Goal: Information Seeking & Learning: Find contact information

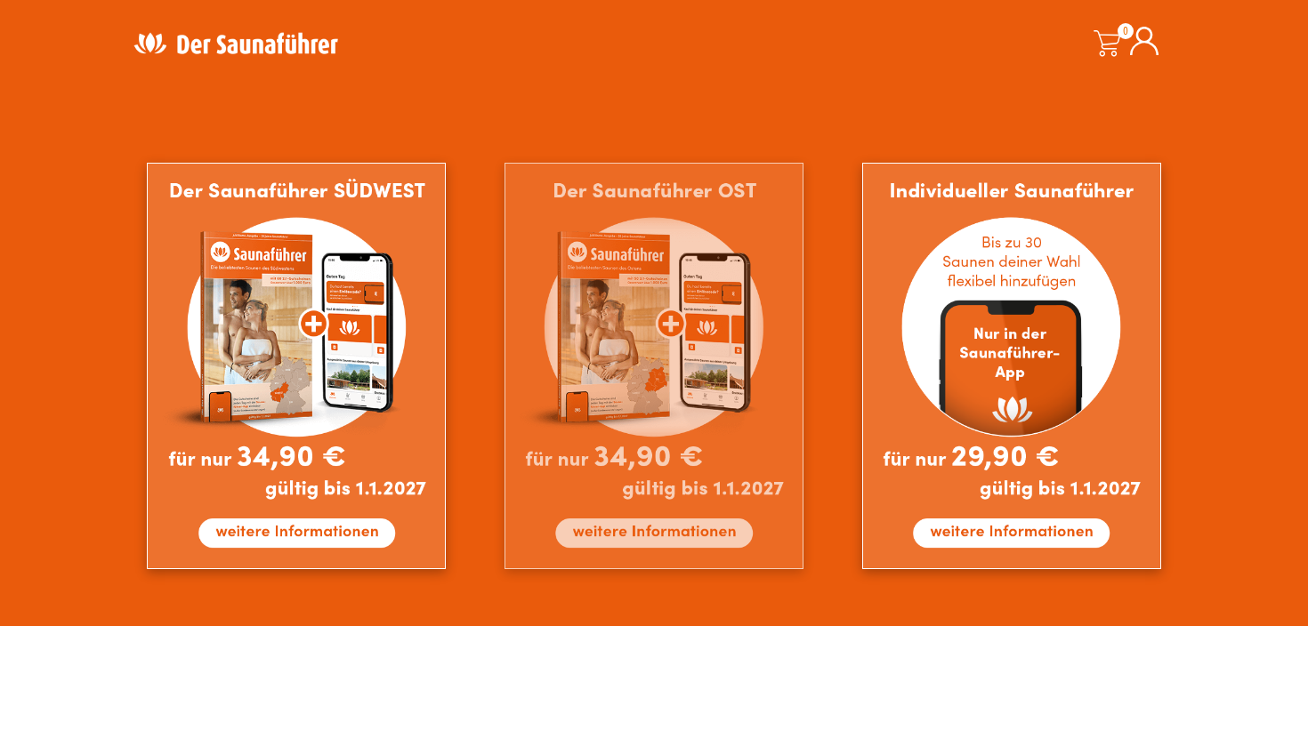
scroll to position [1539, 0]
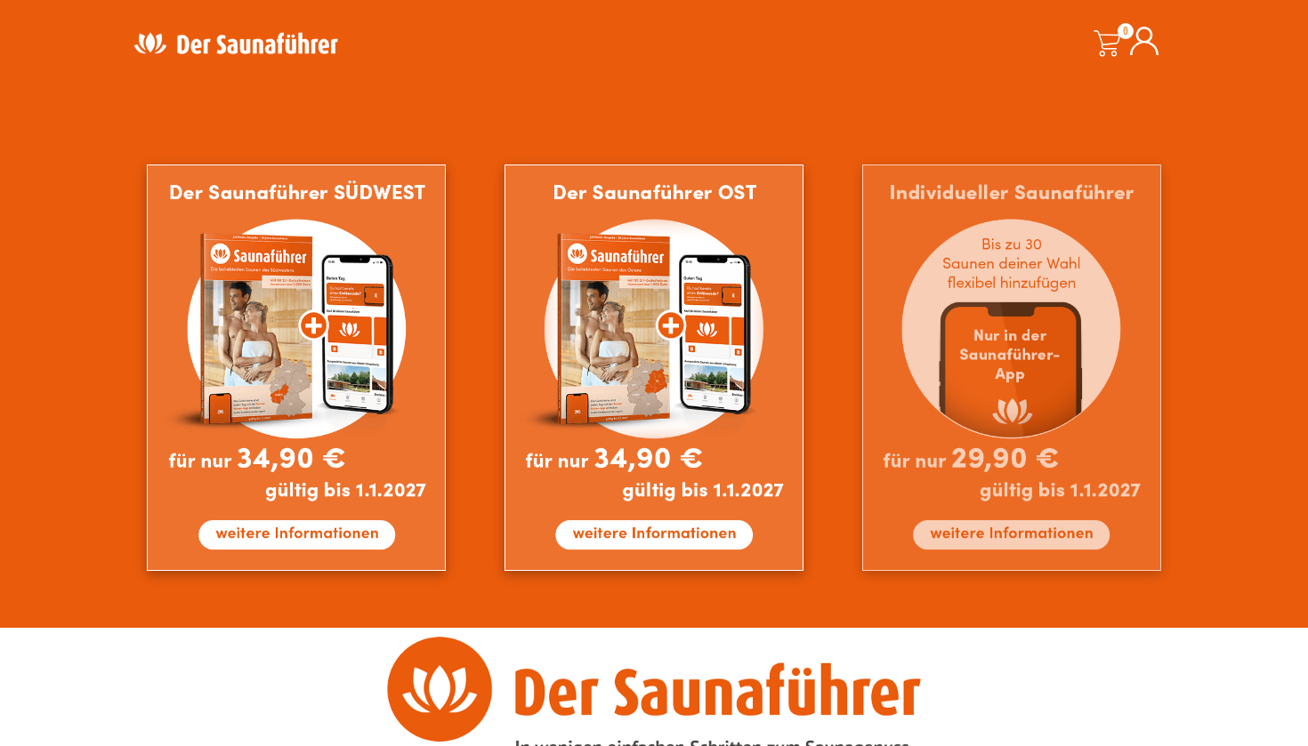
click at [1018, 362] on img at bounding box center [1011, 368] width 299 height 407
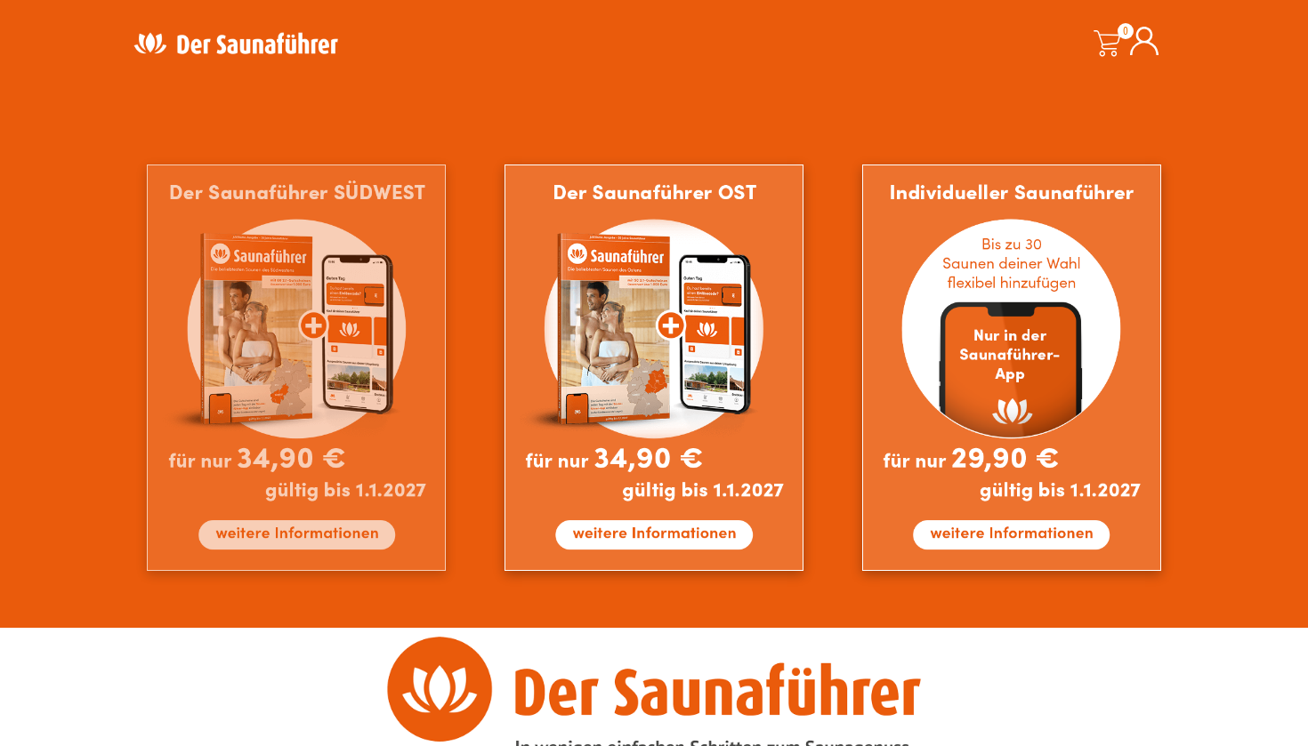
click at [267, 286] on img at bounding box center [296, 368] width 299 height 407
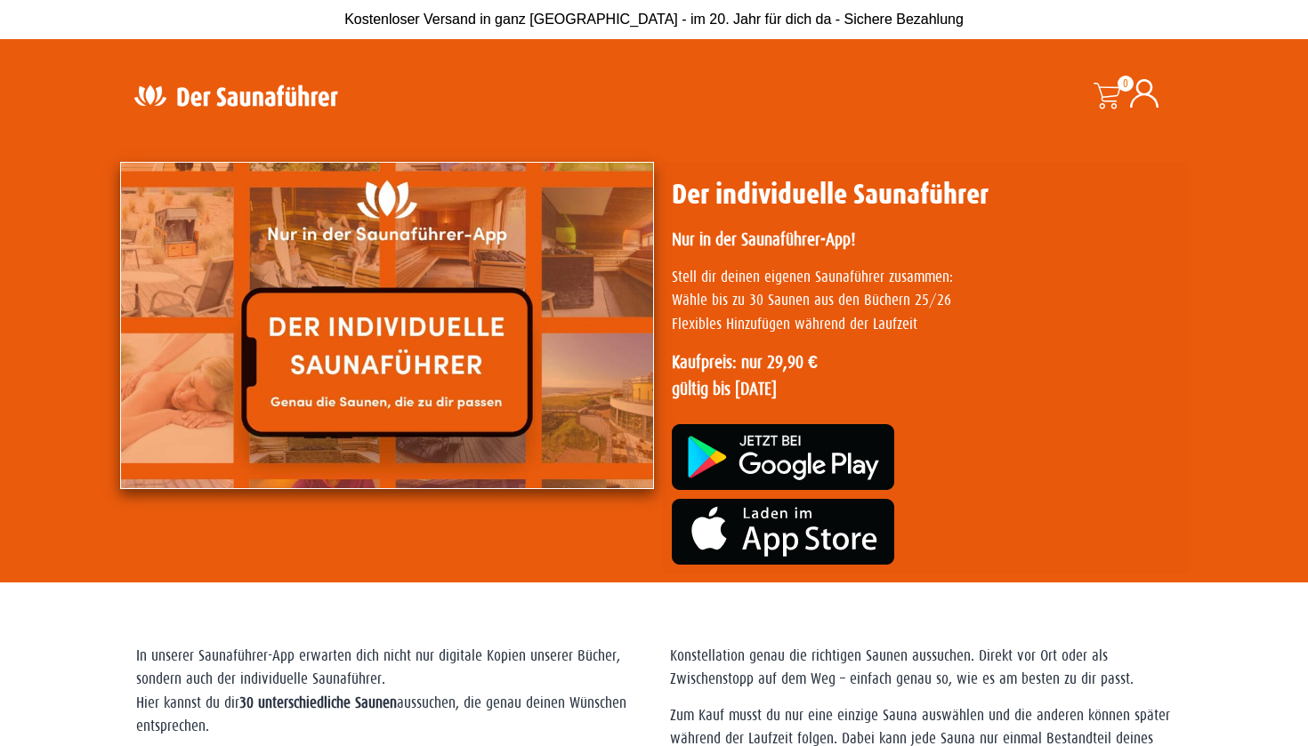
click at [1107, 97] on span at bounding box center [1106, 96] width 27 height 27
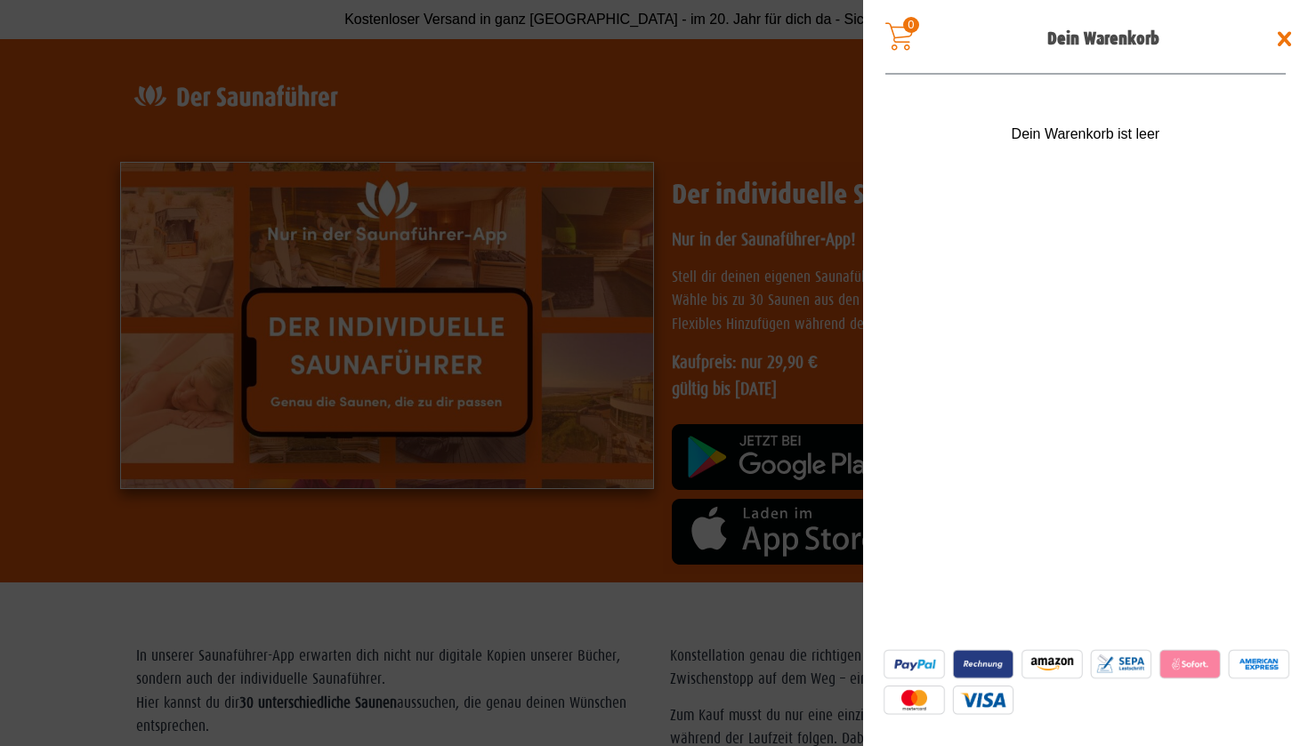
click at [1281, 40] on span at bounding box center [1284, 39] width 28 height 28
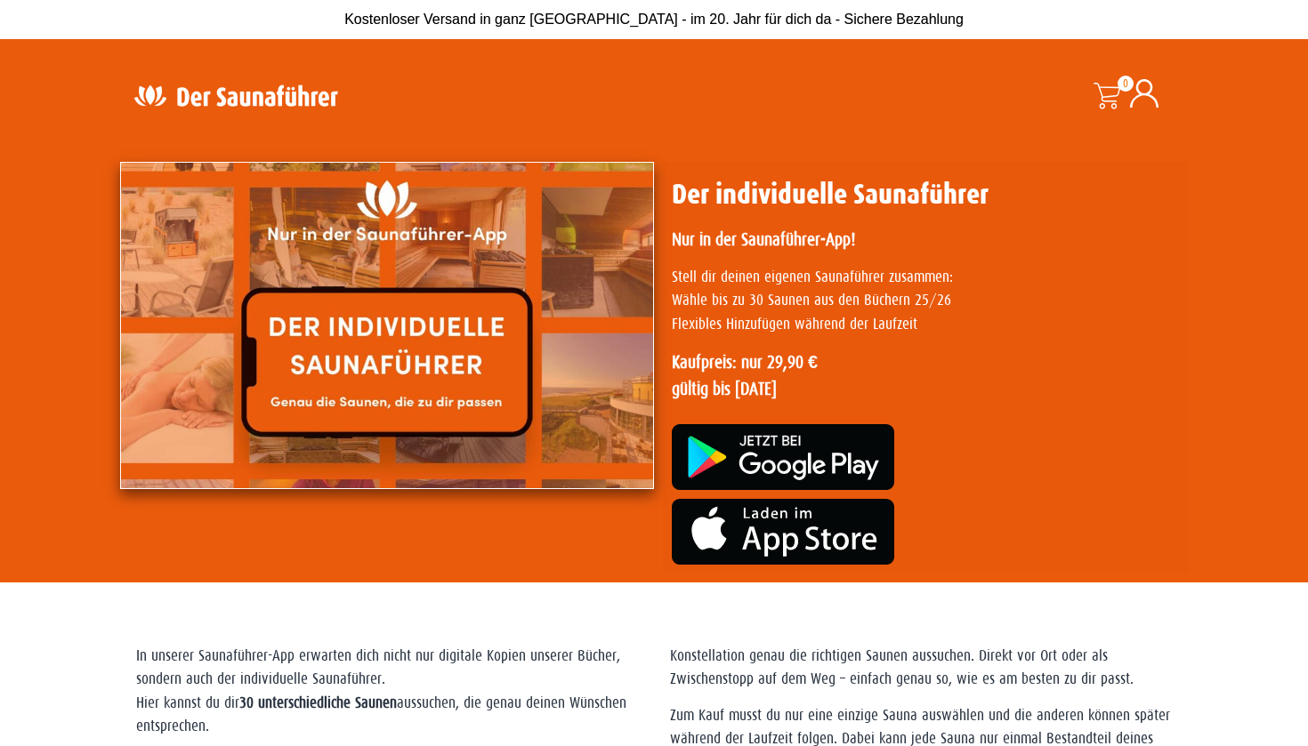
click at [374, 386] on img at bounding box center [387, 325] width 534 height 327
click at [365, 334] on img at bounding box center [387, 325] width 534 height 327
click at [482, 20] on span "Kostenloser Versand in ganz [GEOGRAPHIC_DATA] - im 20. Jahr für dich da - Siche…" at bounding box center [653, 19] width 619 height 15
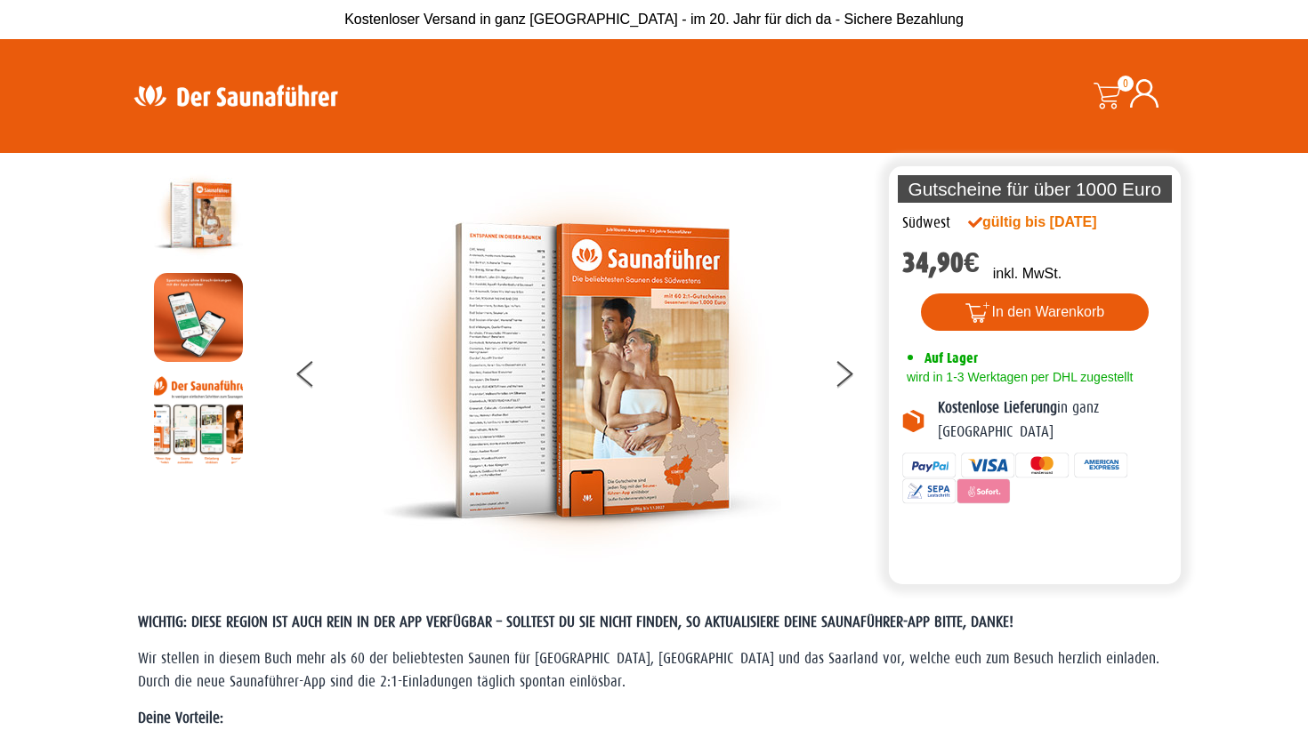
click at [236, 106] on img at bounding box center [235, 95] width 231 height 35
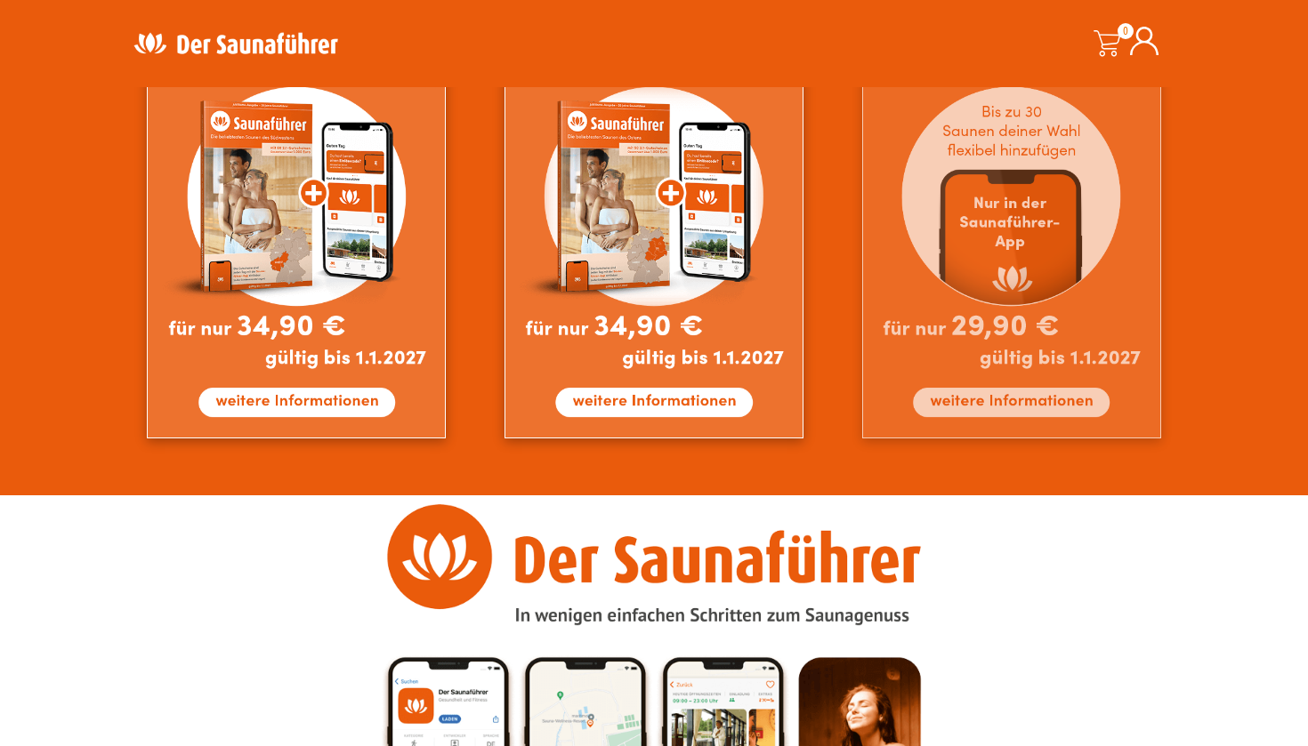
scroll to position [1672, 0]
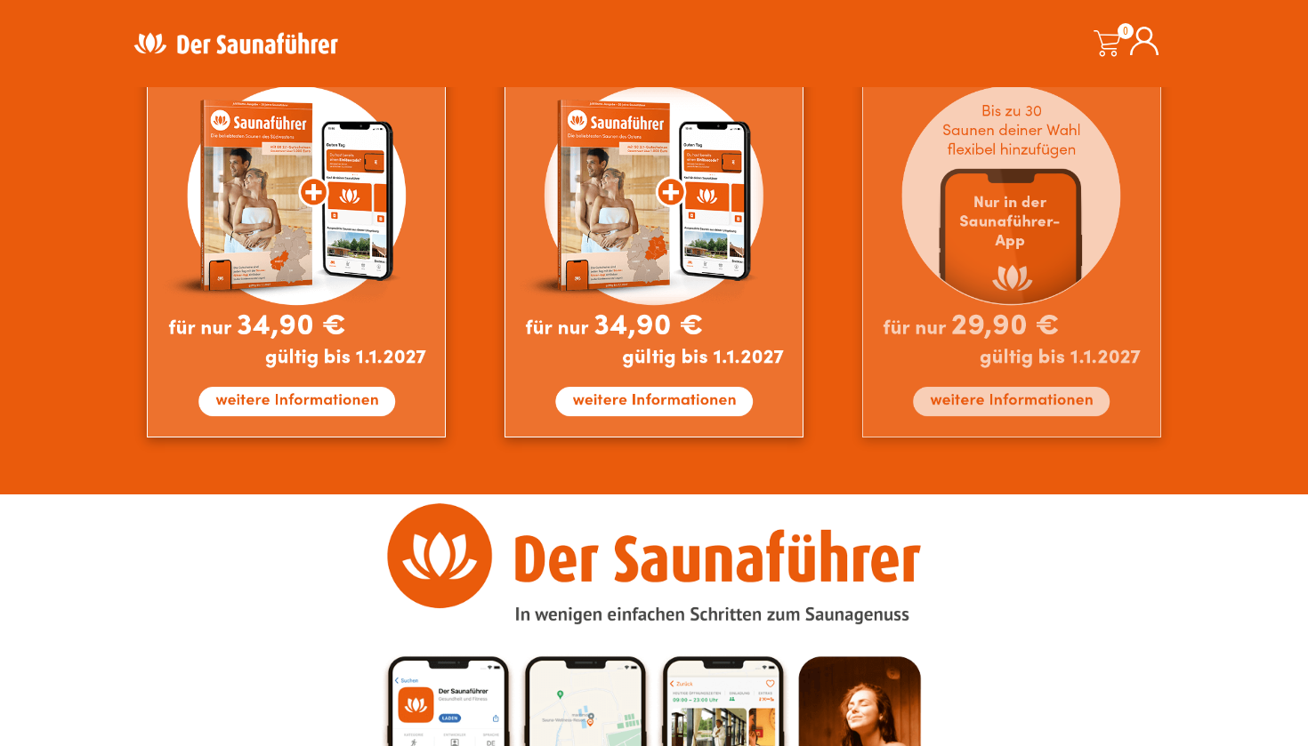
click at [1024, 411] on img at bounding box center [1011, 234] width 299 height 407
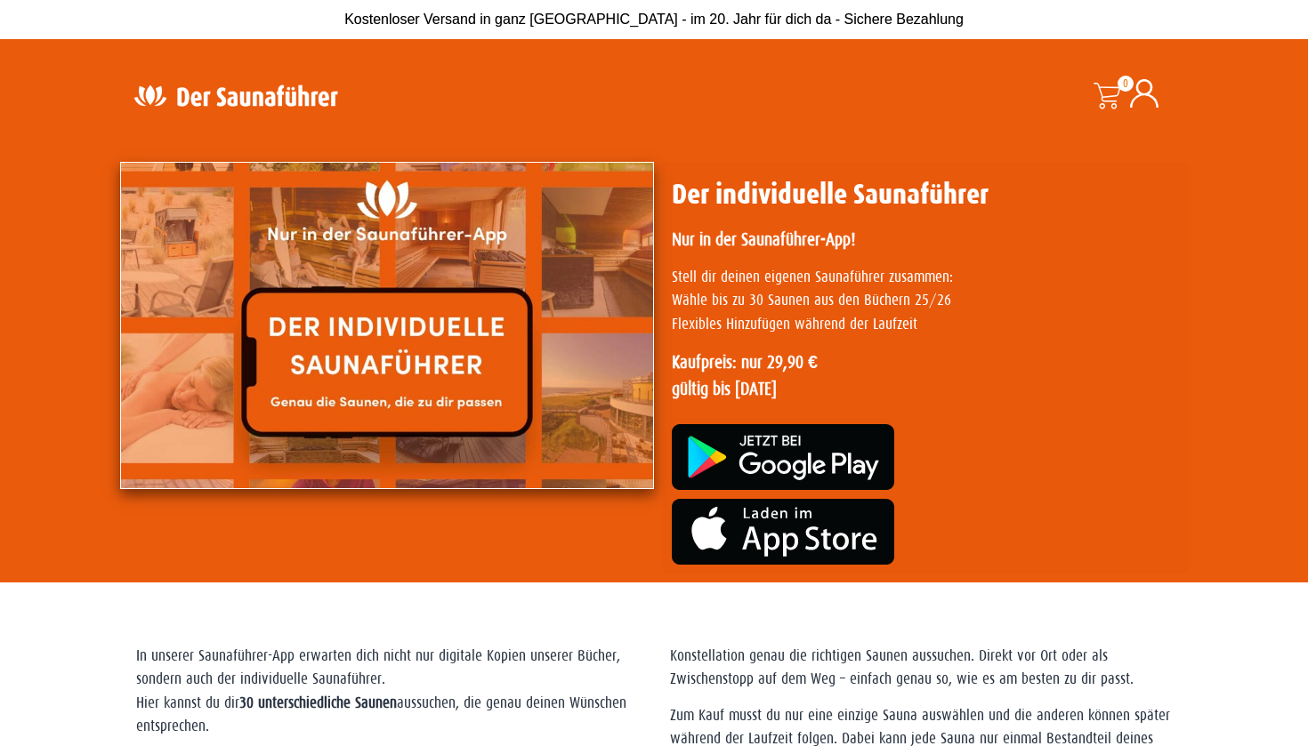
click at [341, 414] on img at bounding box center [387, 325] width 534 height 327
click at [341, 353] on img at bounding box center [387, 325] width 534 height 327
click at [237, 107] on img at bounding box center [235, 95] width 231 height 35
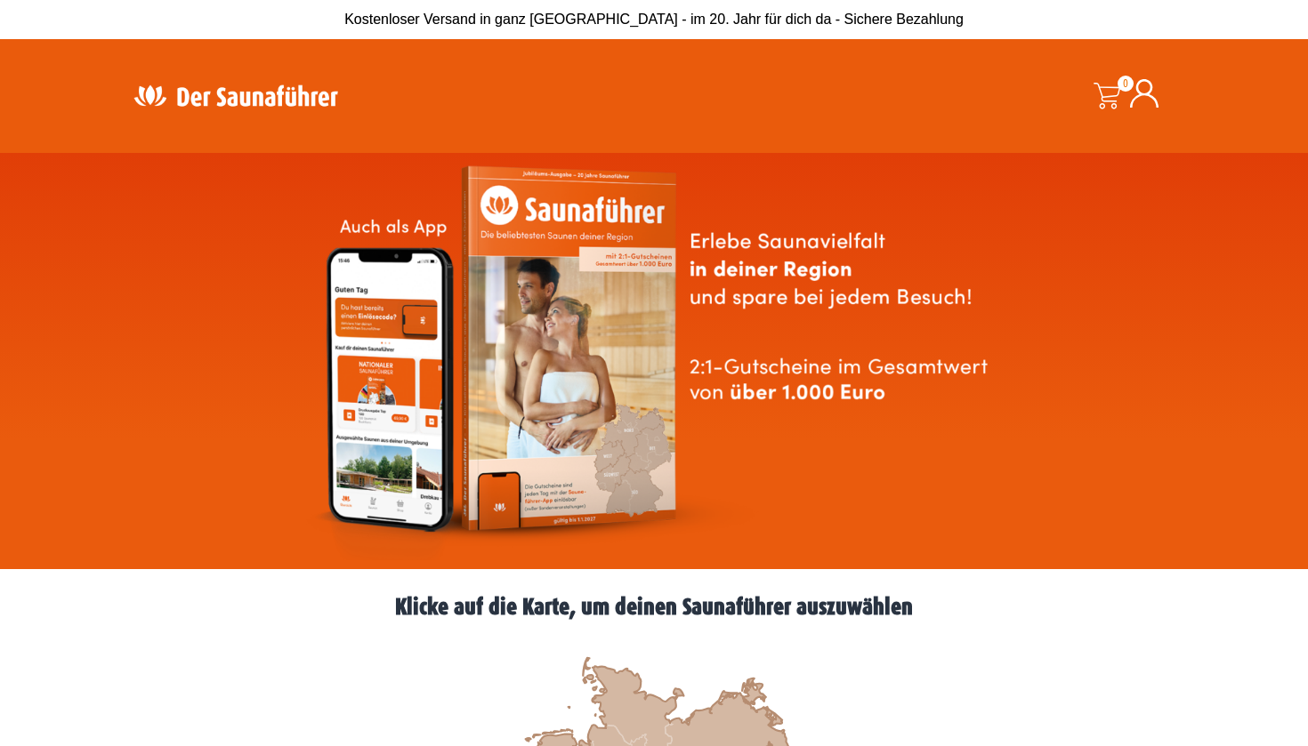
click at [286, 94] on img at bounding box center [235, 95] width 231 height 35
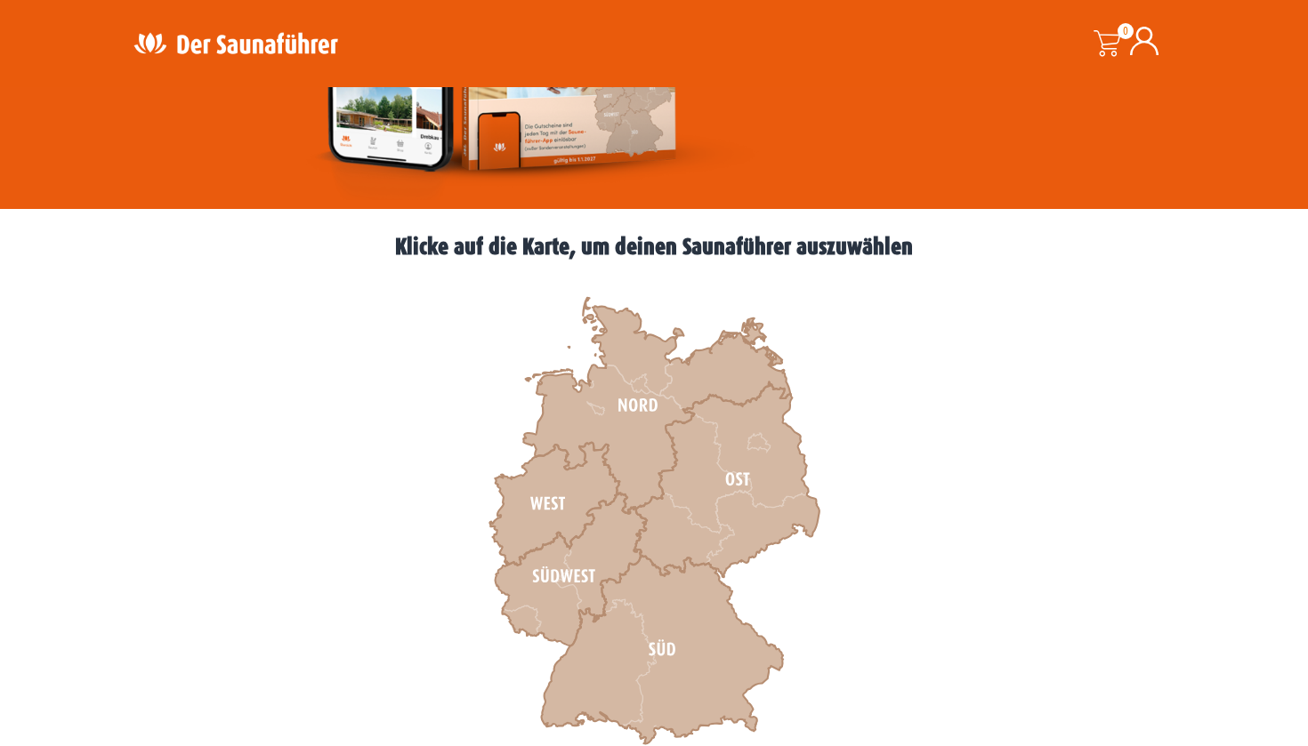
scroll to position [399, 0]
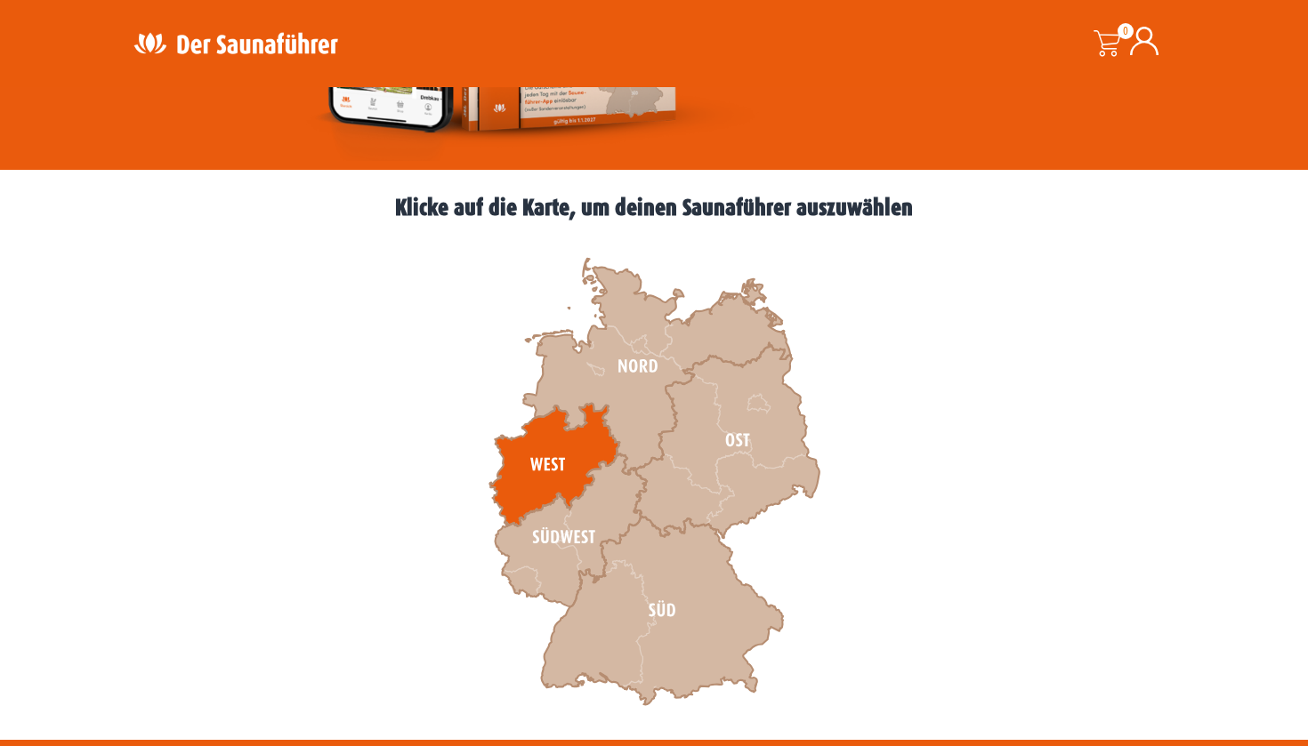
click at [553, 454] on icon at bounding box center [554, 465] width 130 height 123
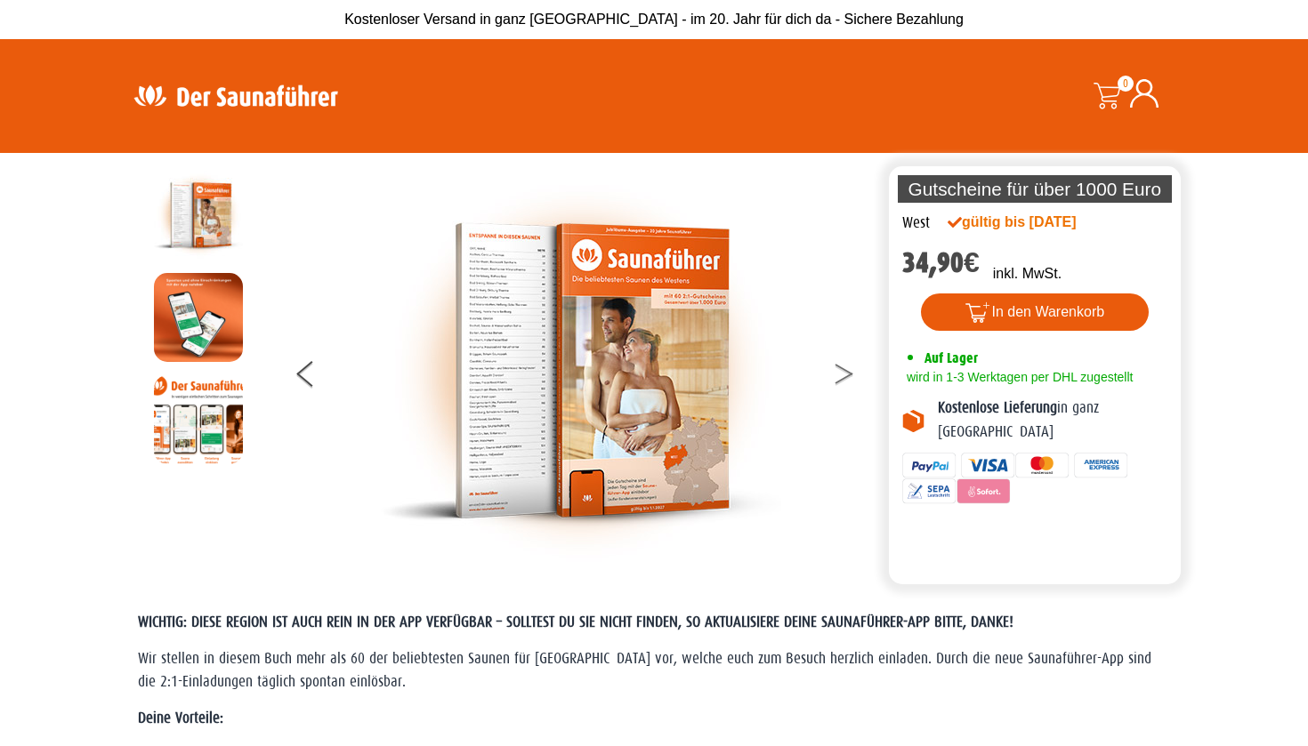
click at [849, 377] on button at bounding box center [855, 377] width 44 height 44
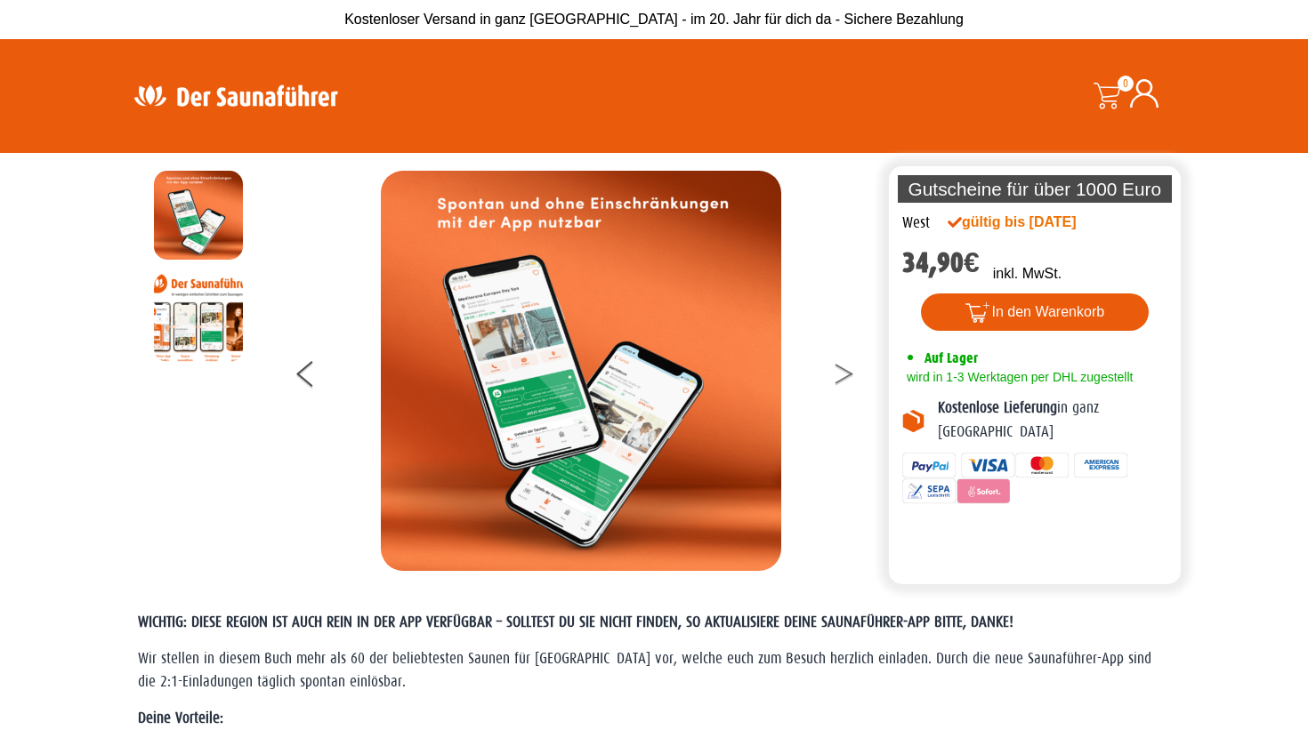
click at [849, 377] on button at bounding box center [855, 377] width 44 height 44
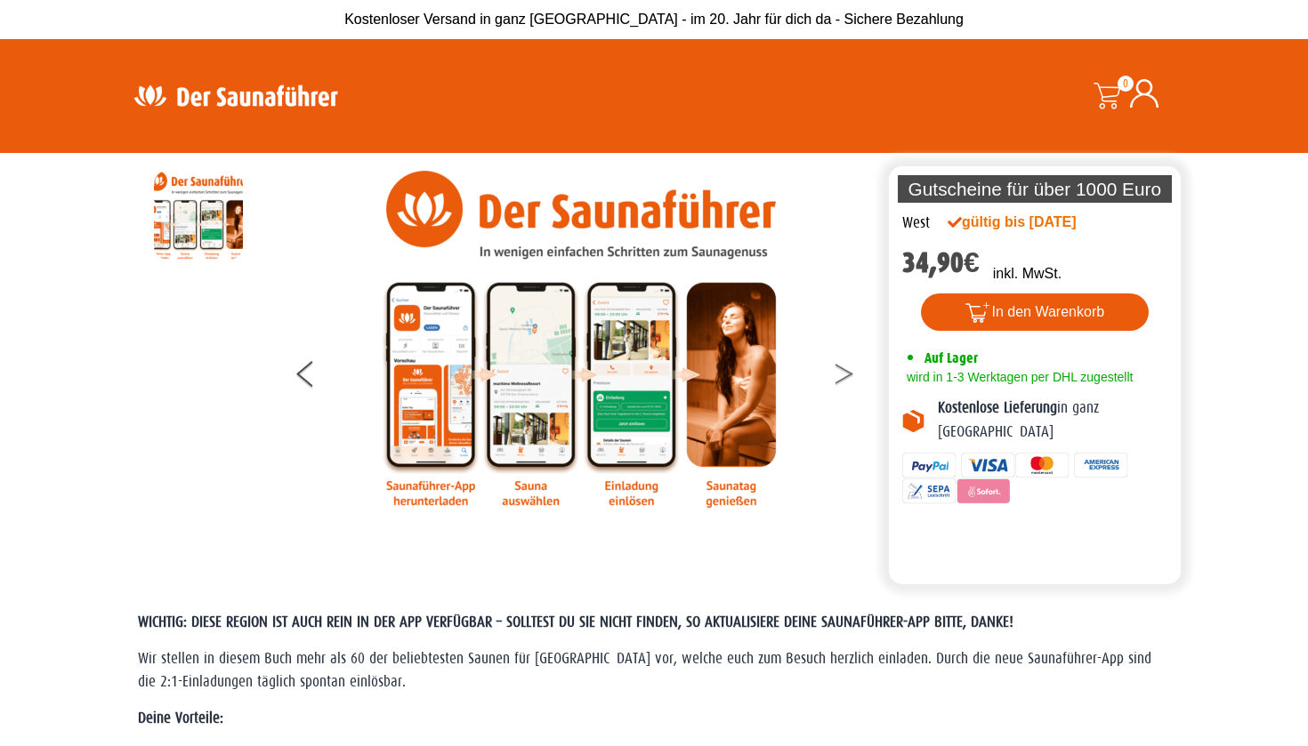
click at [849, 377] on button at bounding box center [855, 377] width 44 height 44
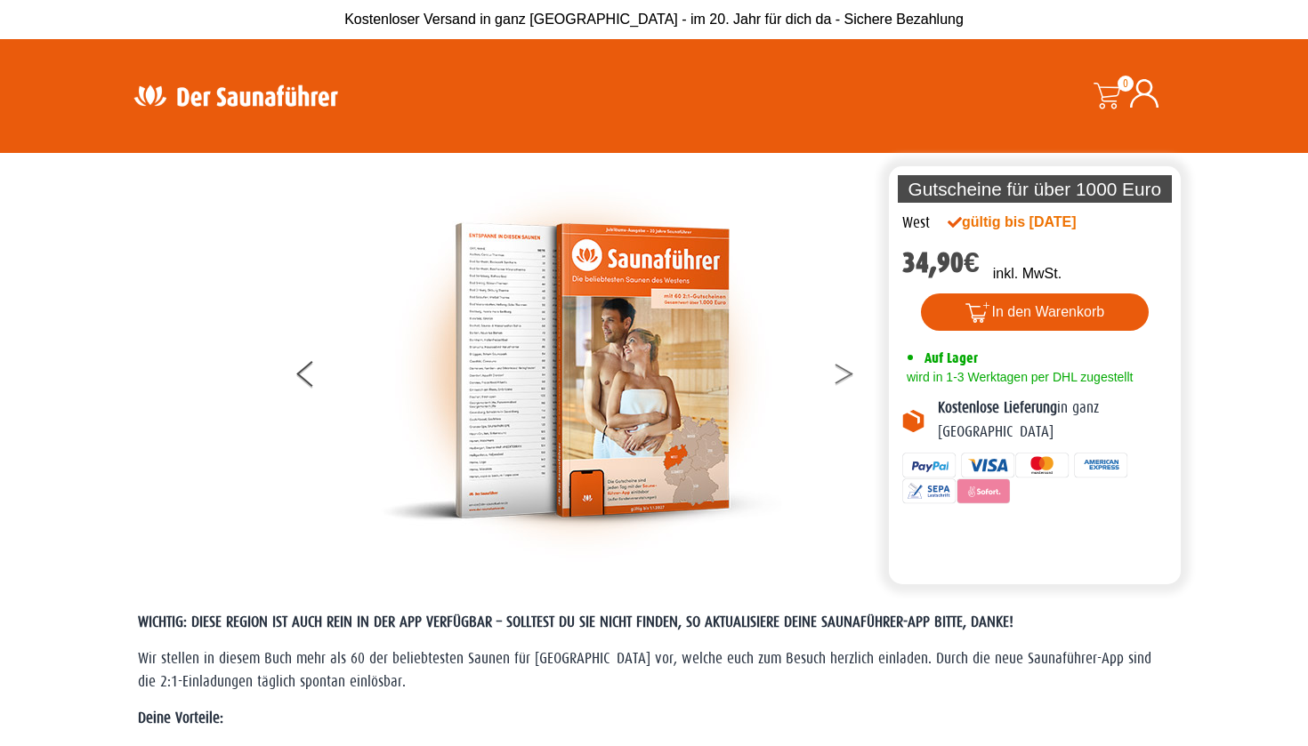
click at [849, 377] on button at bounding box center [855, 377] width 44 height 44
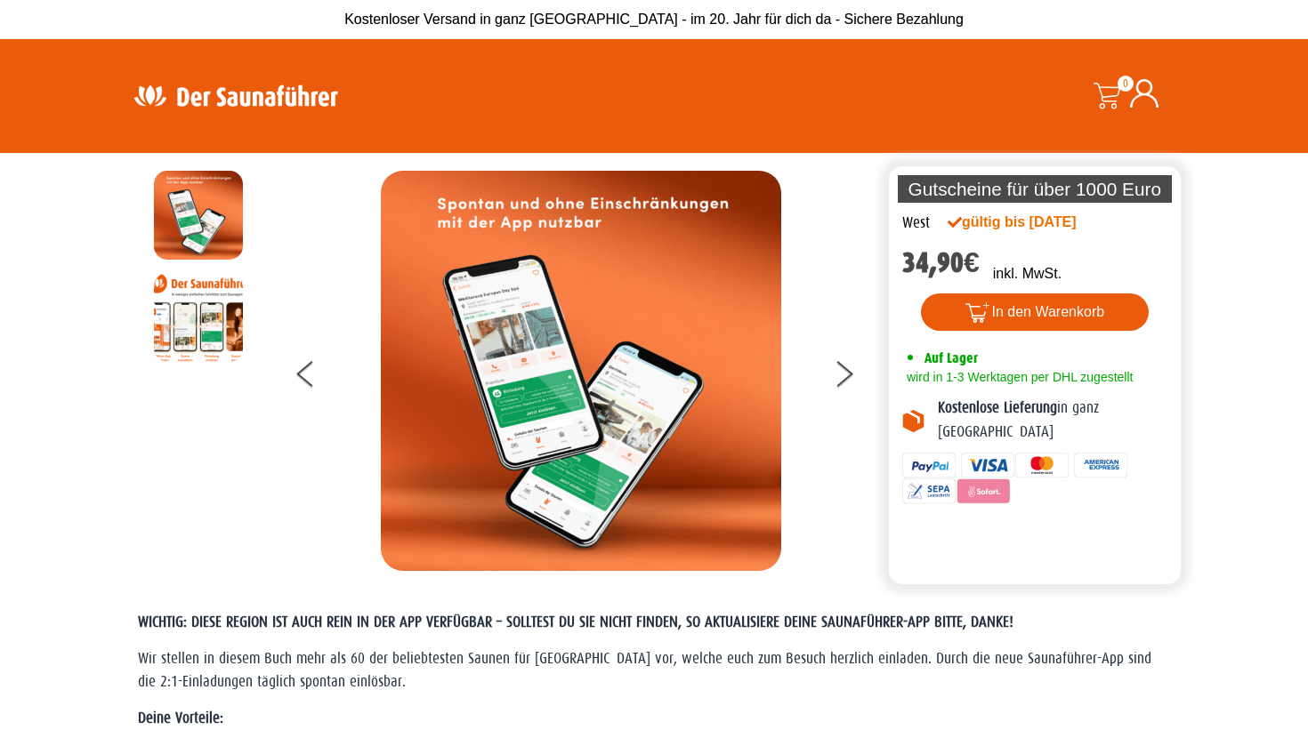
click at [296, 86] on img at bounding box center [235, 95] width 231 height 35
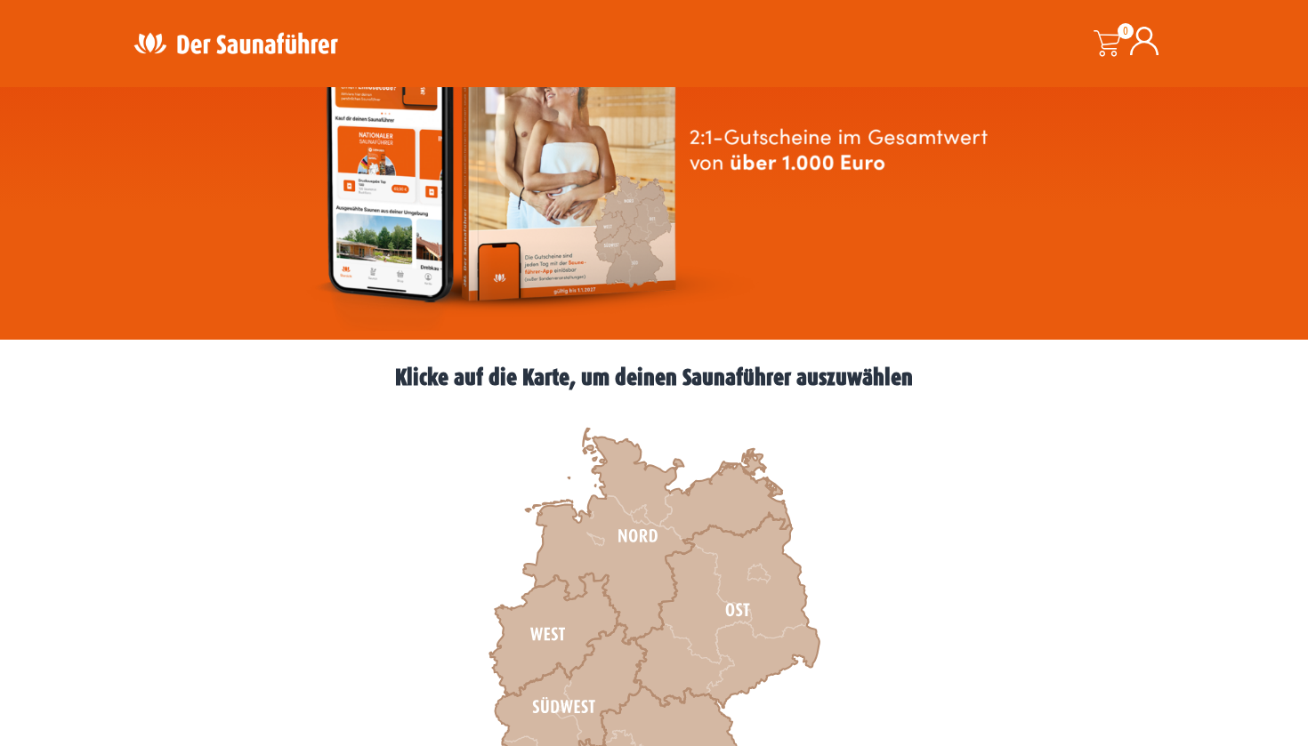
scroll to position [246, 0]
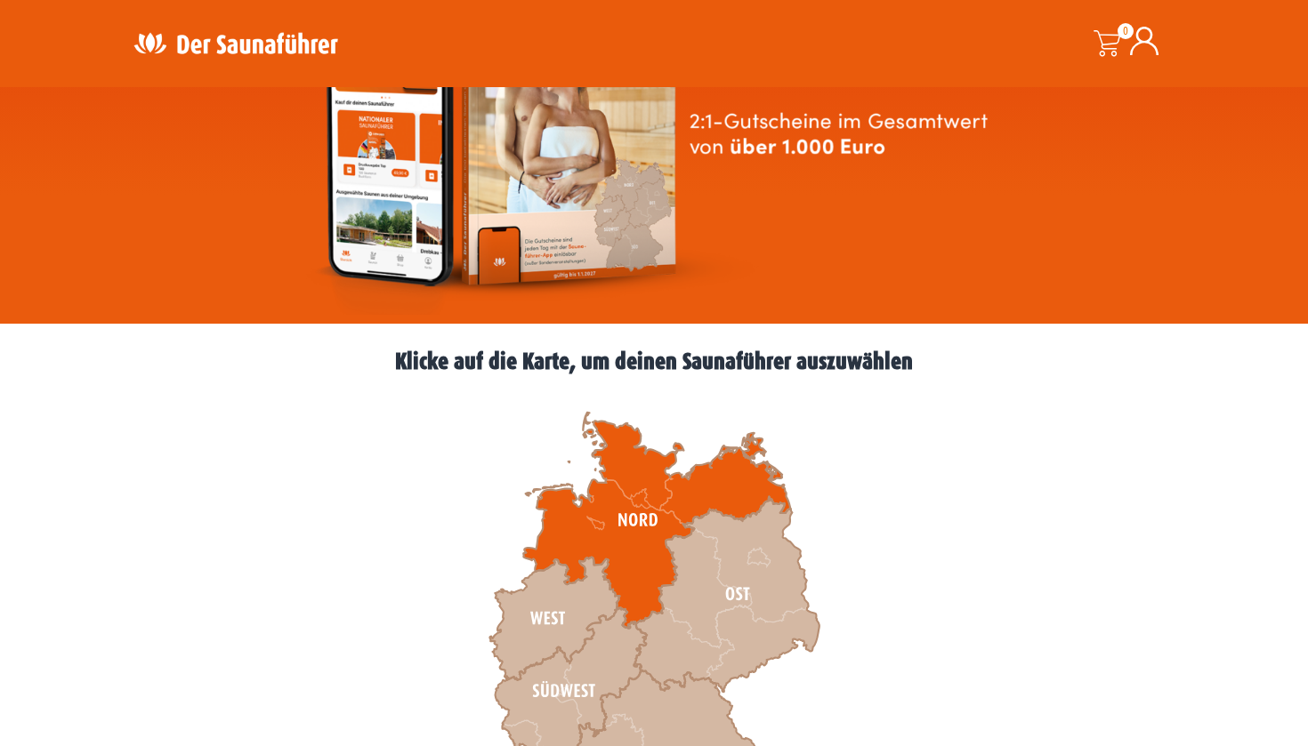
click at [631, 571] on icon at bounding box center [656, 521] width 267 height 216
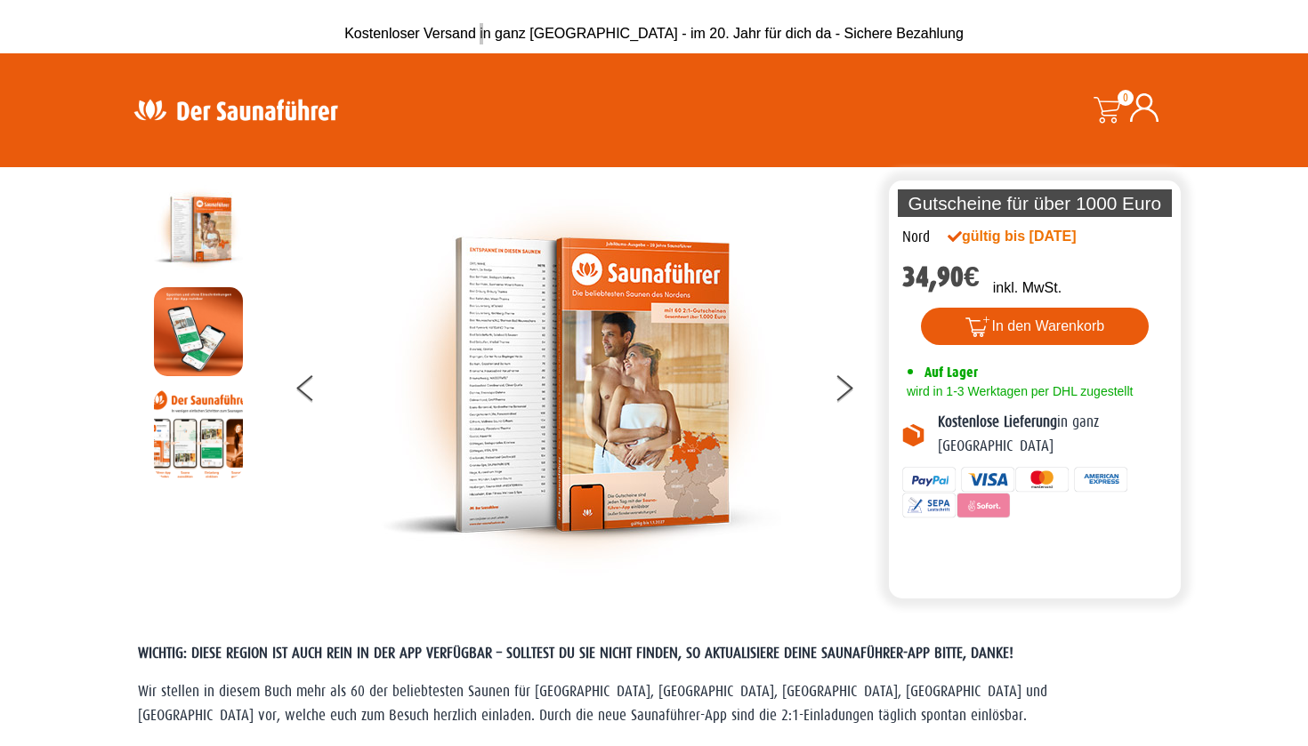
scroll to position [3160, 0]
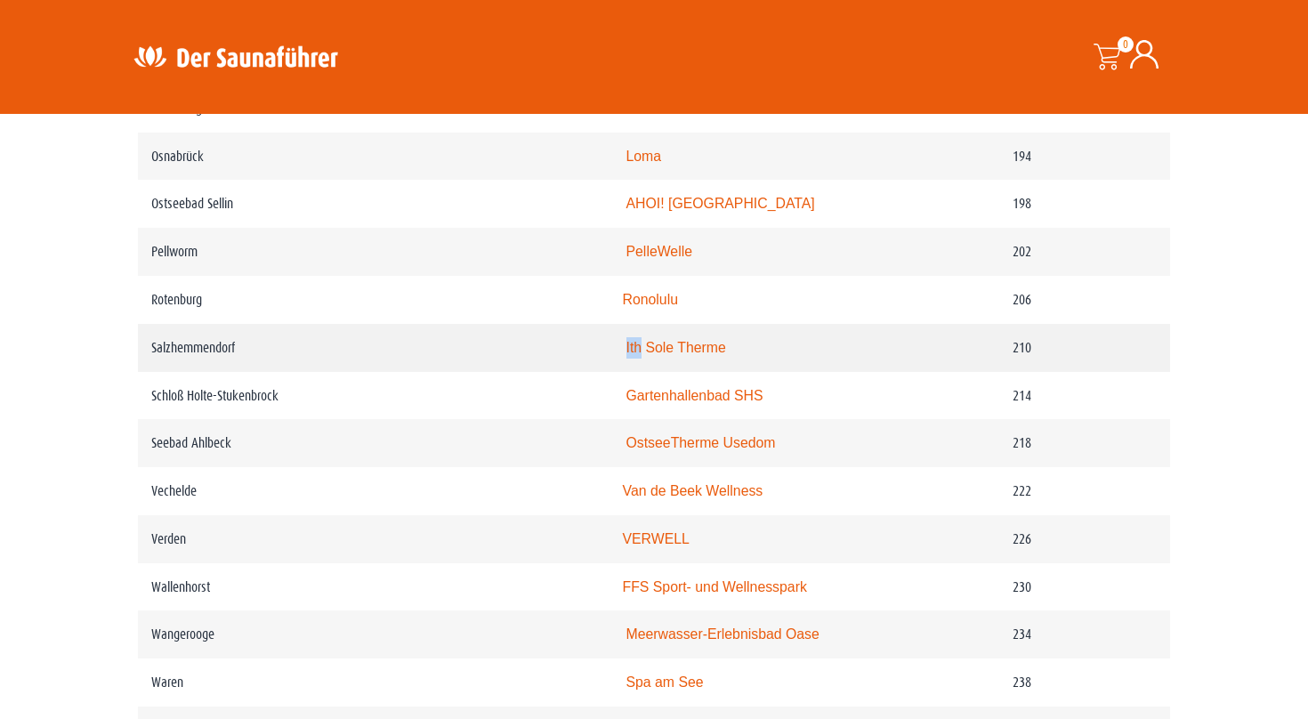
click at [626, 355] on link "Ith Sole Therme" at bounding box center [676, 347] width 100 height 15
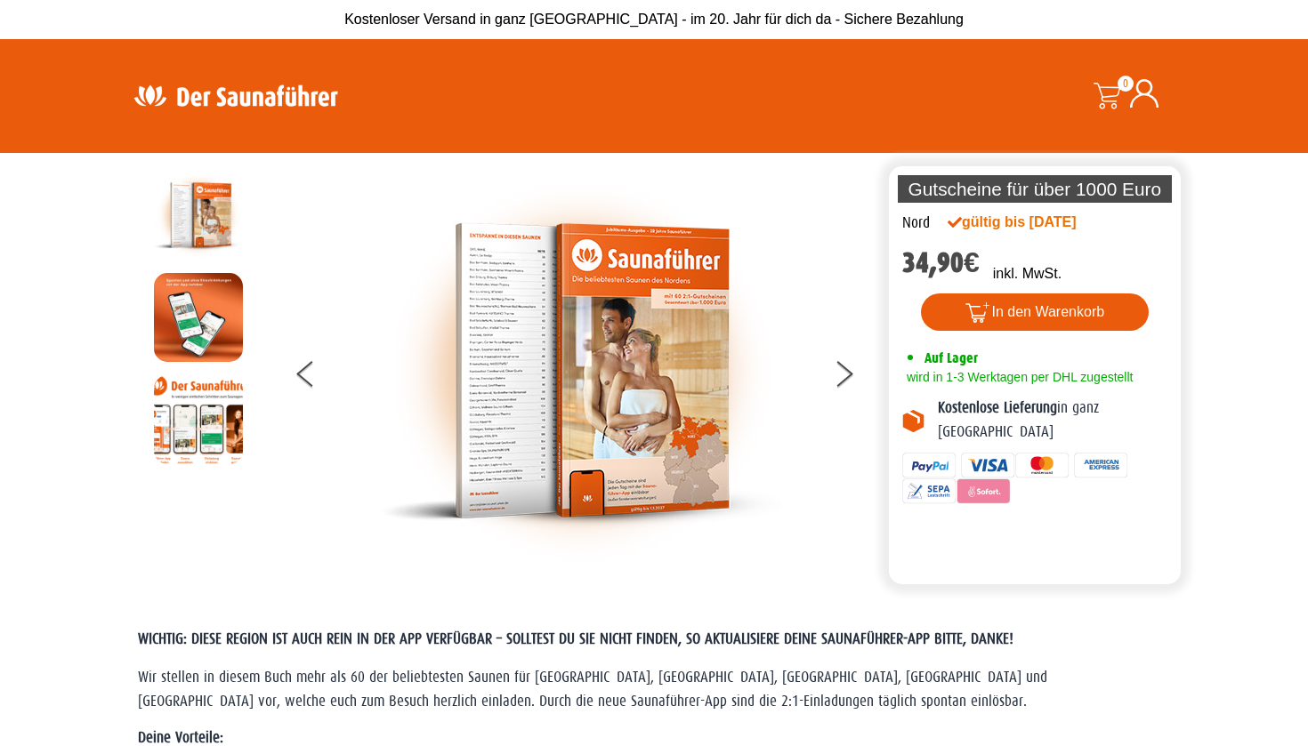
scroll to position [0, 0]
click at [843, 366] on button at bounding box center [855, 377] width 44 height 44
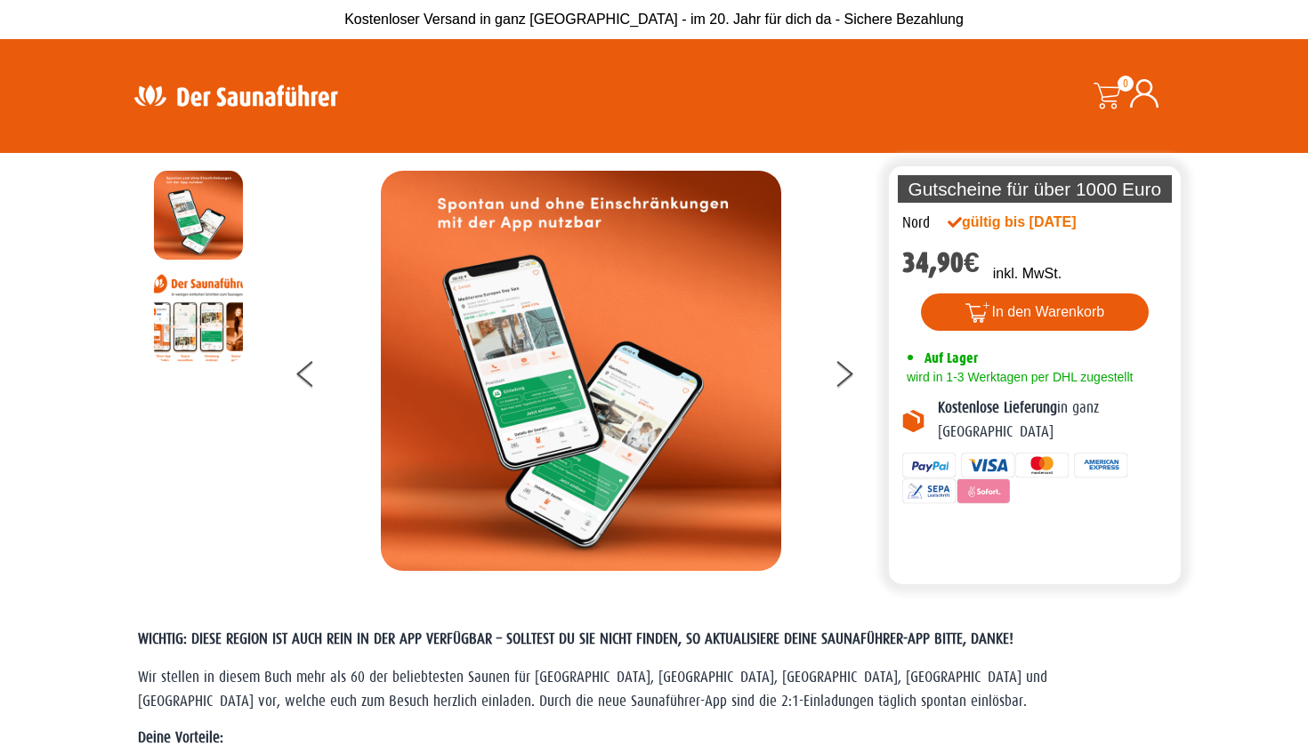
click at [279, 100] on img at bounding box center [235, 95] width 231 height 35
click at [842, 379] on icon at bounding box center [843, 379] width 18 height 12
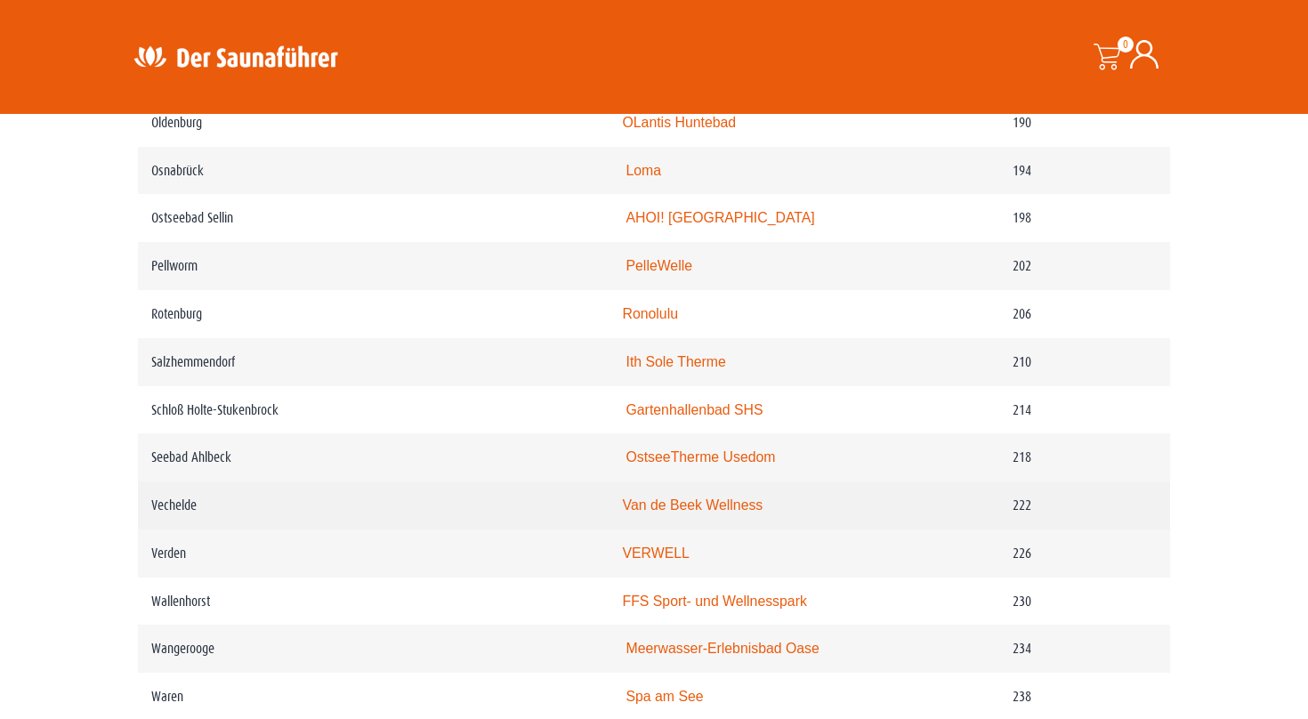
scroll to position [2536, 0]
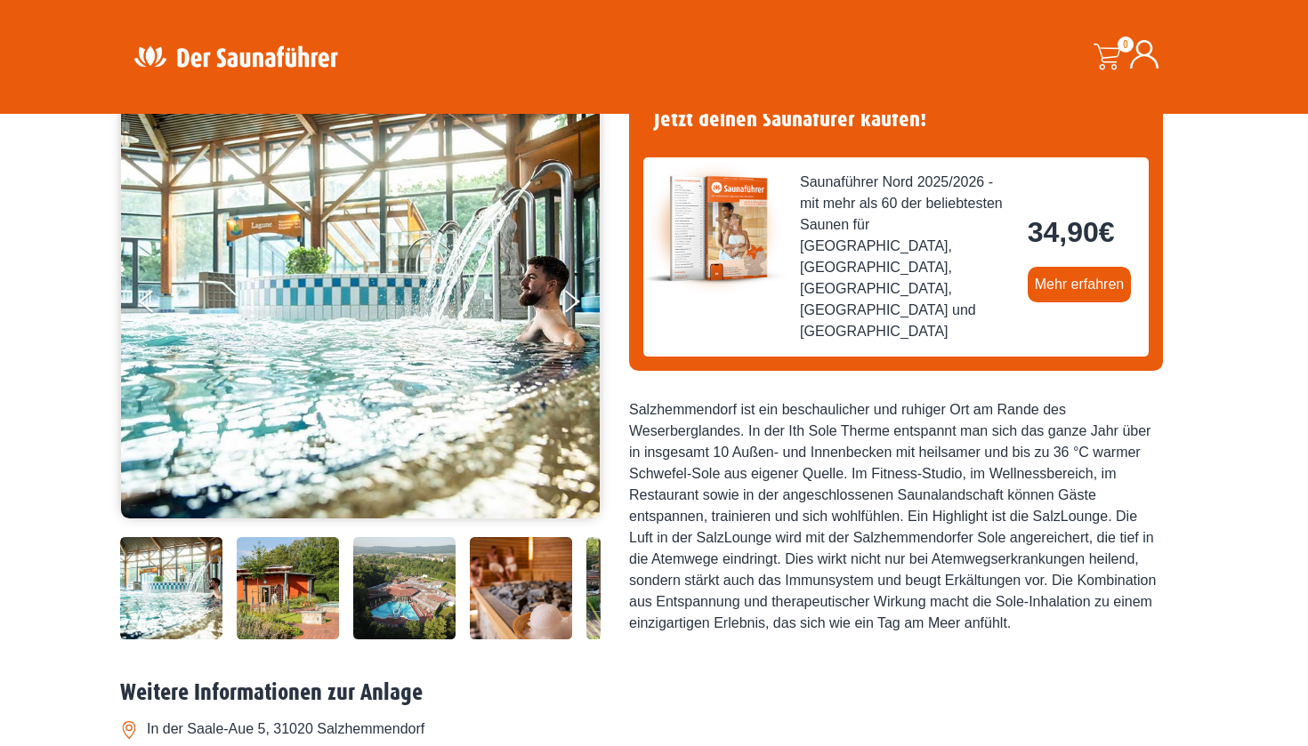
scroll to position [246, 0]
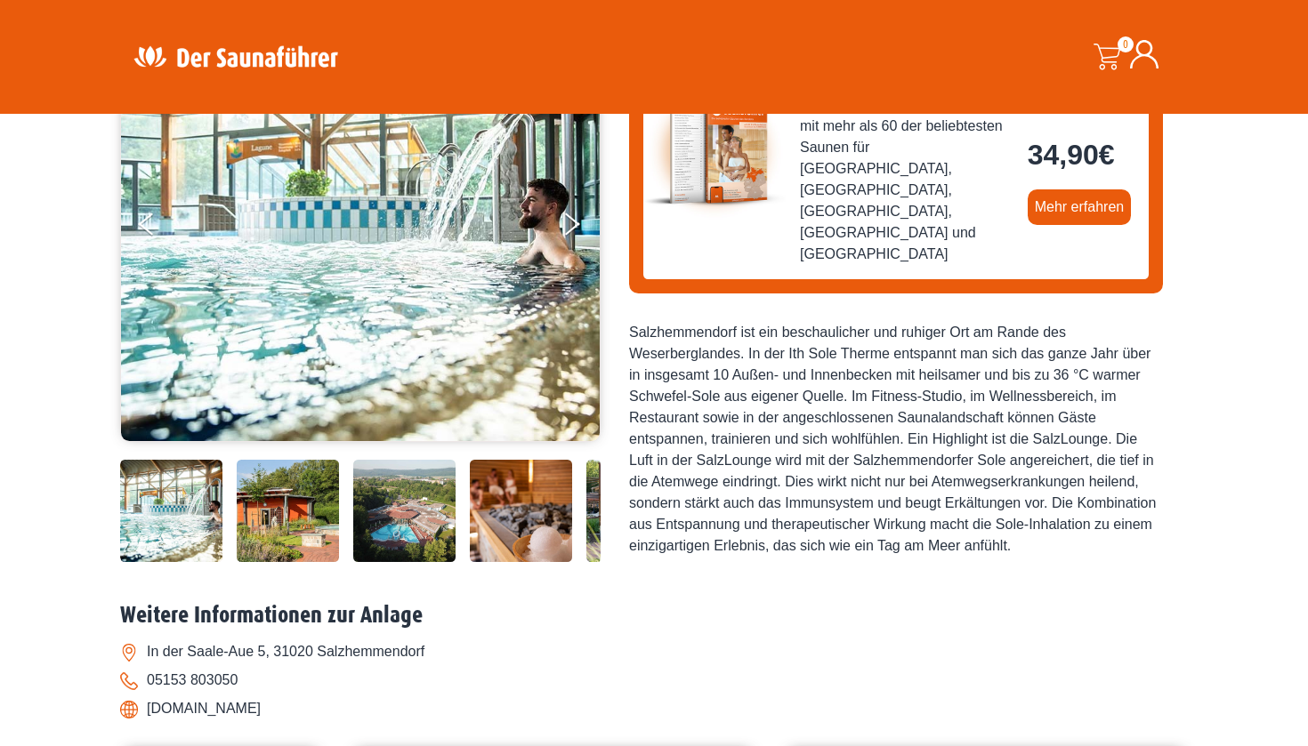
click at [407, 562] on img at bounding box center [404, 511] width 102 height 102
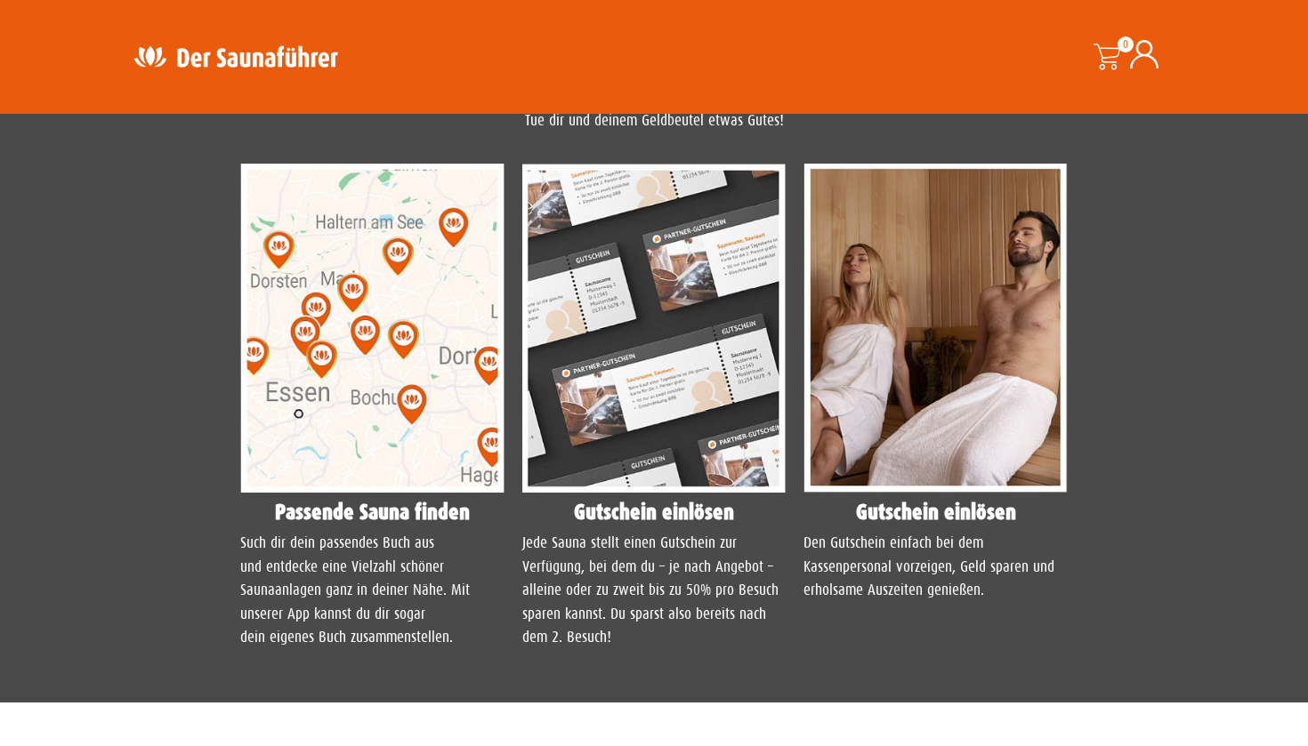
scroll to position [1332, 0]
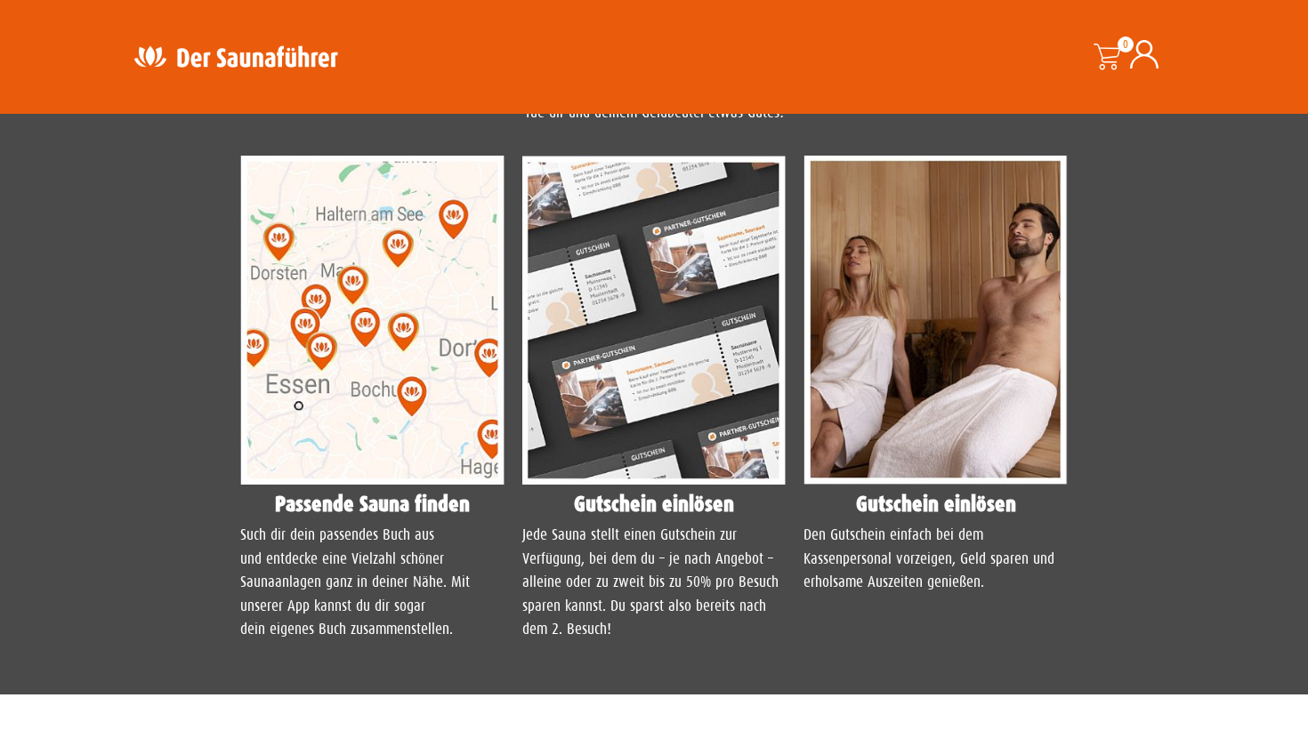
click at [361, 464] on img at bounding box center [372, 321] width 264 height 330
click at [360, 515] on h4 "Passende Sauna finden" at bounding box center [372, 504] width 264 height 21
click at [443, 415] on img at bounding box center [372, 321] width 264 height 330
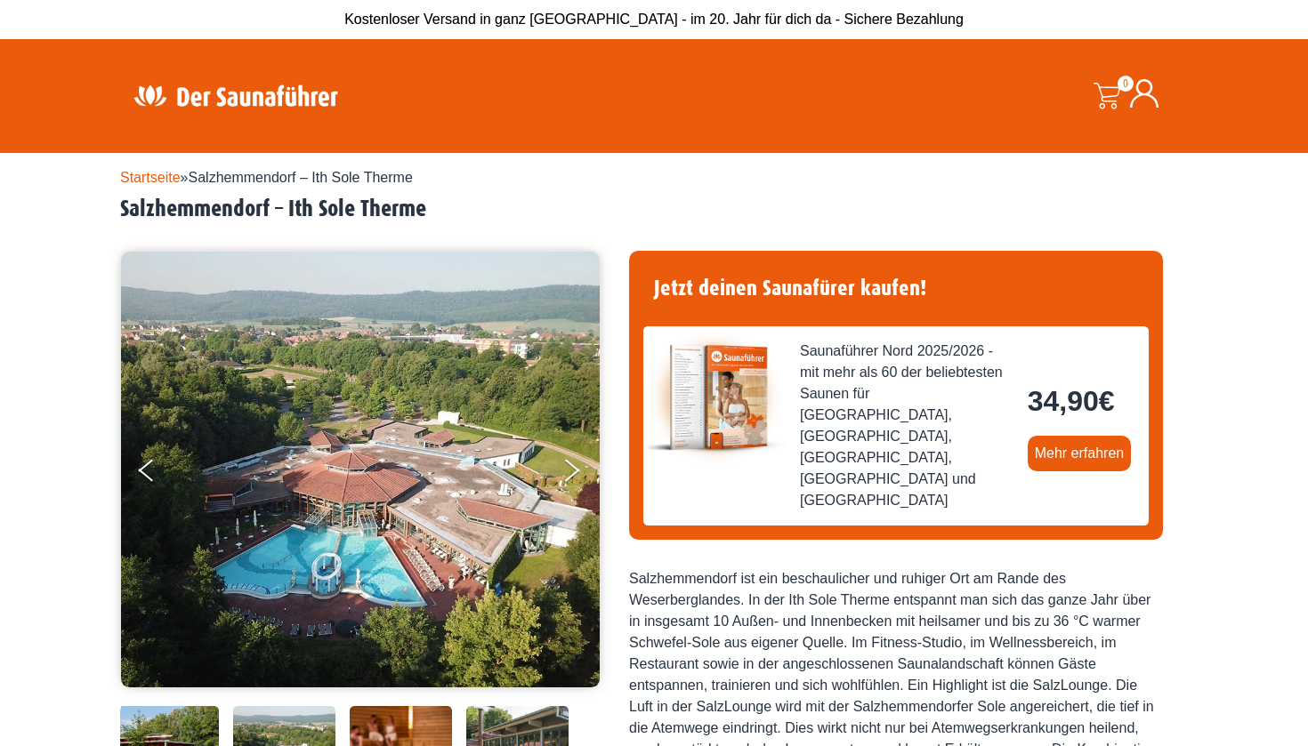
scroll to position [0, 0]
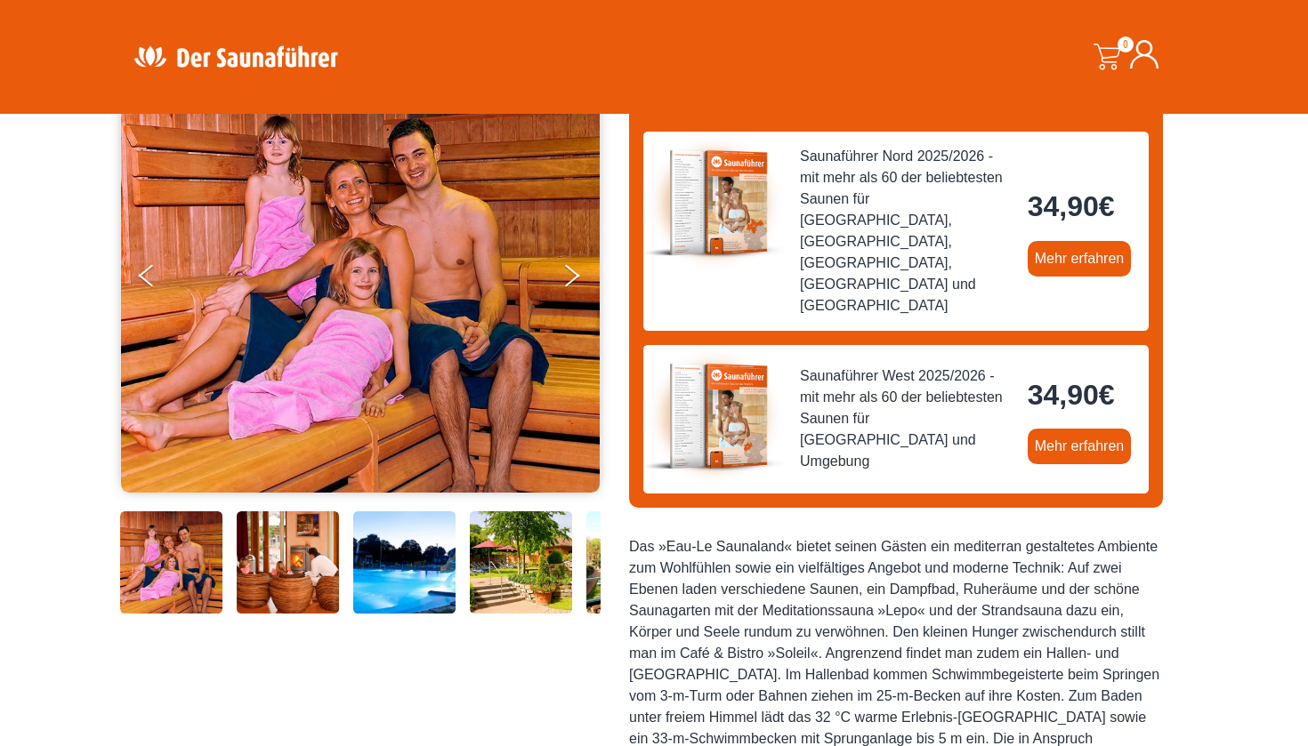
scroll to position [188, 0]
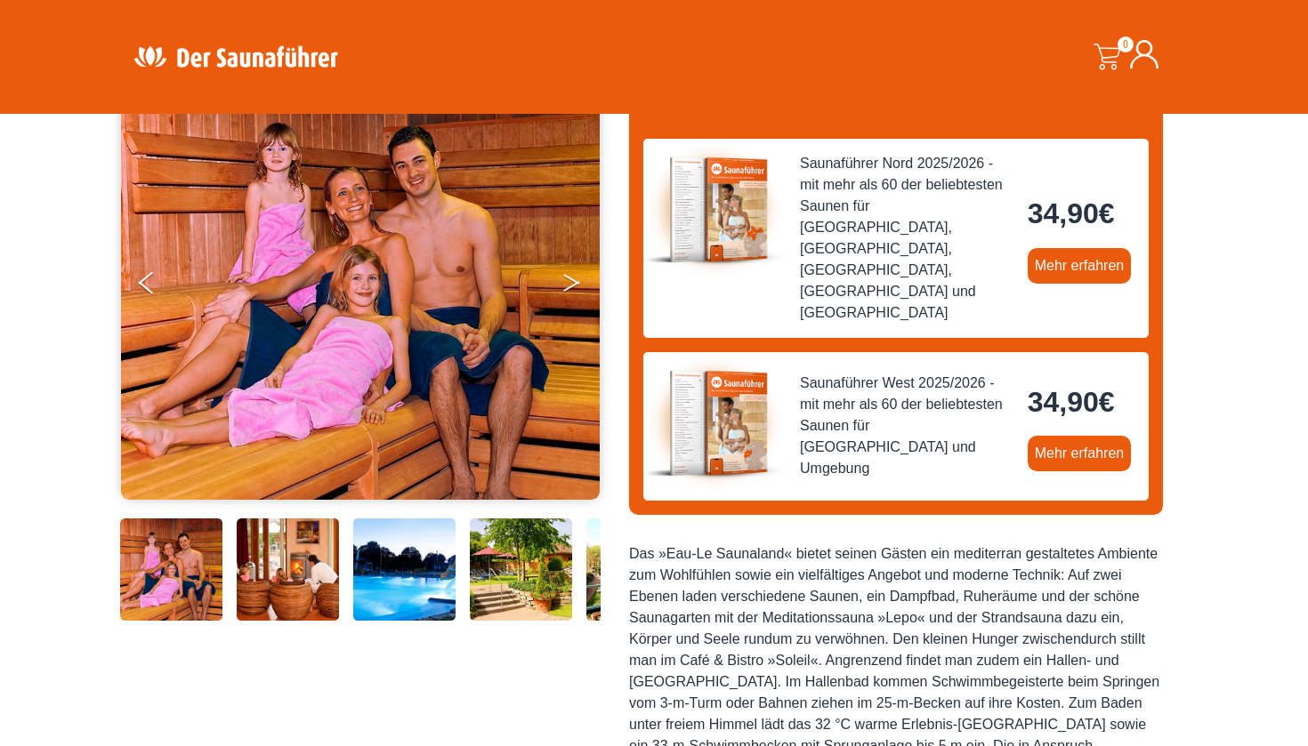
click at [563, 279] on button "Next" at bounding box center [583, 286] width 44 height 44
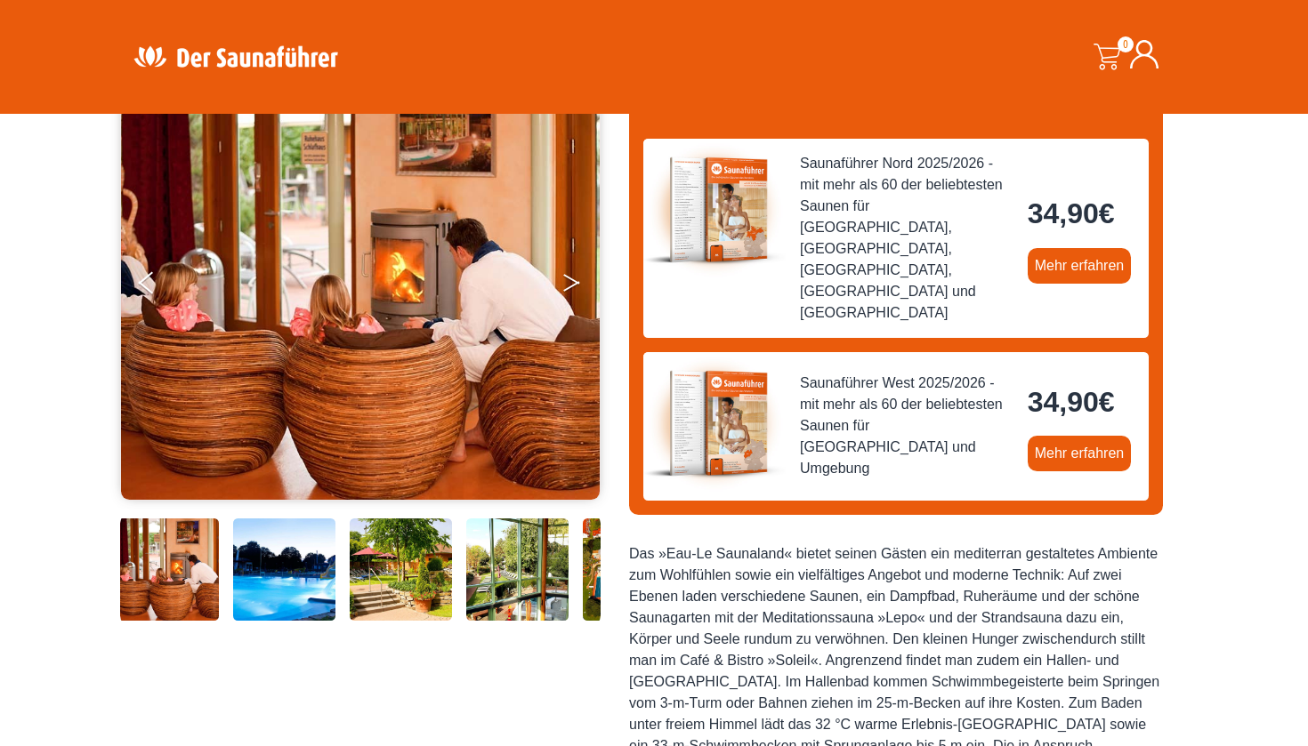
click at [572, 281] on button "Next" at bounding box center [583, 286] width 44 height 44
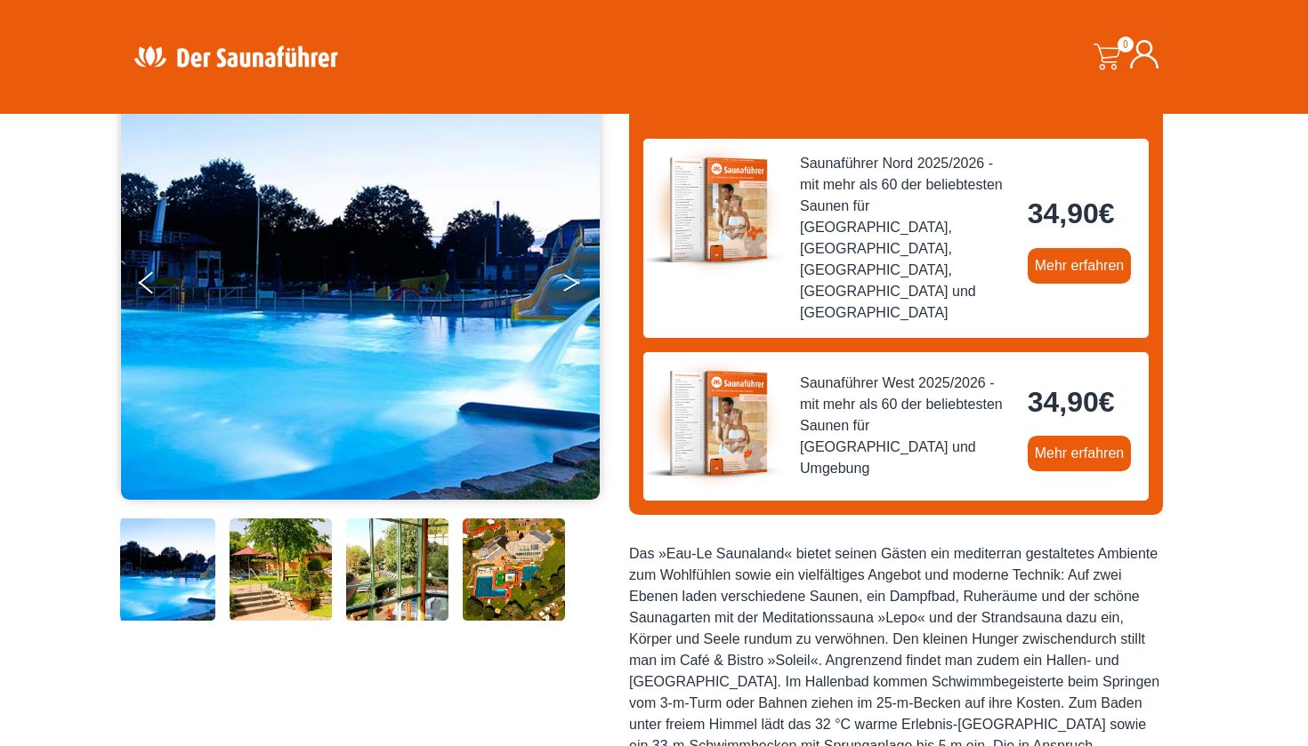
click at [572, 280] on button "Next" at bounding box center [583, 286] width 44 height 44
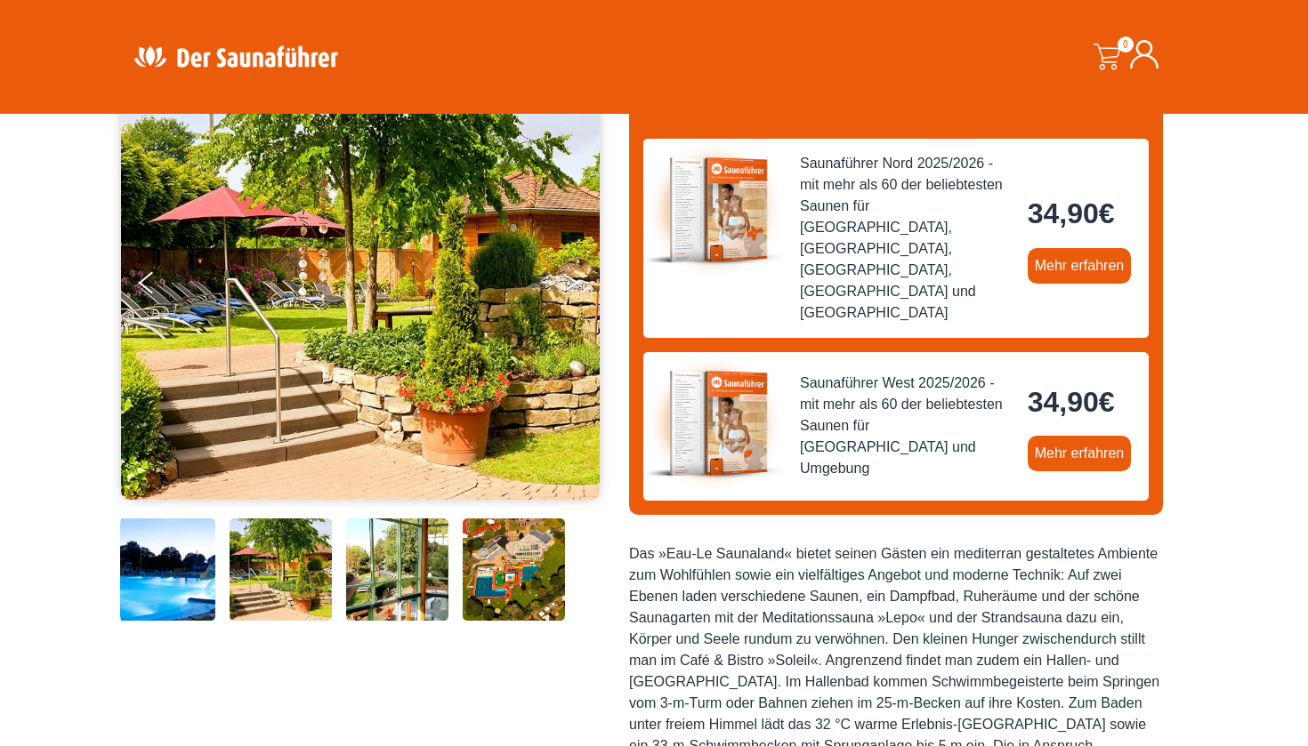
click at [572, 280] on button "Next" at bounding box center [583, 286] width 44 height 44
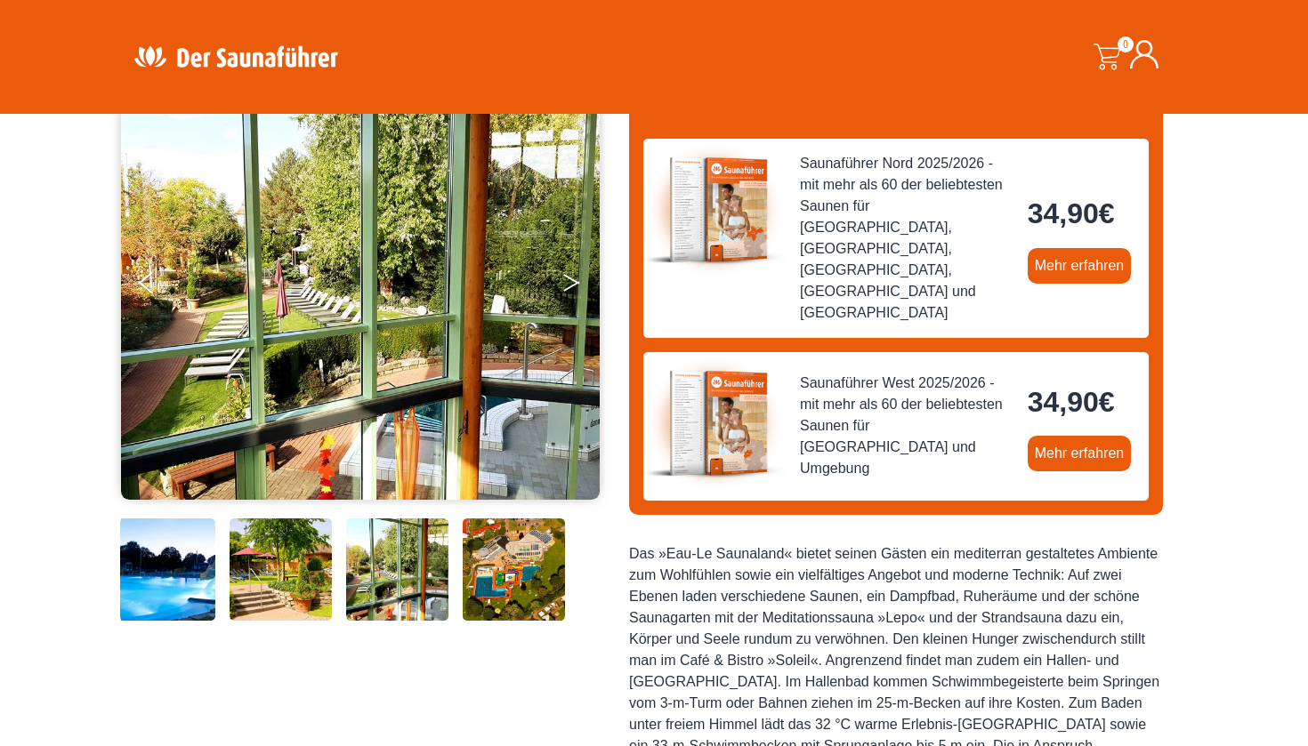
click at [572, 281] on button "Next" at bounding box center [583, 286] width 44 height 44
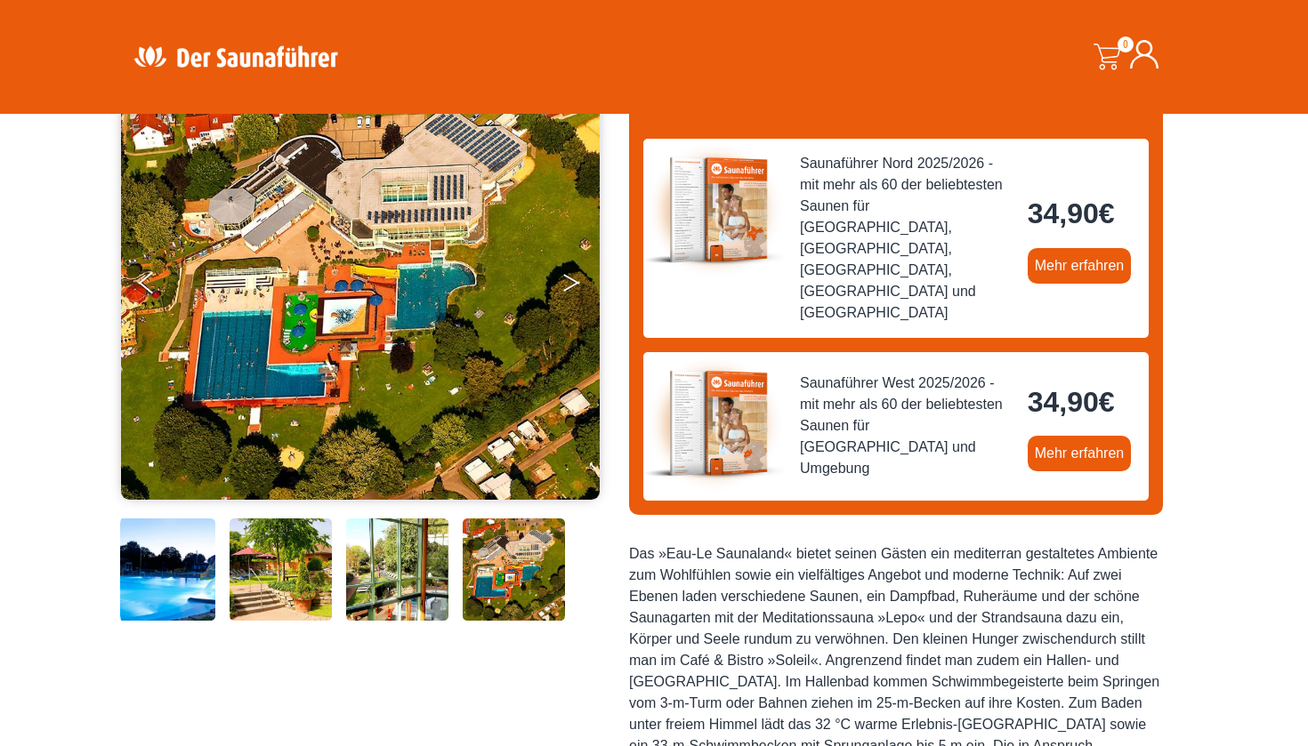
click at [572, 281] on button "Next" at bounding box center [583, 286] width 44 height 44
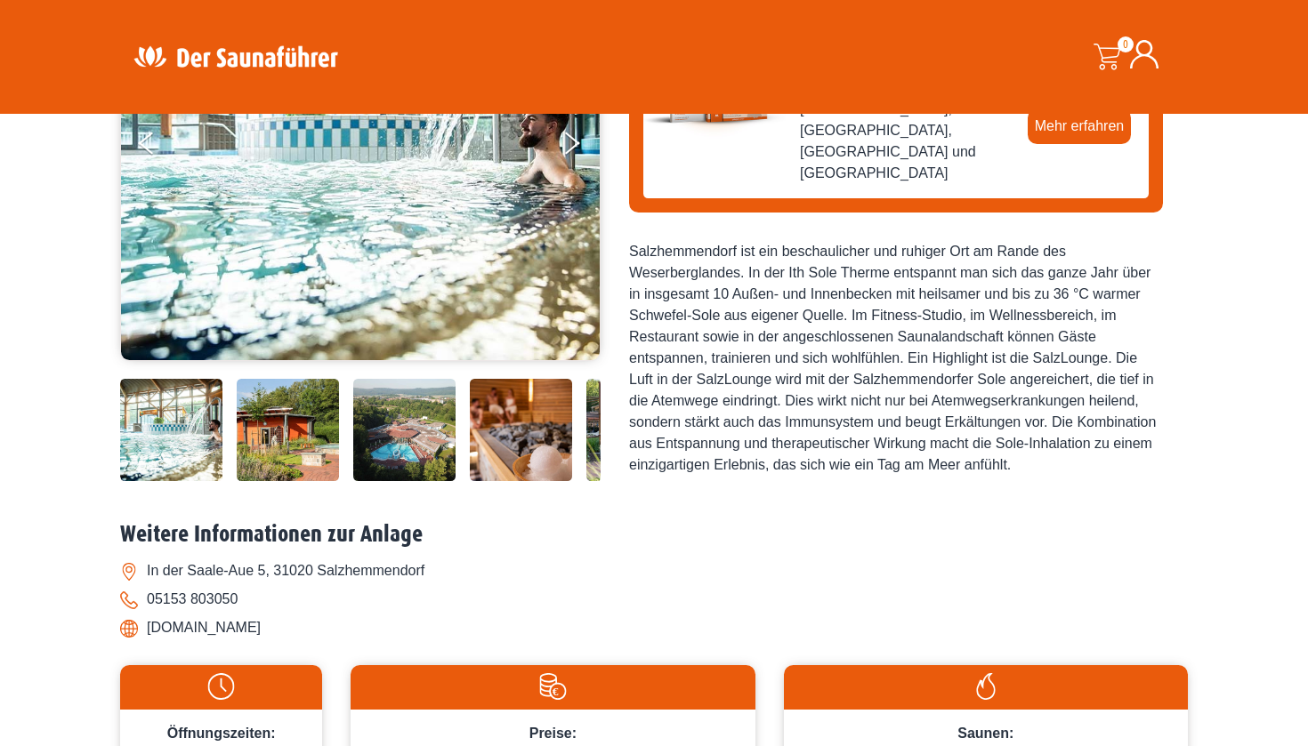
scroll to position [343, 0]
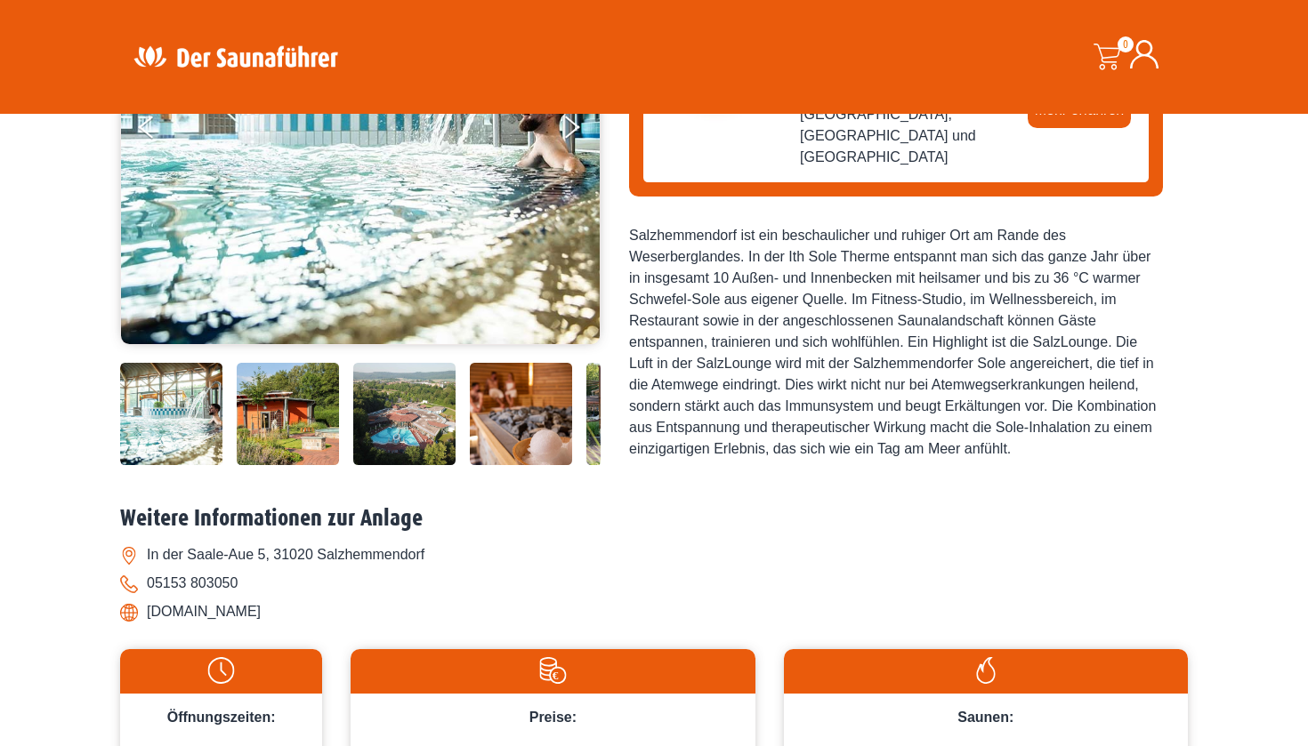
click at [206, 465] on img at bounding box center [171, 414] width 102 height 102
click at [346, 268] on img at bounding box center [360, 126] width 479 height 436
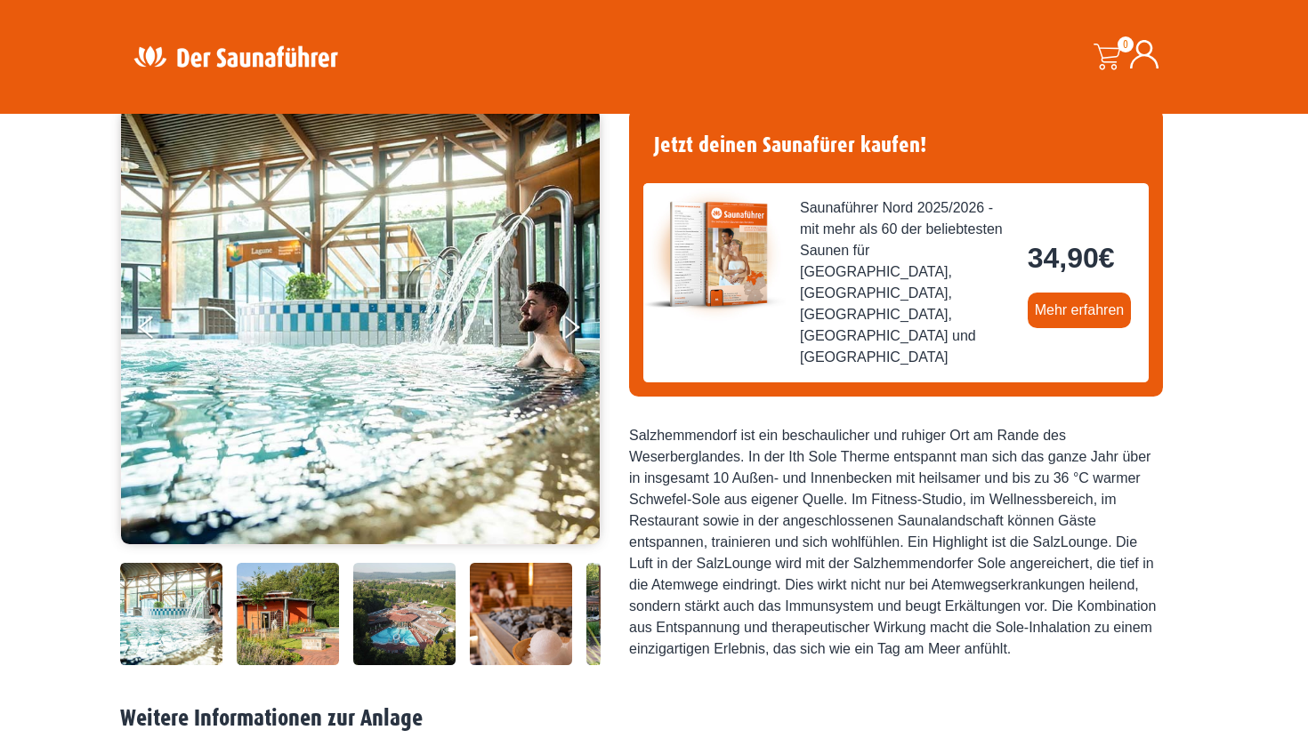
scroll to position [142, 0]
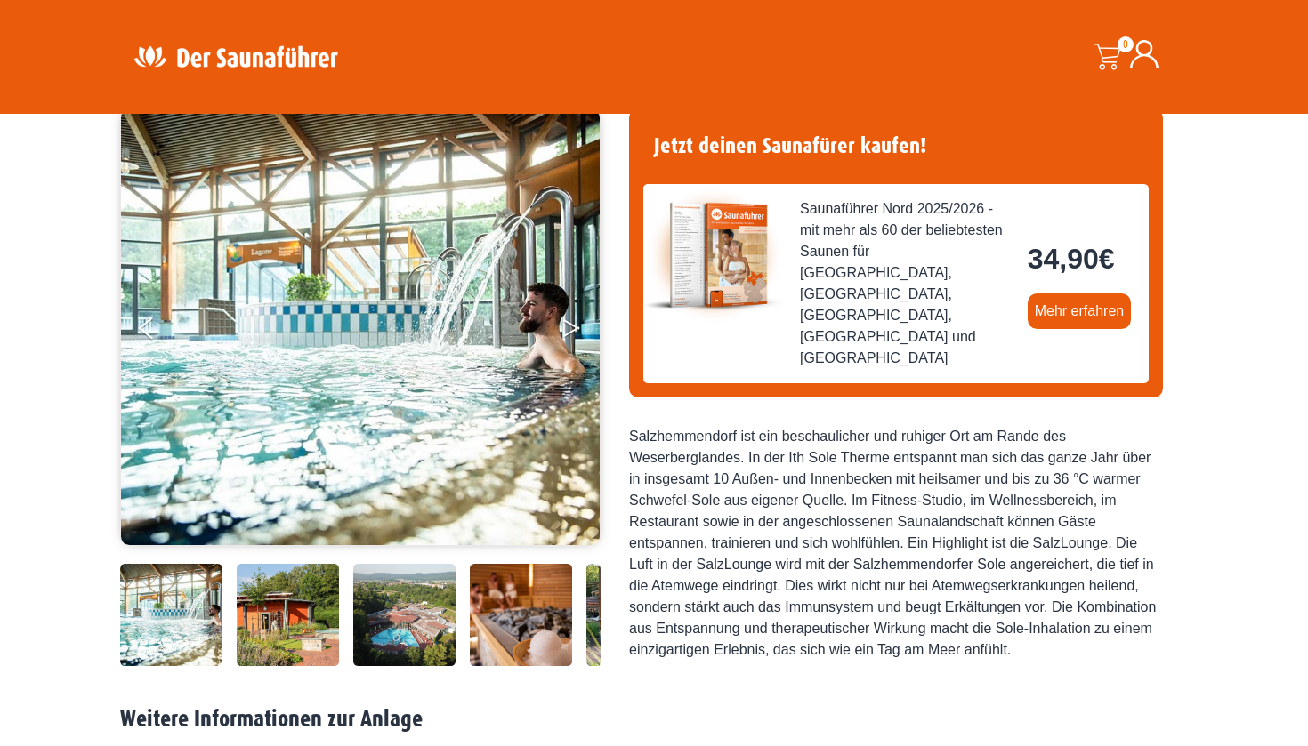
click at [569, 326] on button "Next" at bounding box center [583, 332] width 44 height 44
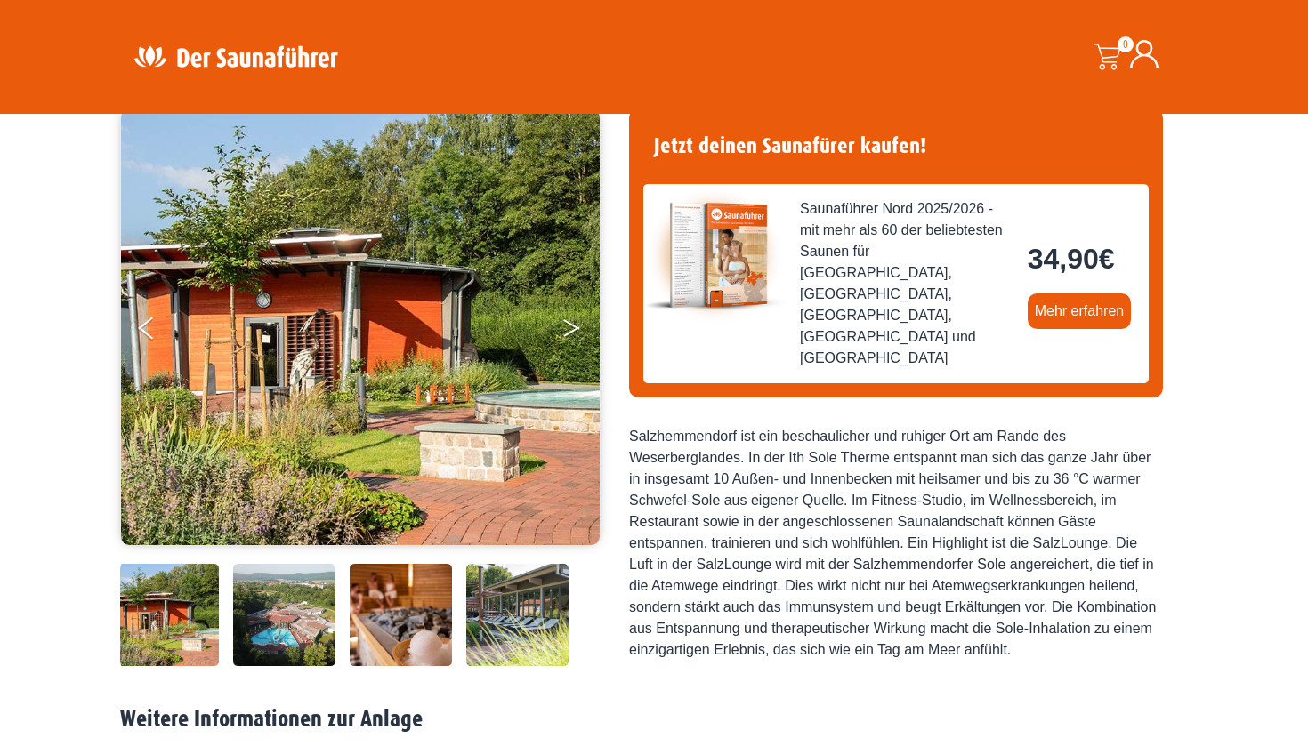
click at [573, 326] on button "Next" at bounding box center [583, 332] width 44 height 44
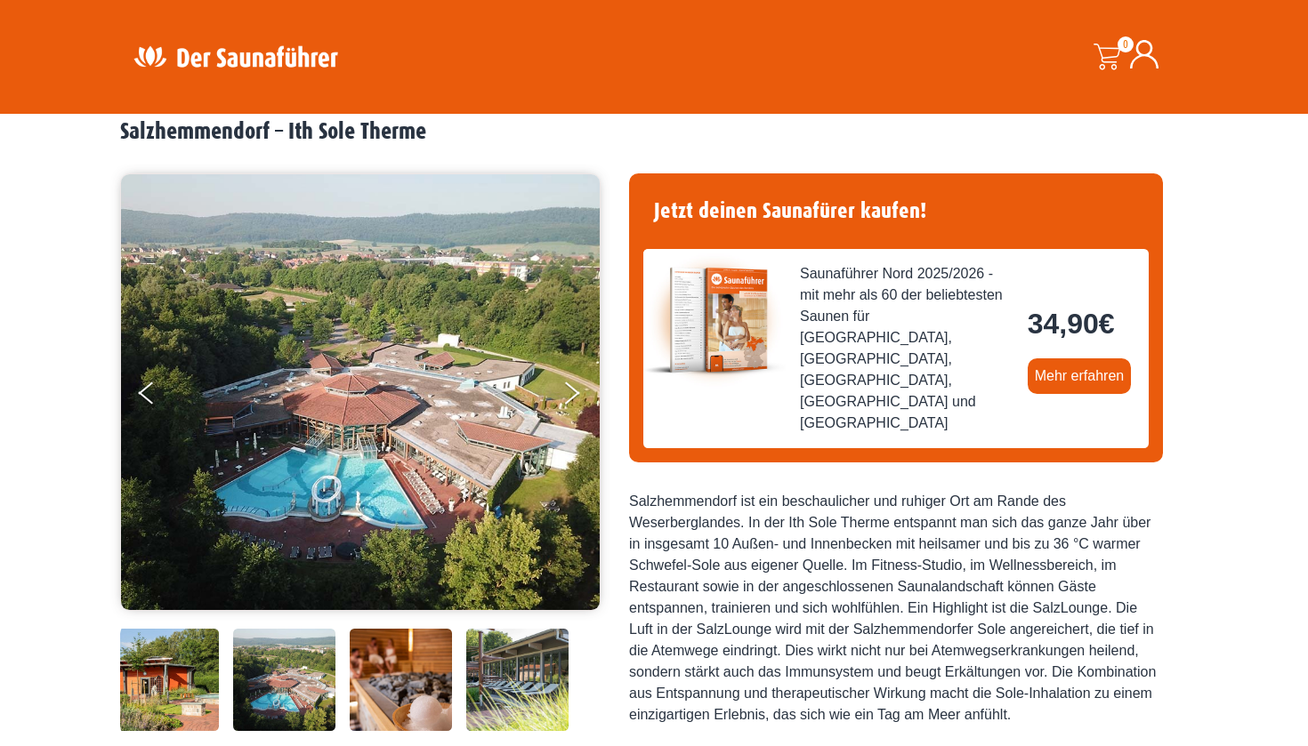
scroll to position [77, 0]
click at [572, 391] on button "Next" at bounding box center [583, 396] width 44 height 44
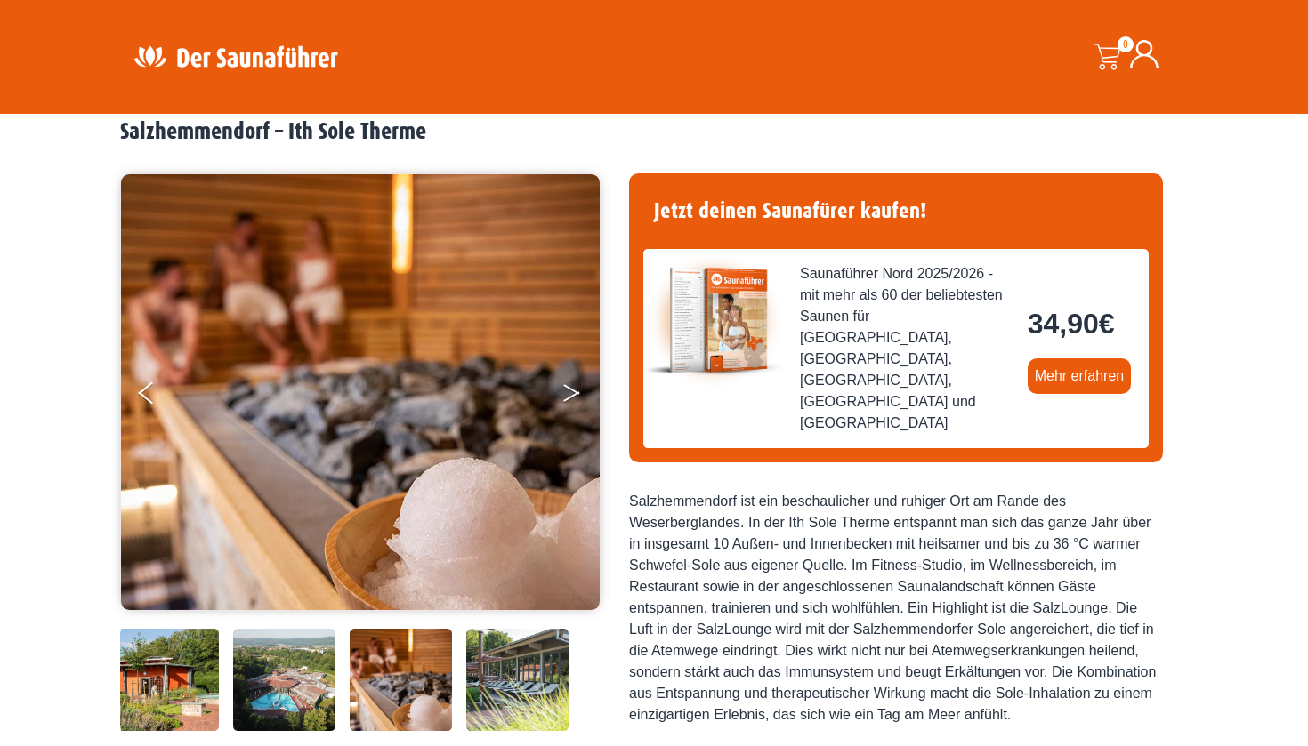
click at [575, 391] on icon "Next" at bounding box center [571, 389] width 16 height 11
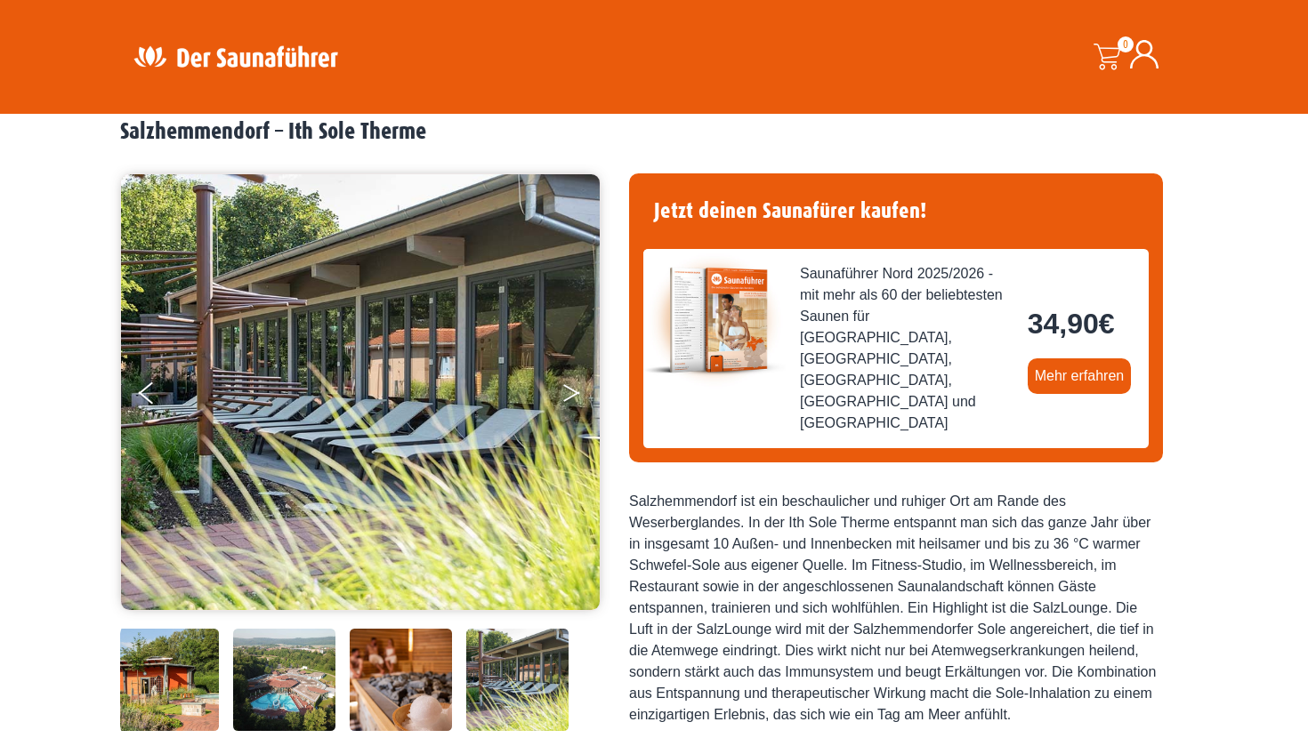
click at [575, 391] on icon "Next" at bounding box center [571, 389] width 16 height 11
click at [576, 393] on icon "Next" at bounding box center [571, 396] width 16 height 11
click at [571, 393] on button "Next" at bounding box center [583, 396] width 44 height 44
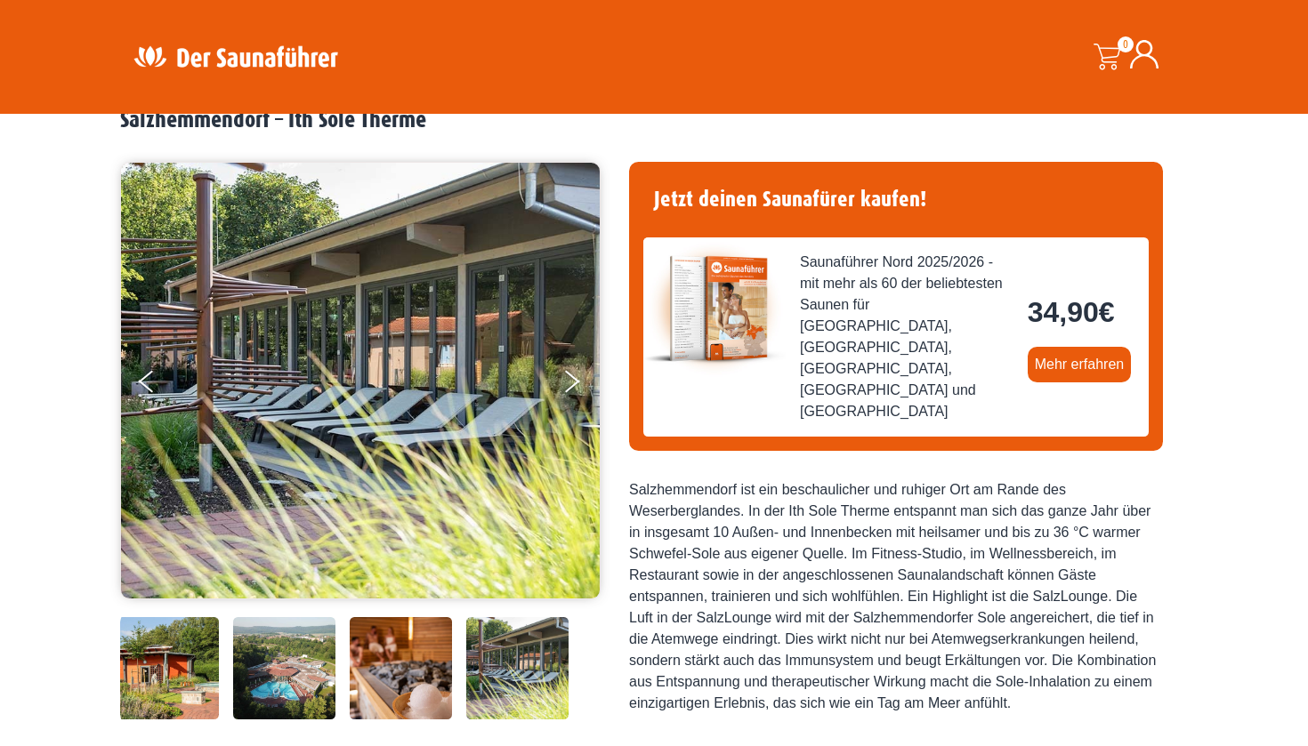
scroll to position [94, 0]
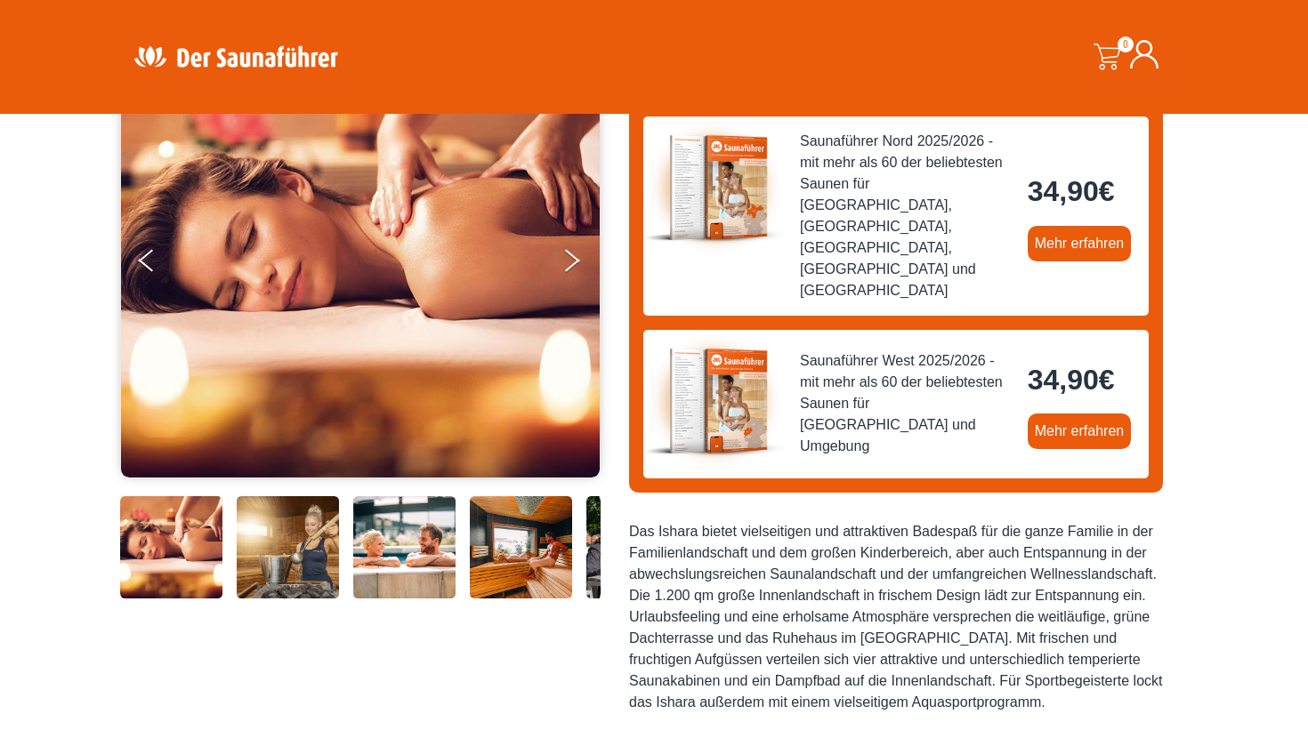
scroll to position [195, 0]
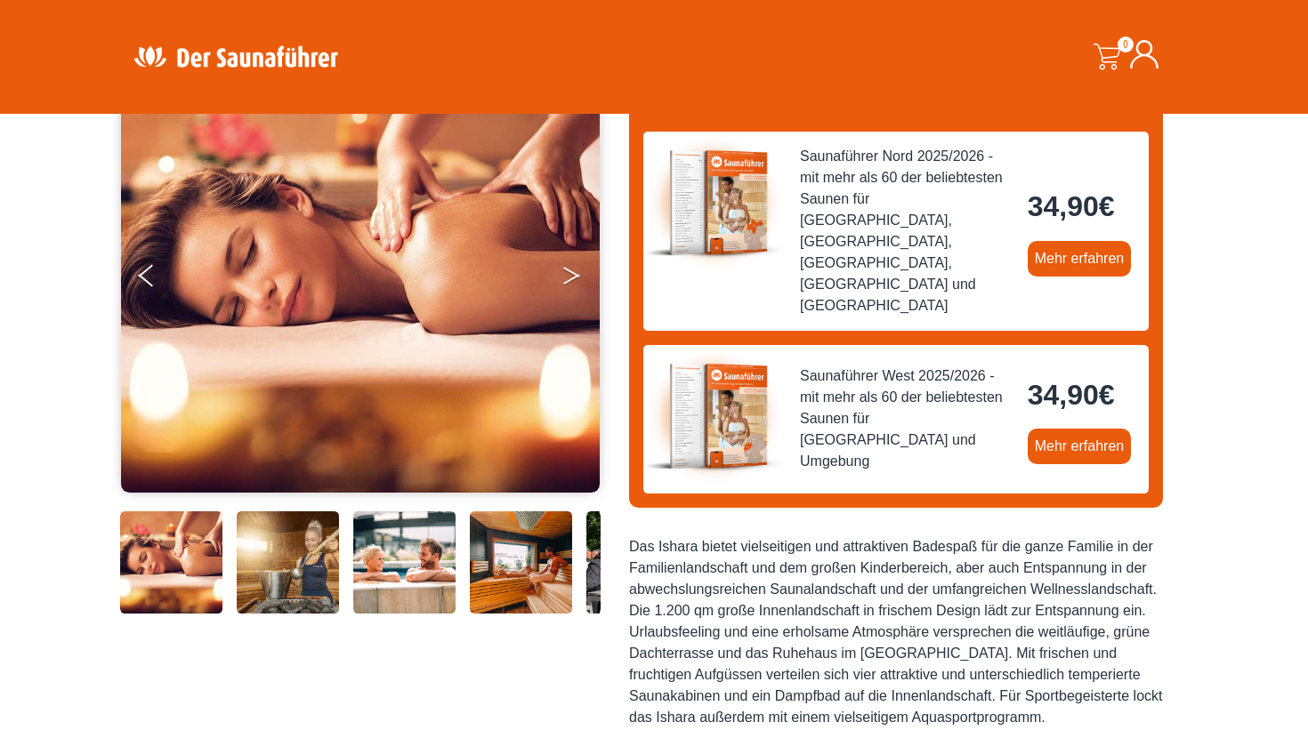
click at [567, 278] on button "Next" at bounding box center [583, 279] width 44 height 44
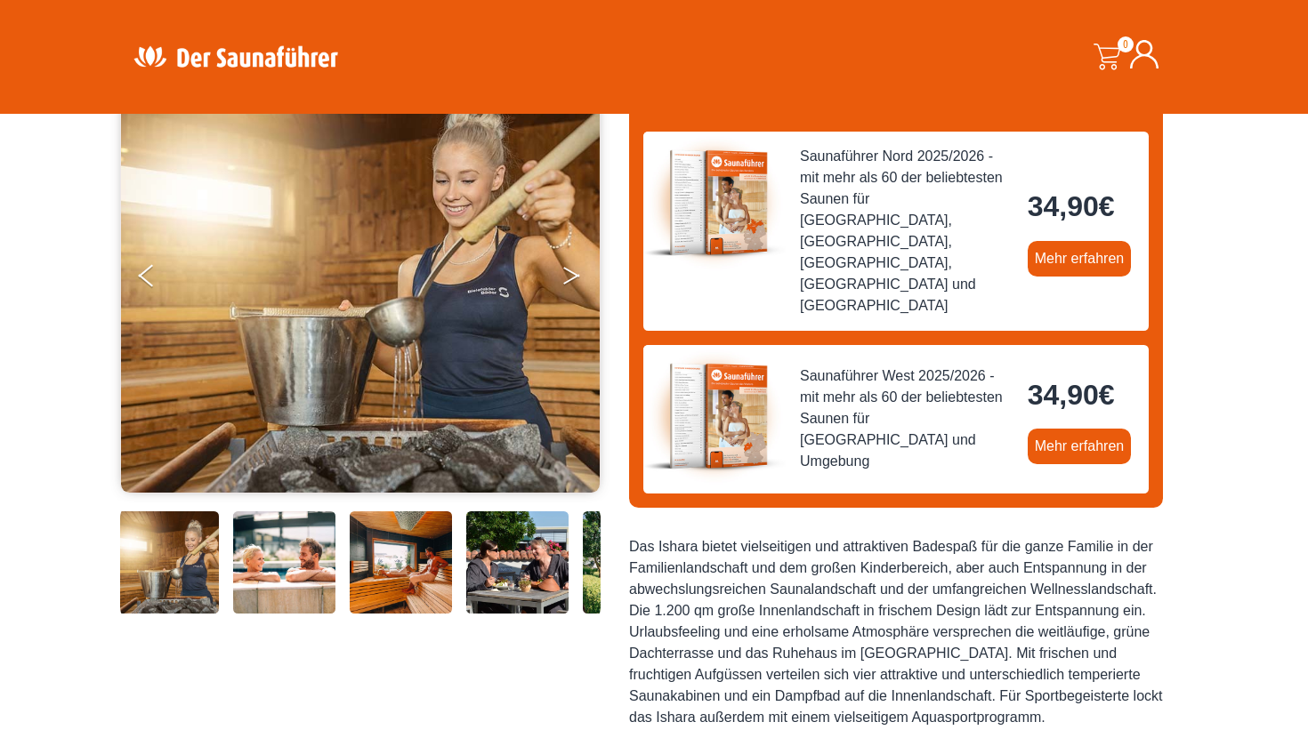
click at [570, 279] on icon "Next" at bounding box center [571, 279] width 16 height 11
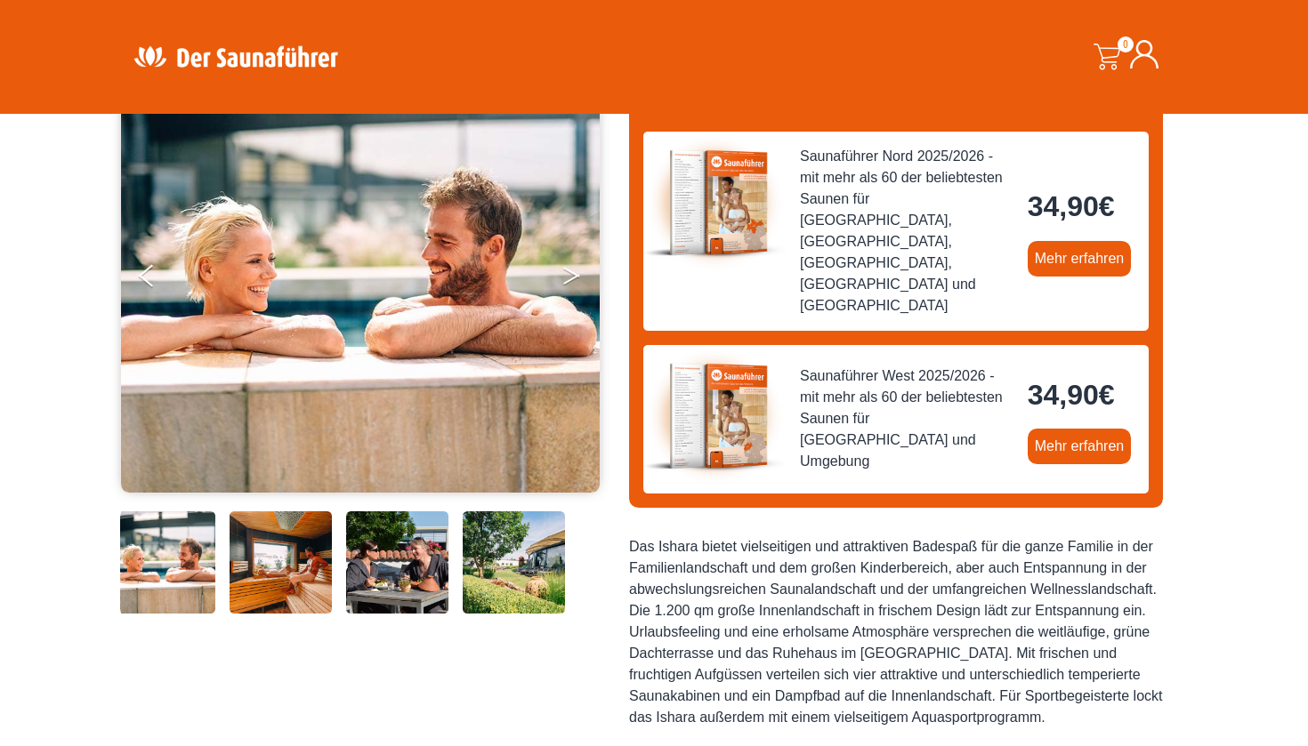
click at [570, 279] on icon "Next" at bounding box center [571, 279] width 16 height 11
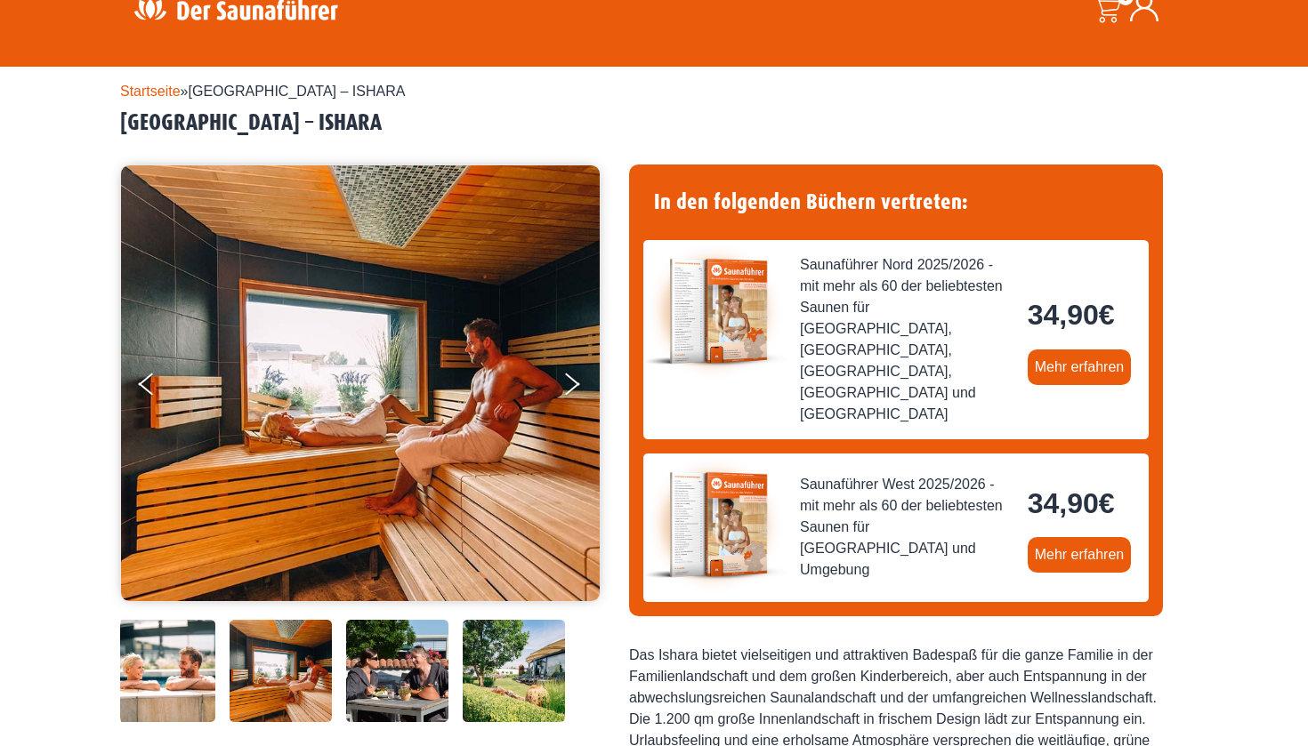
scroll to position [102, 0]
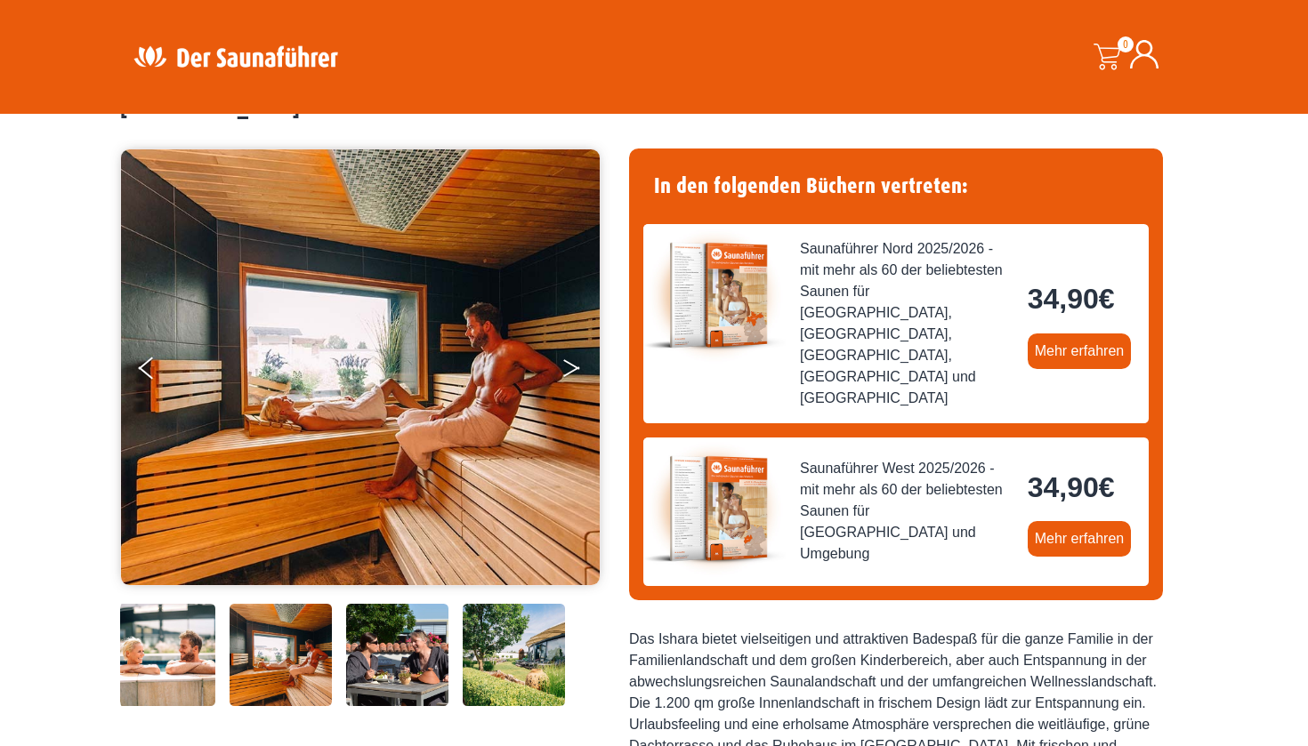
click at [583, 369] on button "Next" at bounding box center [583, 372] width 44 height 44
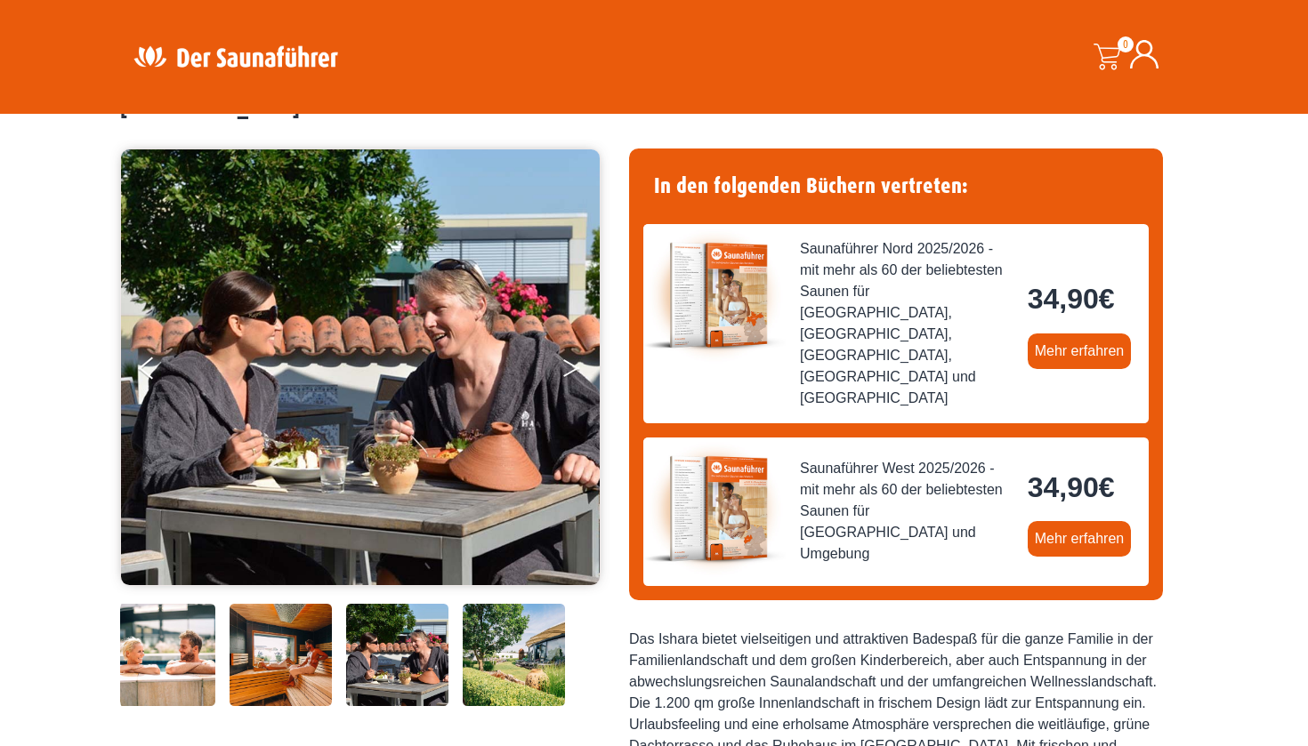
click at [576, 368] on icon "Next" at bounding box center [571, 371] width 16 height 11
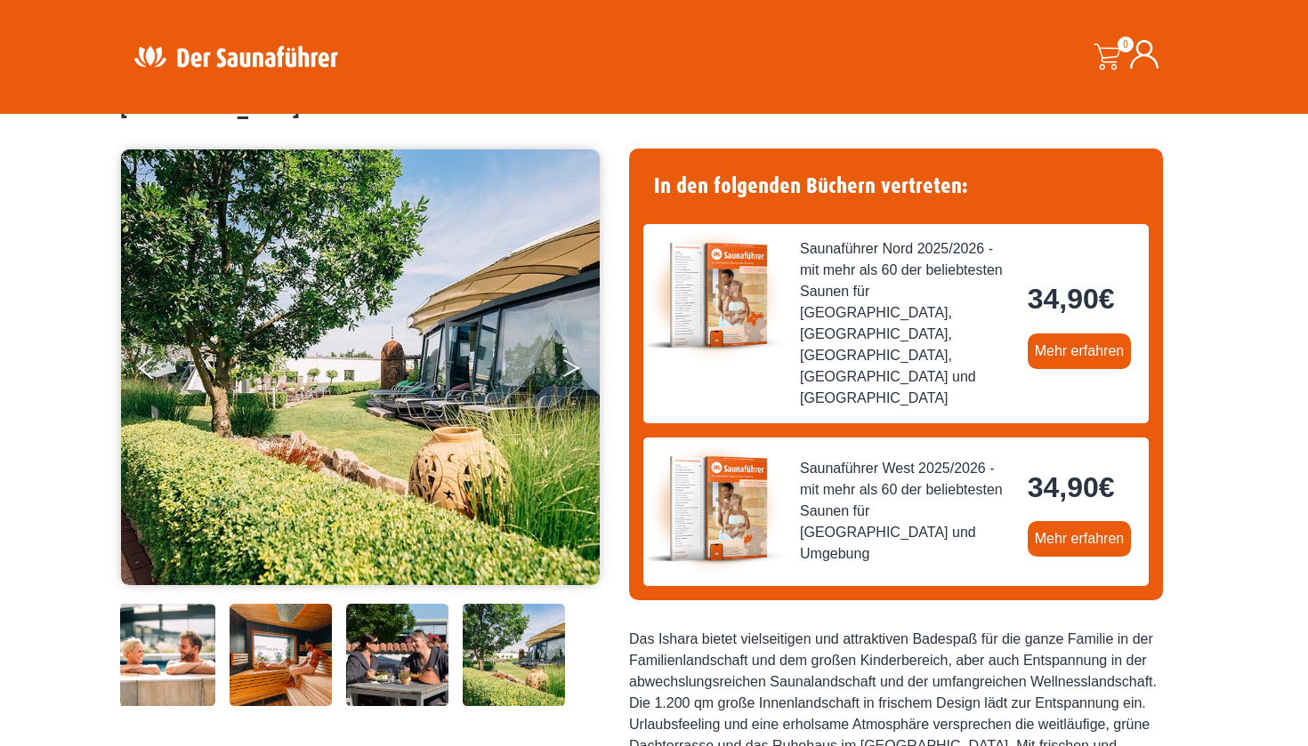
click at [576, 368] on icon "Next" at bounding box center [571, 371] width 16 height 11
click at [565, 368] on button "Next" at bounding box center [583, 372] width 44 height 44
click at [568, 370] on button "Next" at bounding box center [583, 372] width 44 height 44
click at [575, 367] on button "Next" at bounding box center [583, 372] width 44 height 44
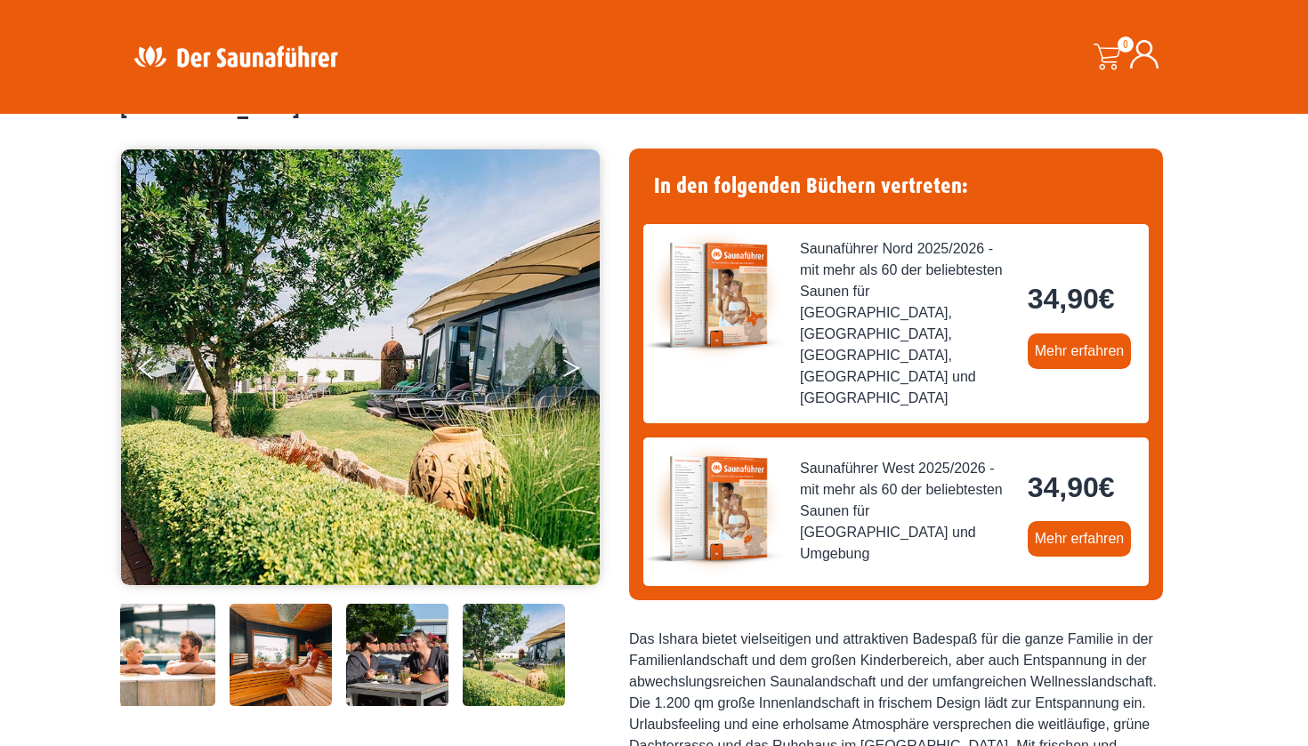
click at [575, 367] on button "Next" at bounding box center [583, 372] width 44 height 44
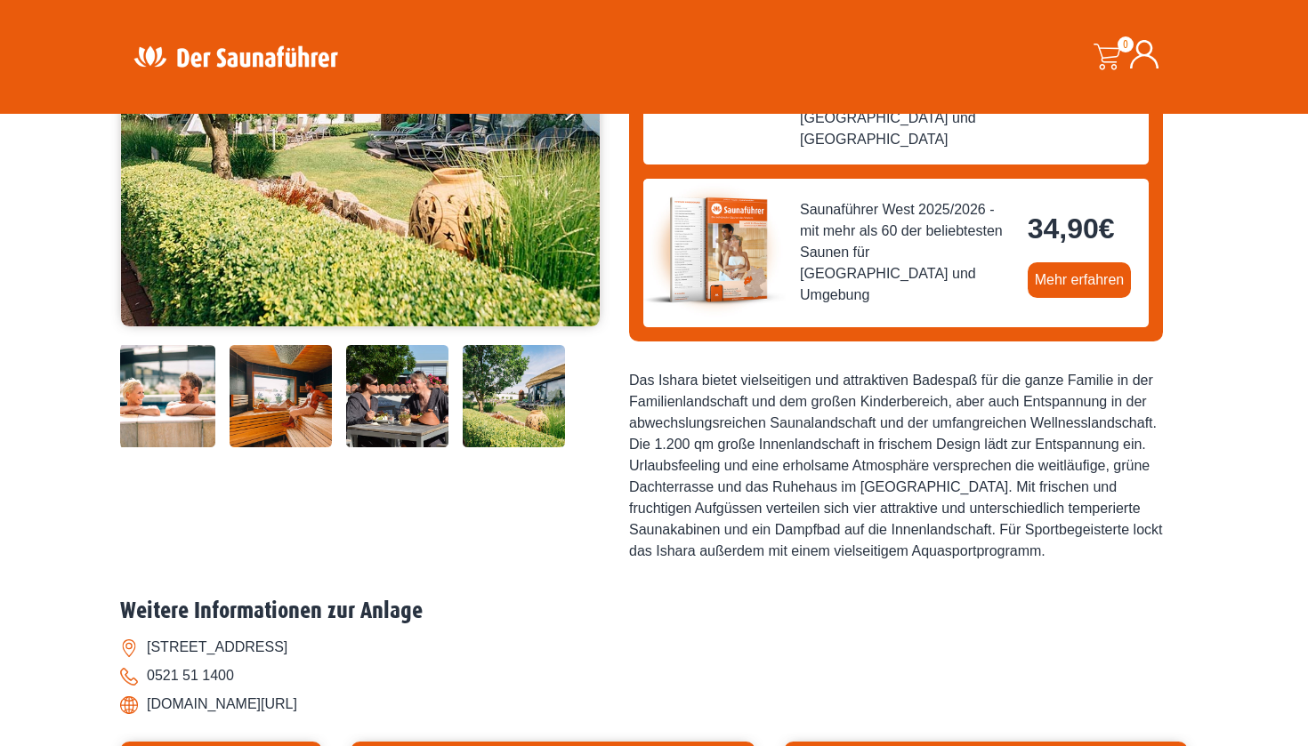
scroll to position [363, 0]
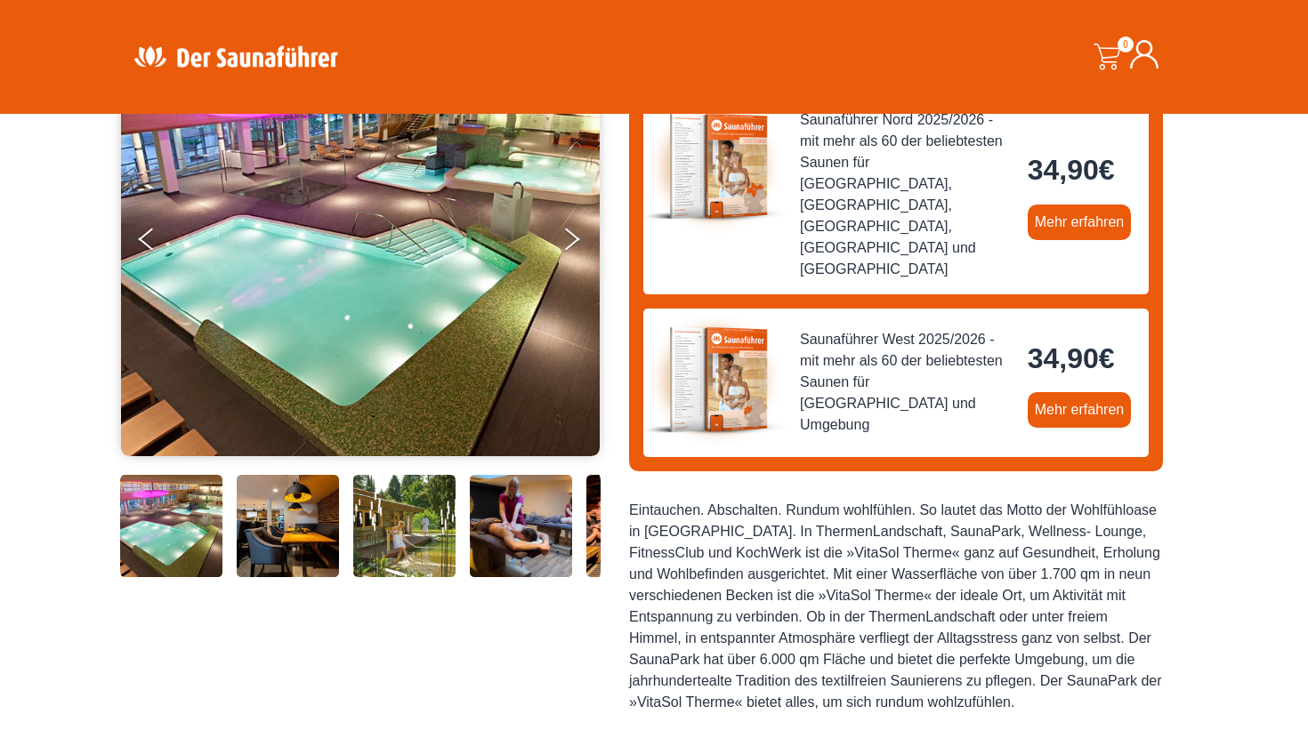
scroll to position [231, 0]
click at [576, 241] on button "Next" at bounding box center [583, 243] width 44 height 44
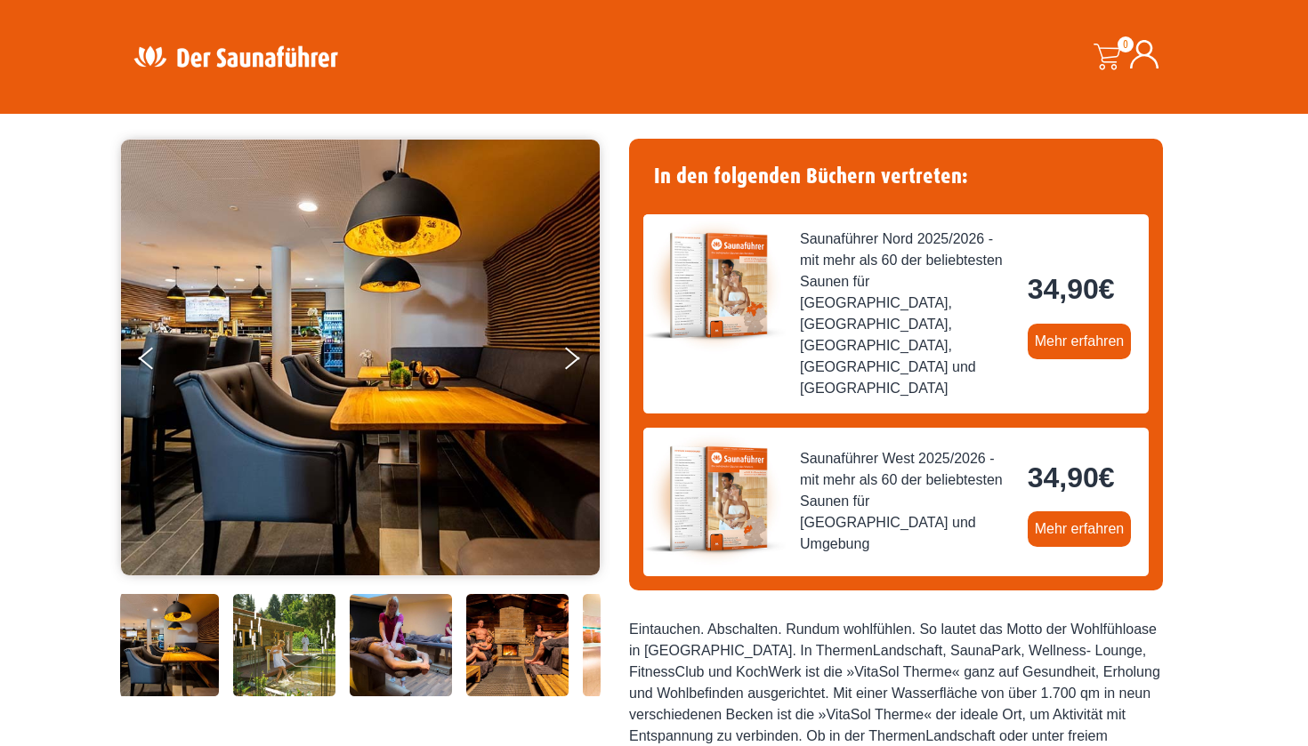
scroll to position [110, 0]
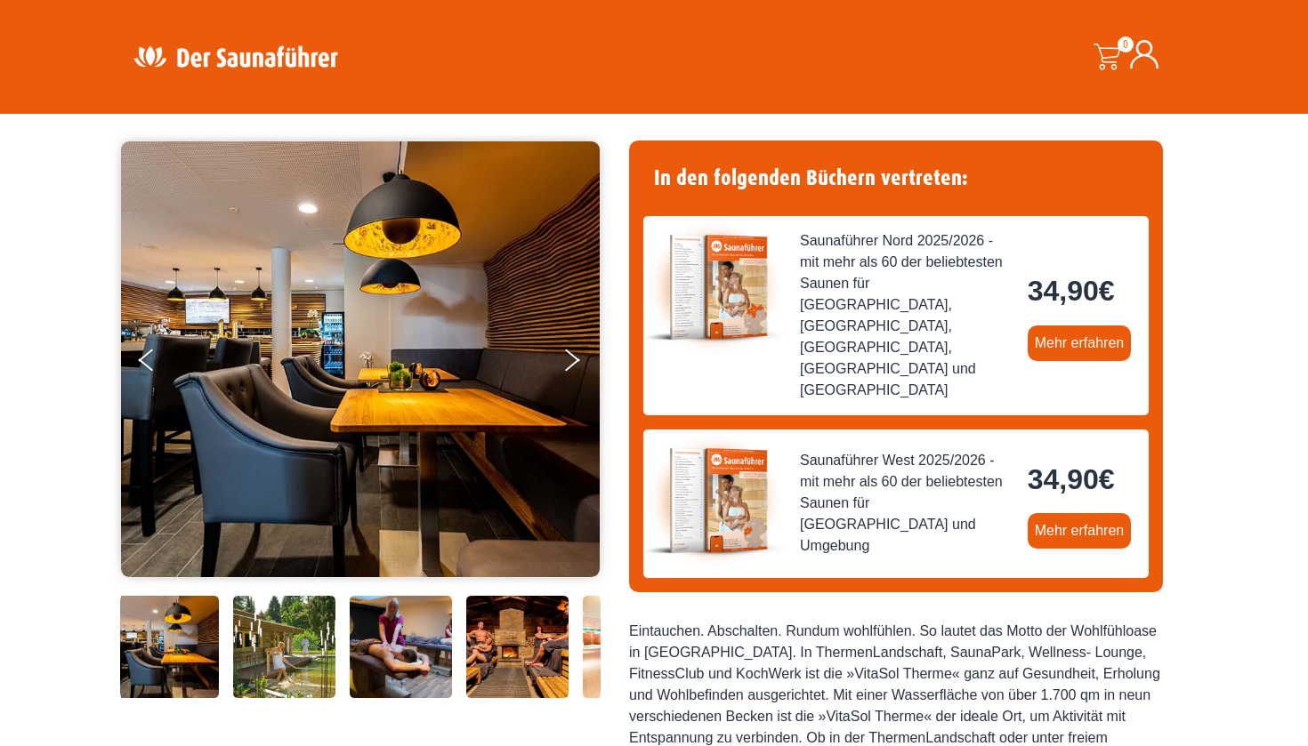
click at [578, 336] on img at bounding box center [360, 359] width 479 height 436
click at [568, 371] on button "Next" at bounding box center [583, 364] width 44 height 44
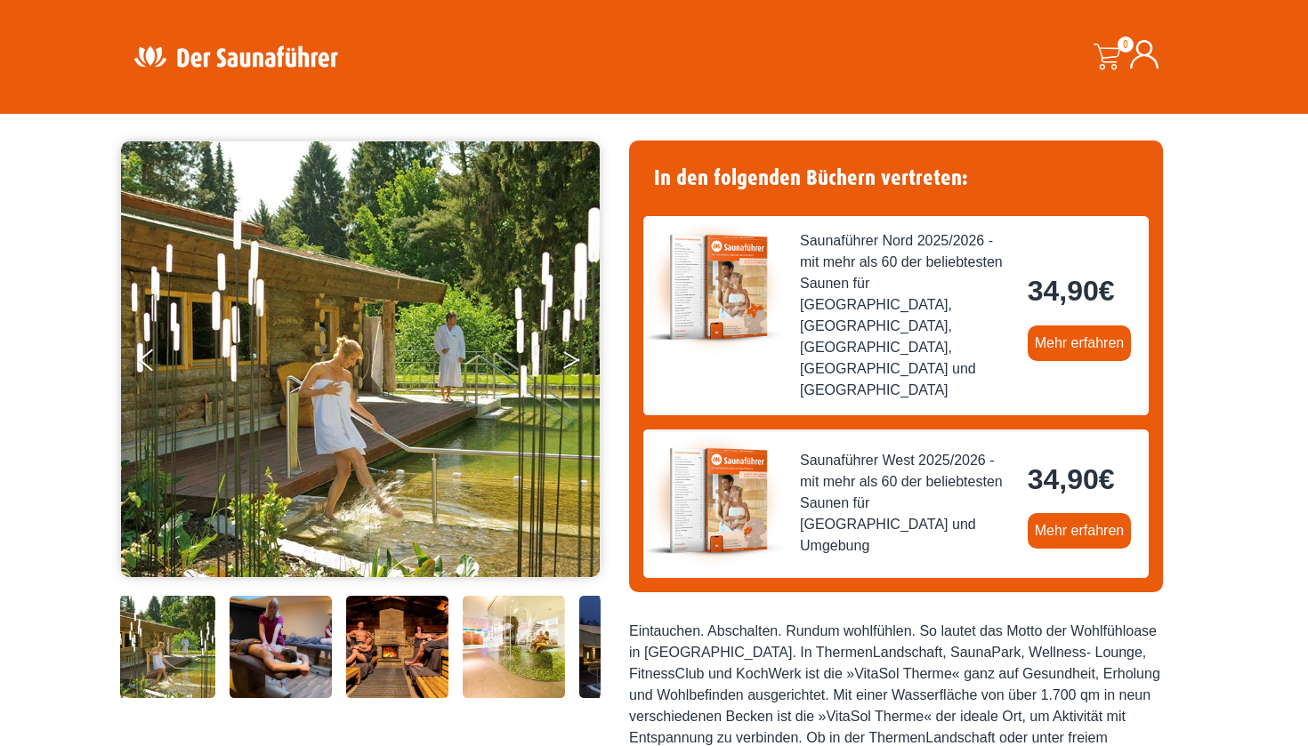
click at [570, 364] on icon "Next" at bounding box center [571, 363] width 16 height 11
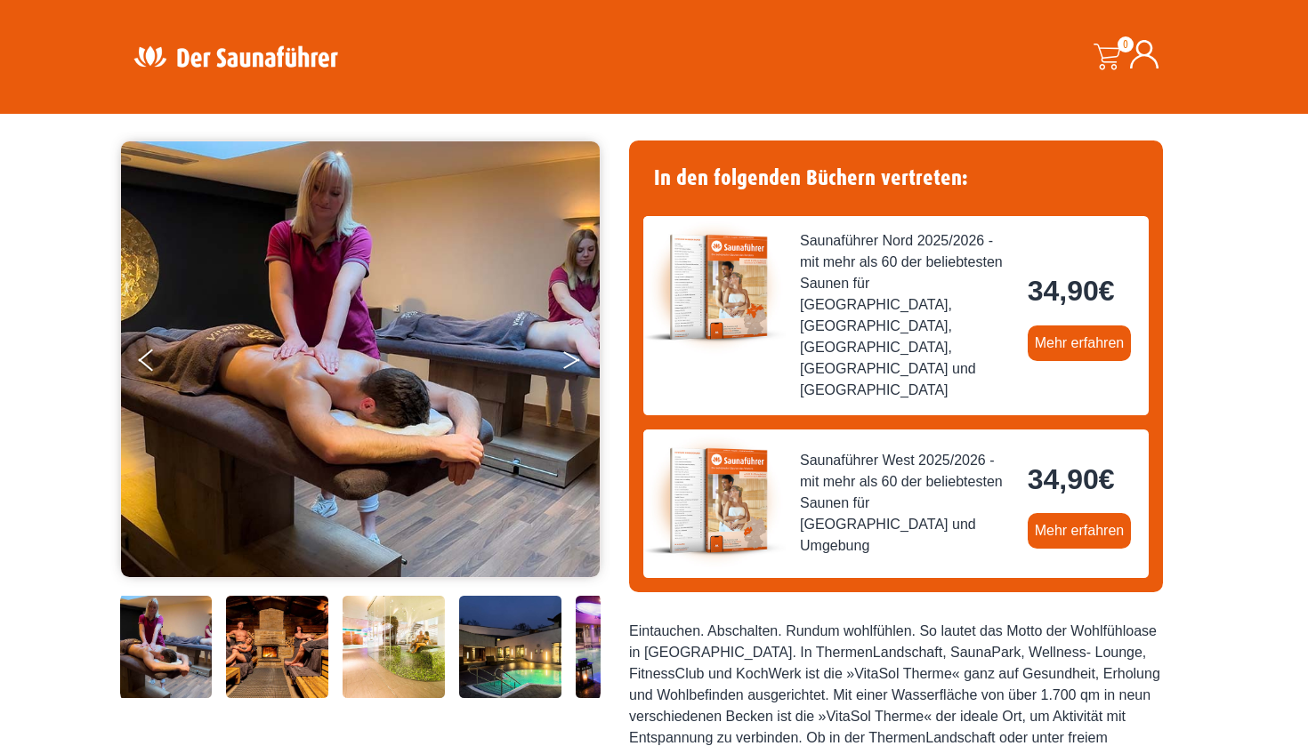
click at [570, 364] on icon "Next" at bounding box center [571, 363] width 16 height 11
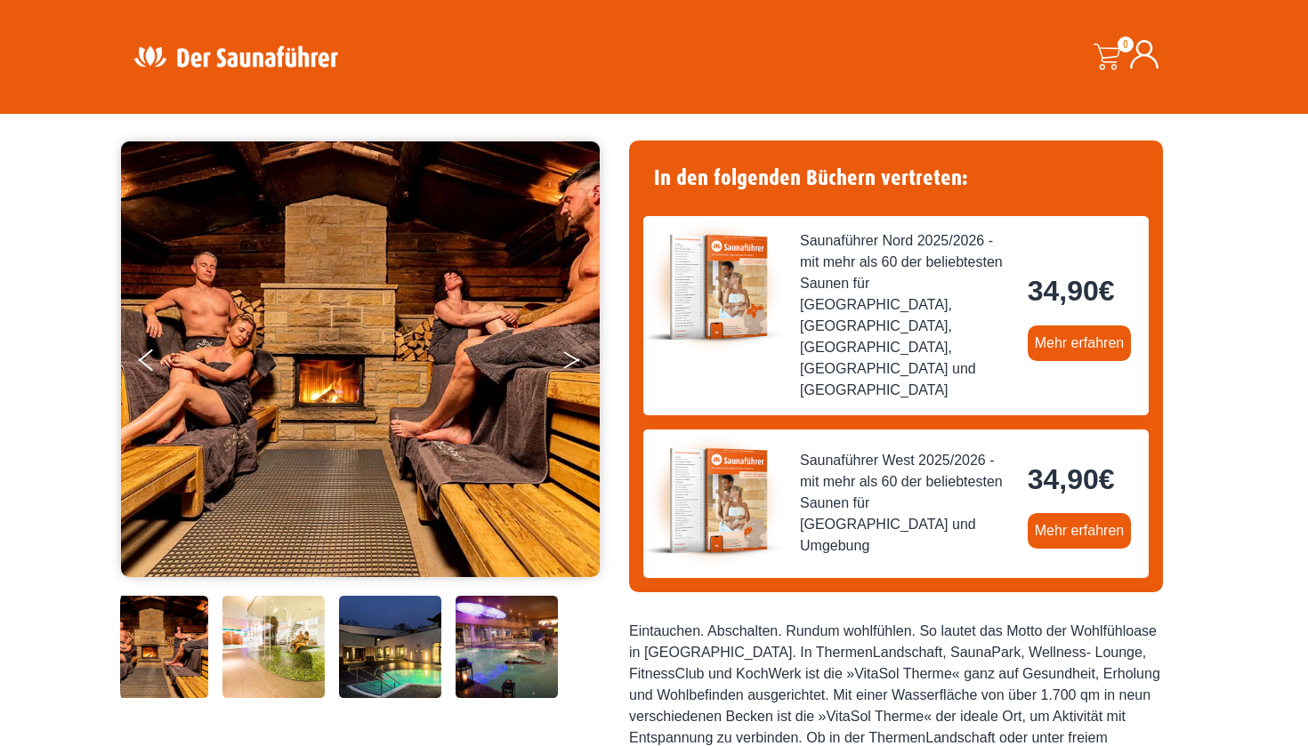
click at [570, 364] on icon "Next" at bounding box center [571, 363] width 16 height 11
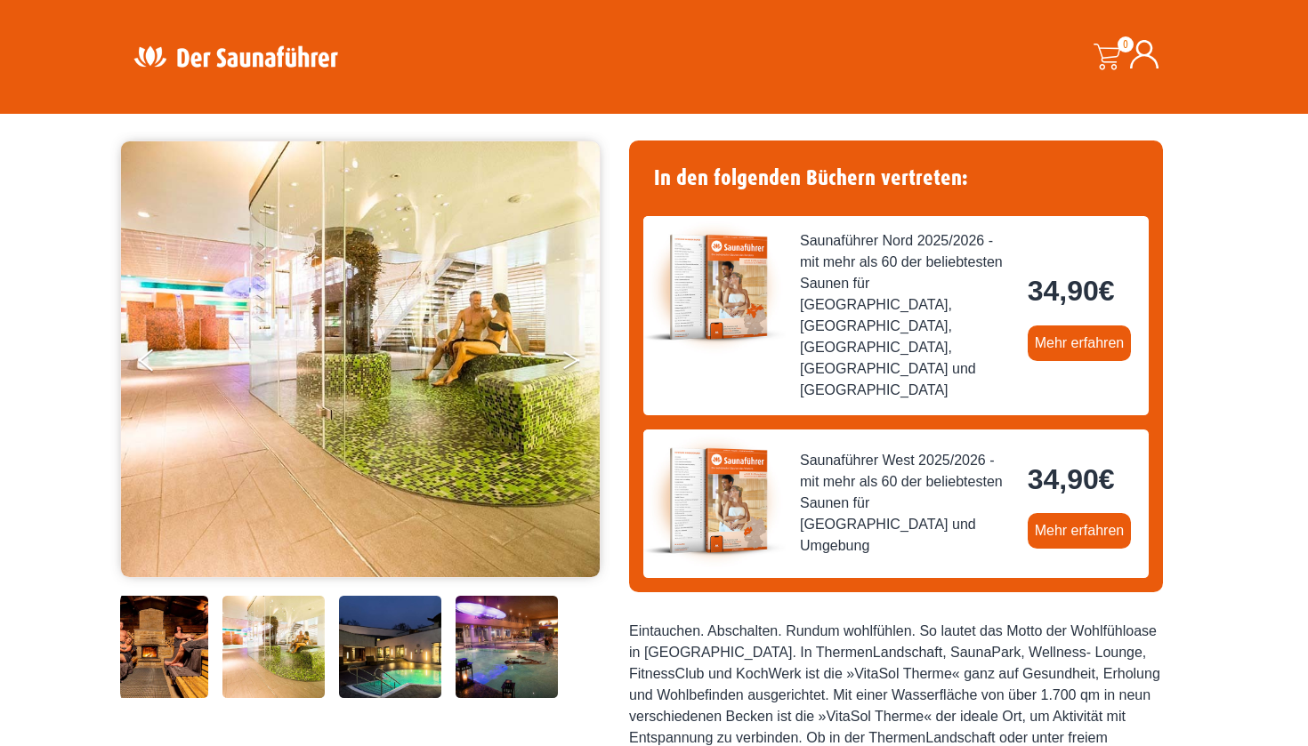
click at [570, 365] on button "Next" at bounding box center [583, 364] width 44 height 44
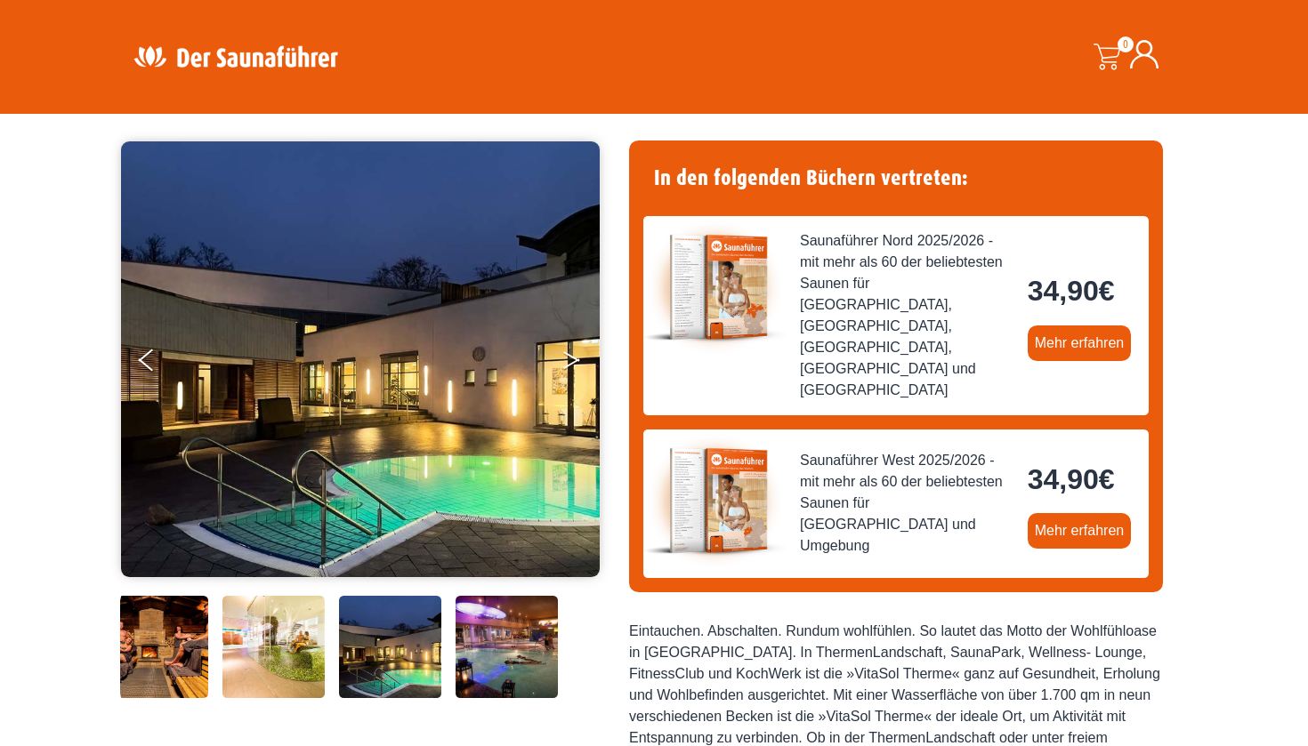
click at [570, 365] on button "Next" at bounding box center [583, 364] width 44 height 44
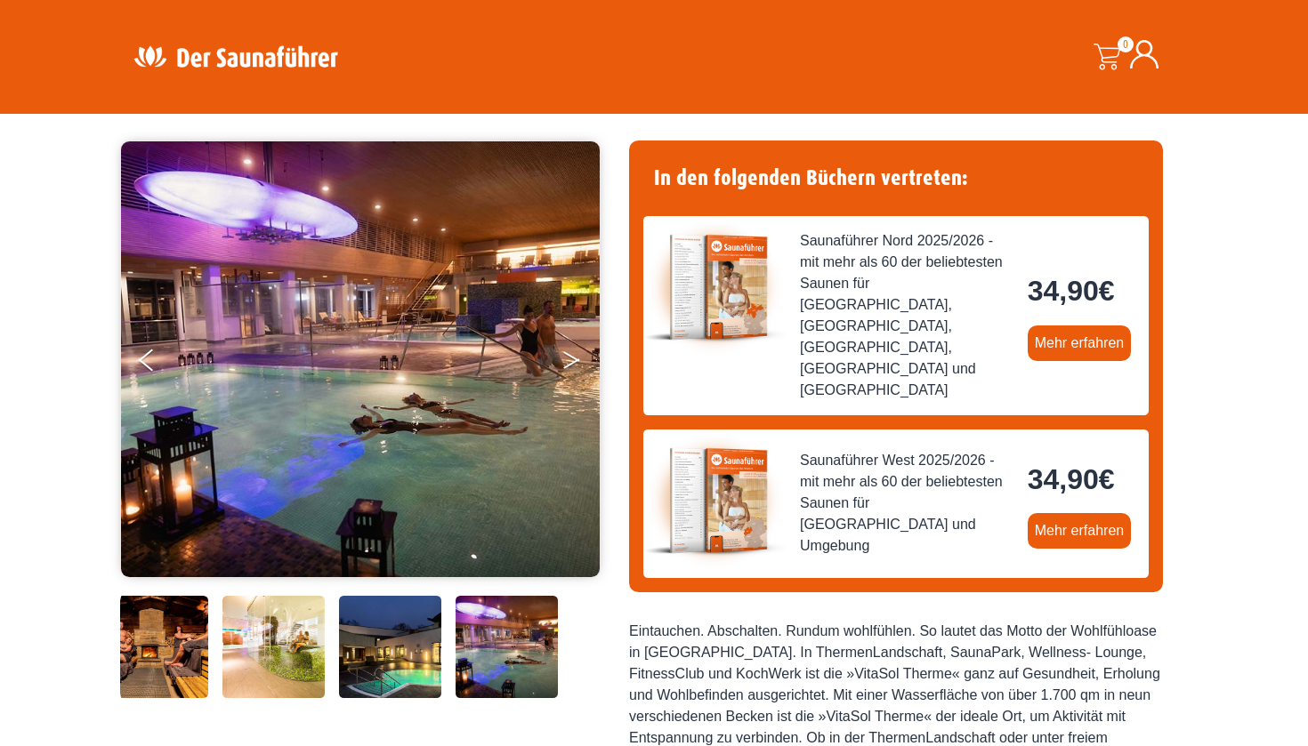
click at [570, 365] on button "Next" at bounding box center [583, 364] width 44 height 44
click at [569, 361] on button "Next" at bounding box center [583, 364] width 44 height 44
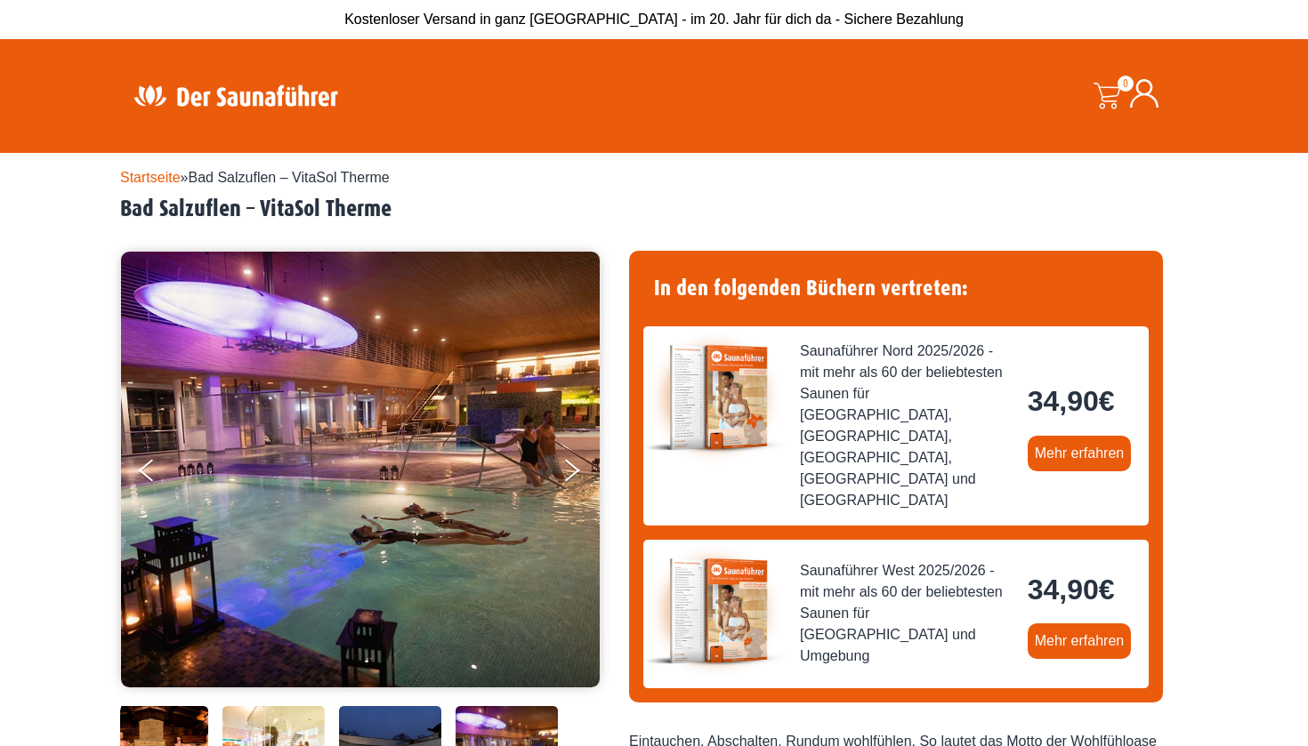
scroll to position [0, 0]
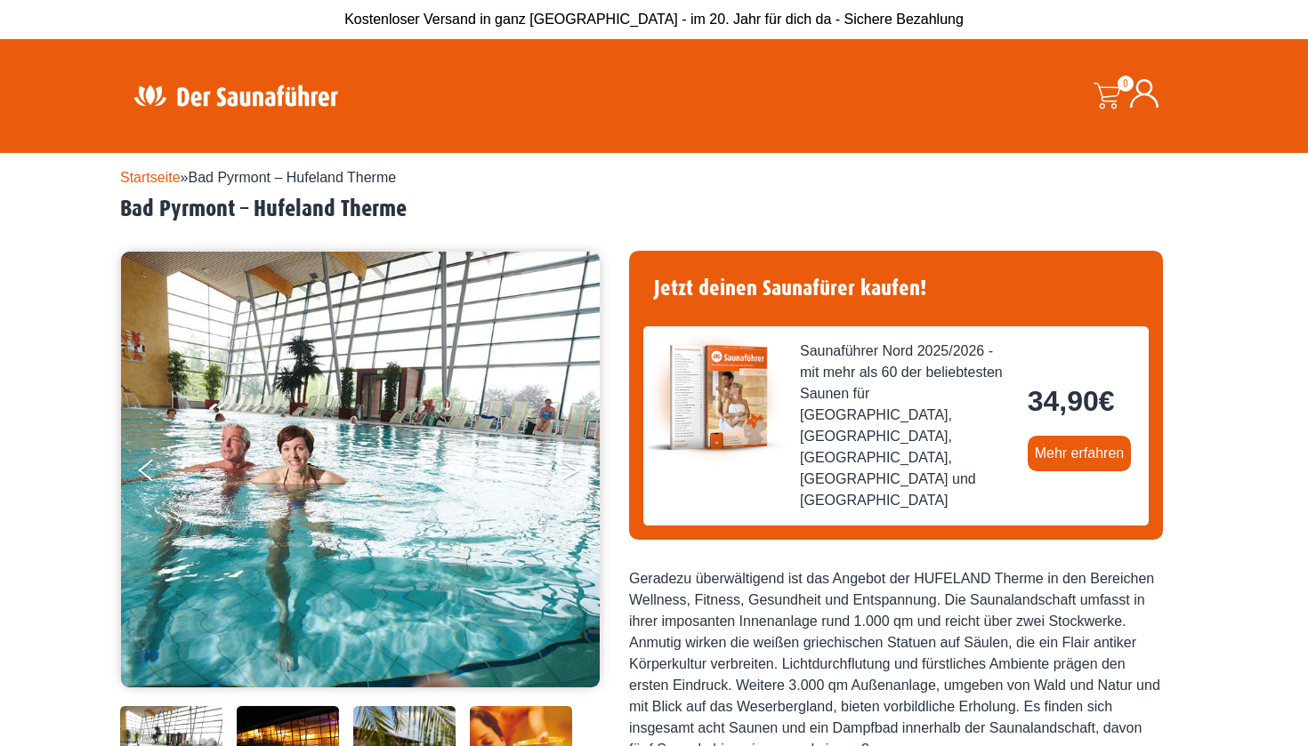
click at [576, 482] on button "Next" at bounding box center [583, 474] width 44 height 44
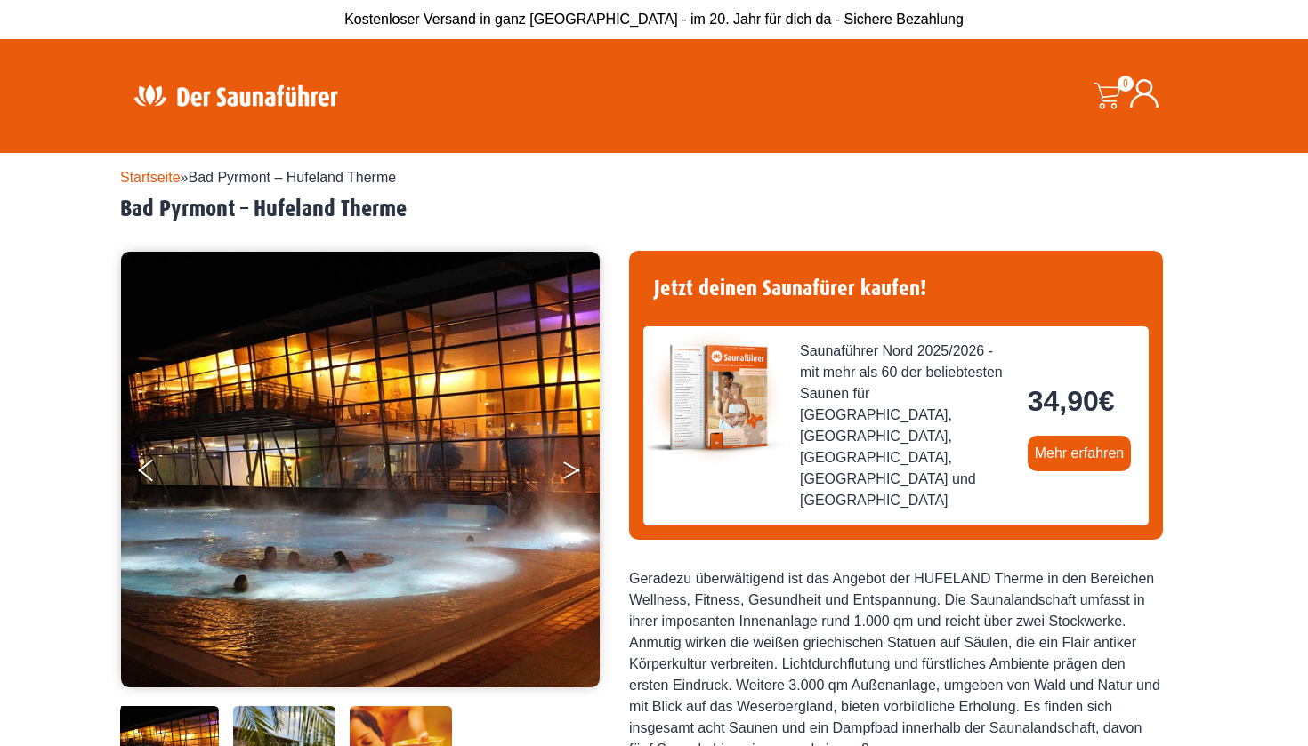
click at [571, 474] on icon "Next" at bounding box center [571, 474] width 16 height 11
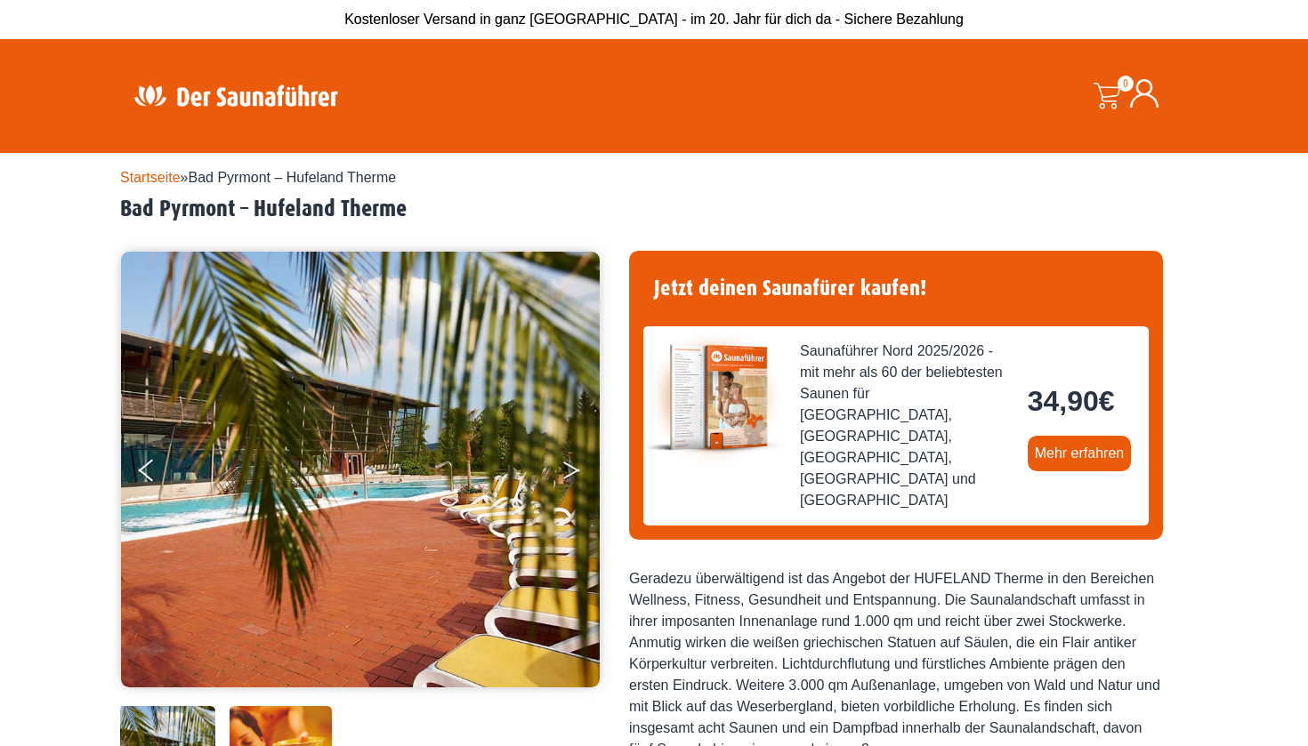
click at [571, 474] on icon "Next" at bounding box center [571, 474] width 16 height 11
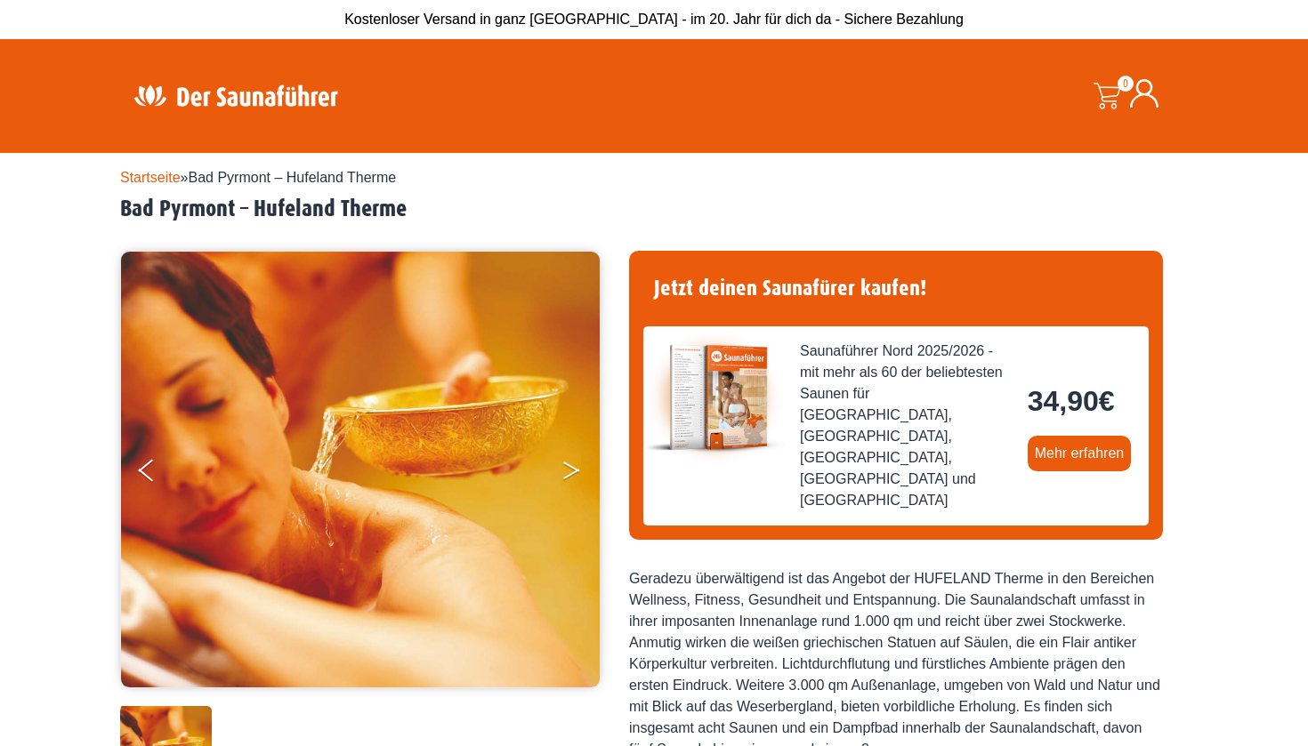
click at [571, 474] on icon "Next" at bounding box center [571, 474] width 16 height 11
click at [569, 470] on button "Next" at bounding box center [583, 474] width 44 height 44
click at [579, 471] on icon "Next" at bounding box center [571, 467] width 16 height 11
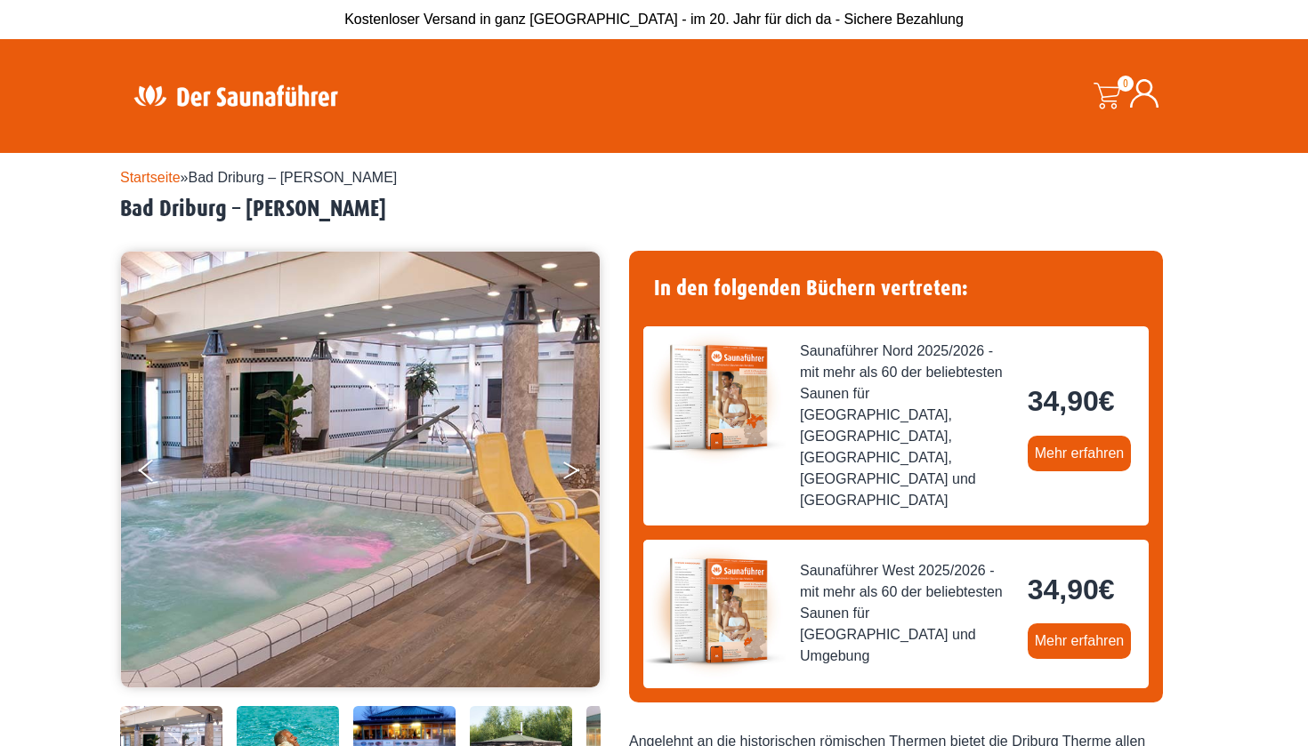
click at [566, 468] on button "Next" at bounding box center [583, 474] width 44 height 44
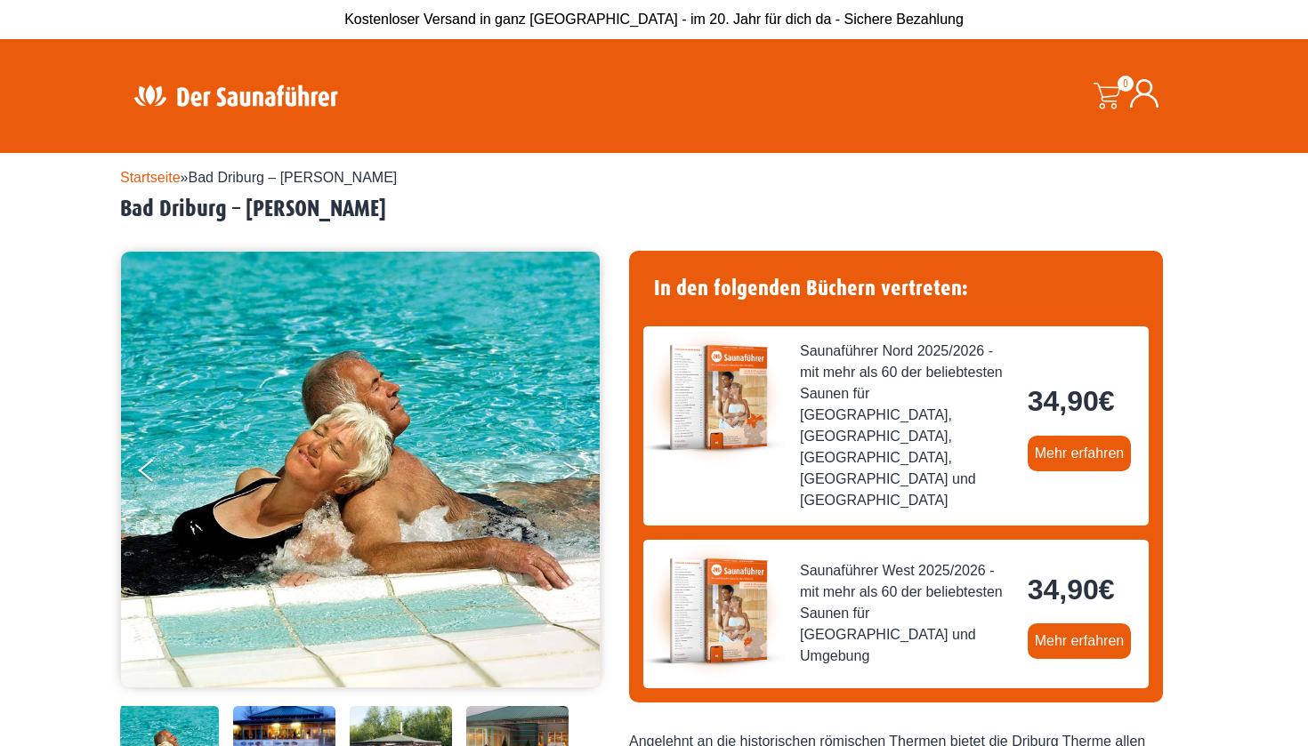
click at [566, 468] on button "Next" at bounding box center [583, 474] width 44 height 44
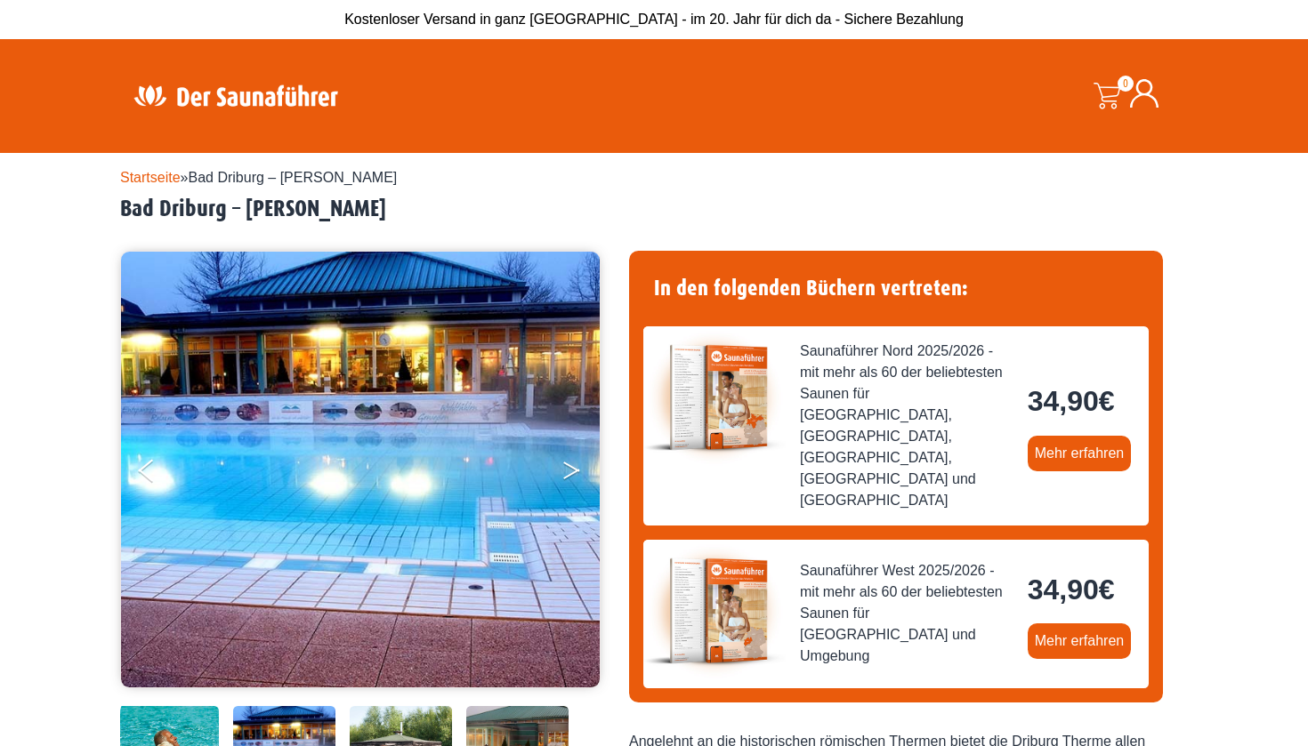
click at [566, 468] on button "Next" at bounding box center [583, 474] width 44 height 44
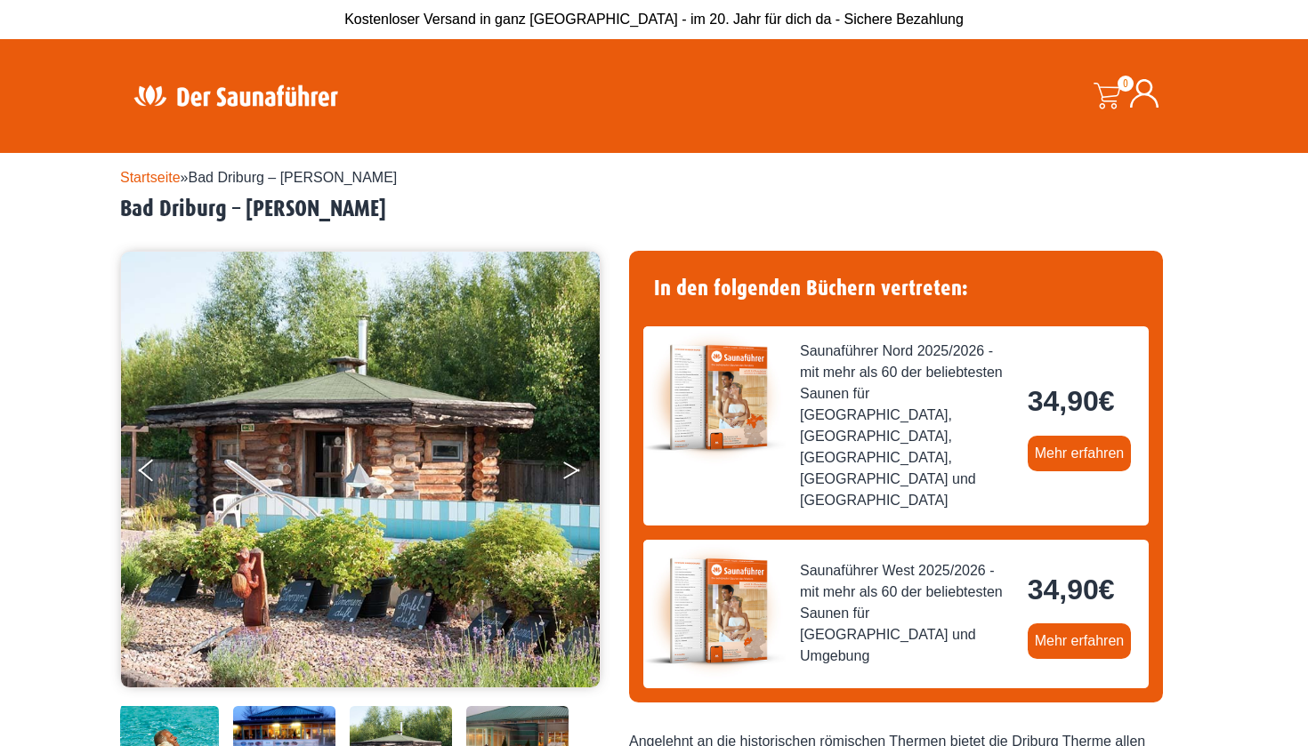
click at [566, 468] on button "Next" at bounding box center [583, 474] width 44 height 44
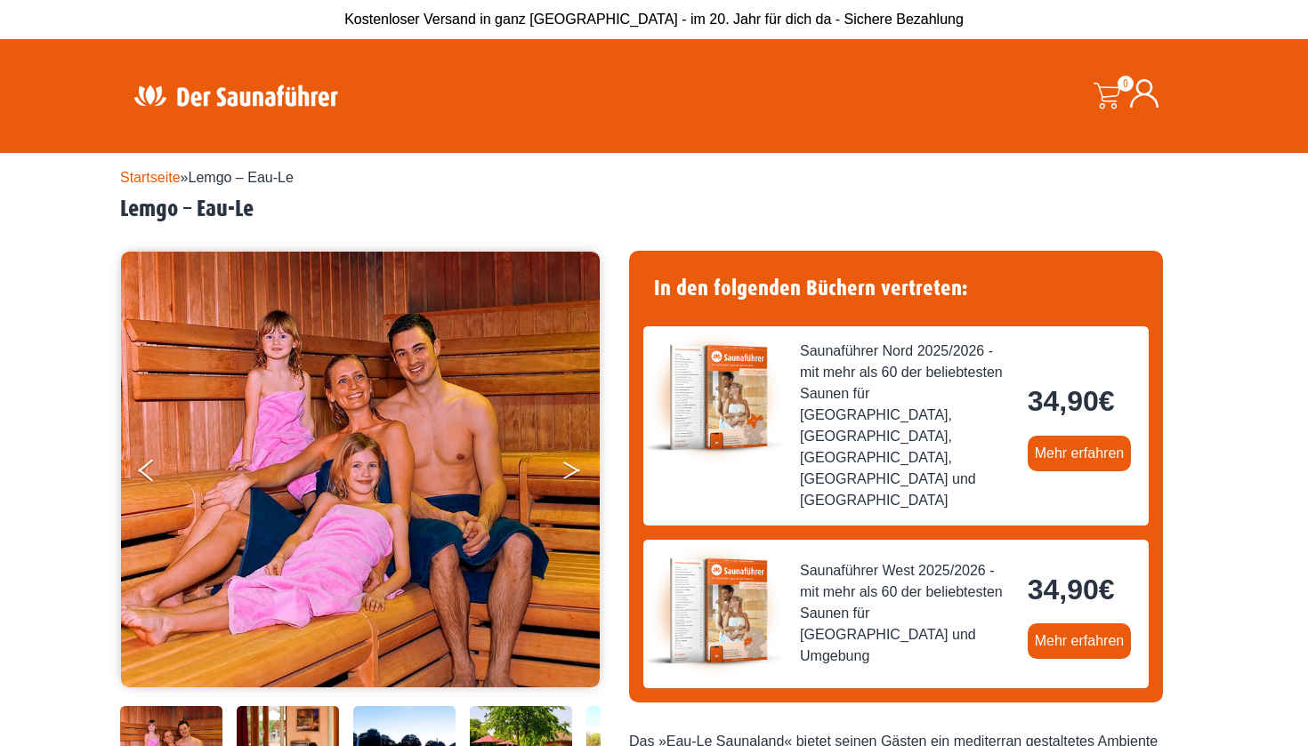
click at [573, 471] on button "Next" at bounding box center [583, 474] width 44 height 44
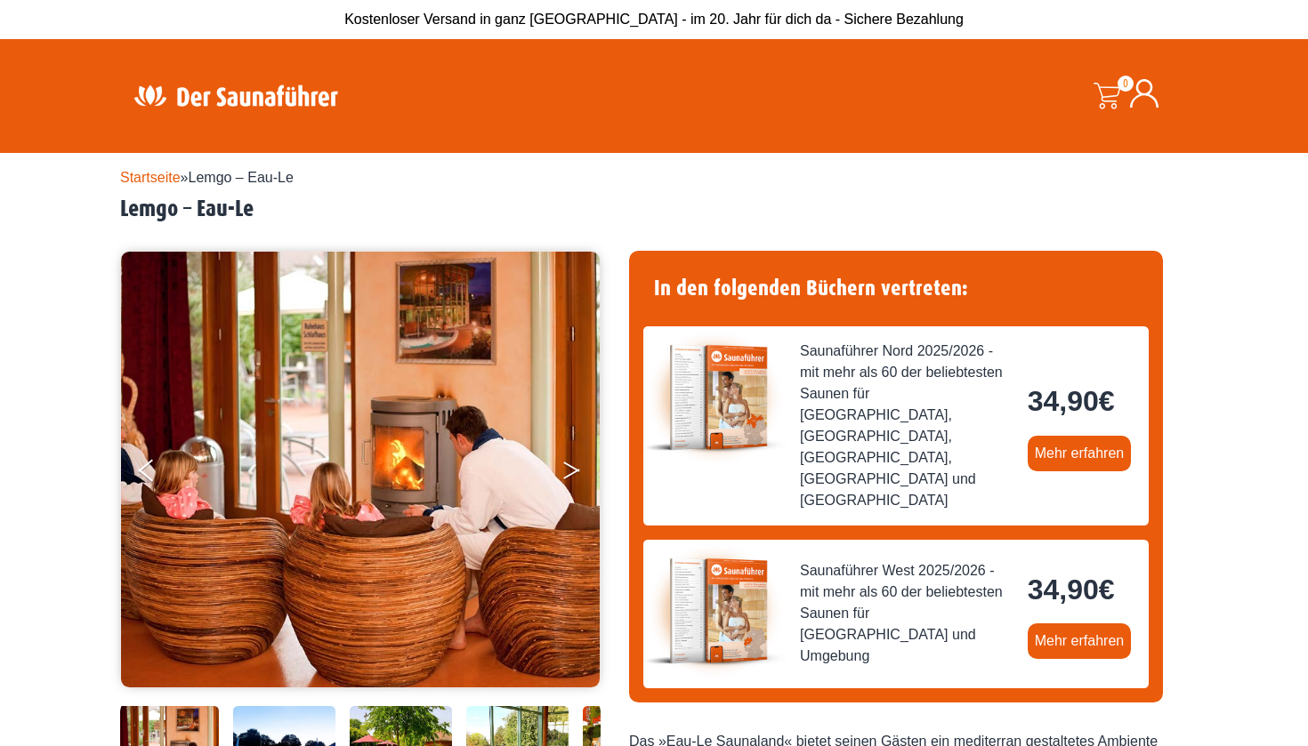
click at [573, 471] on button "Next" at bounding box center [583, 474] width 44 height 44
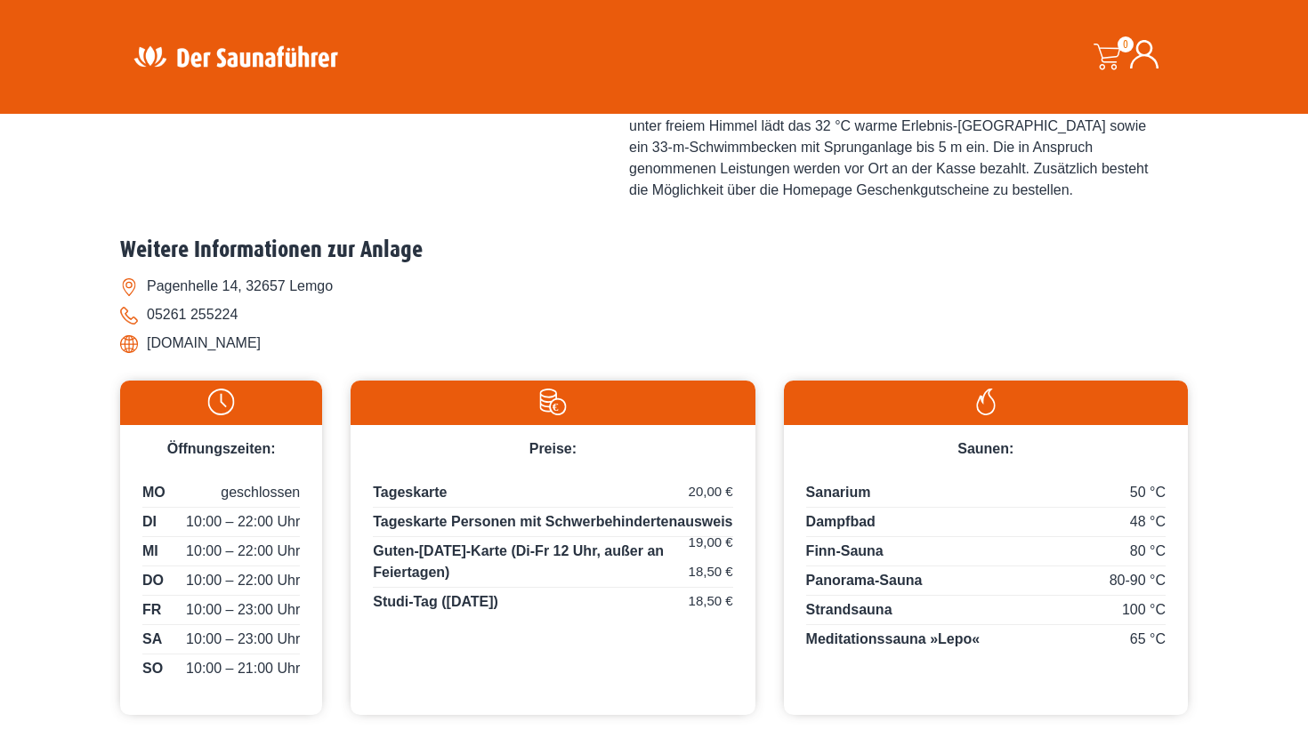
scroll to position [785, 0]
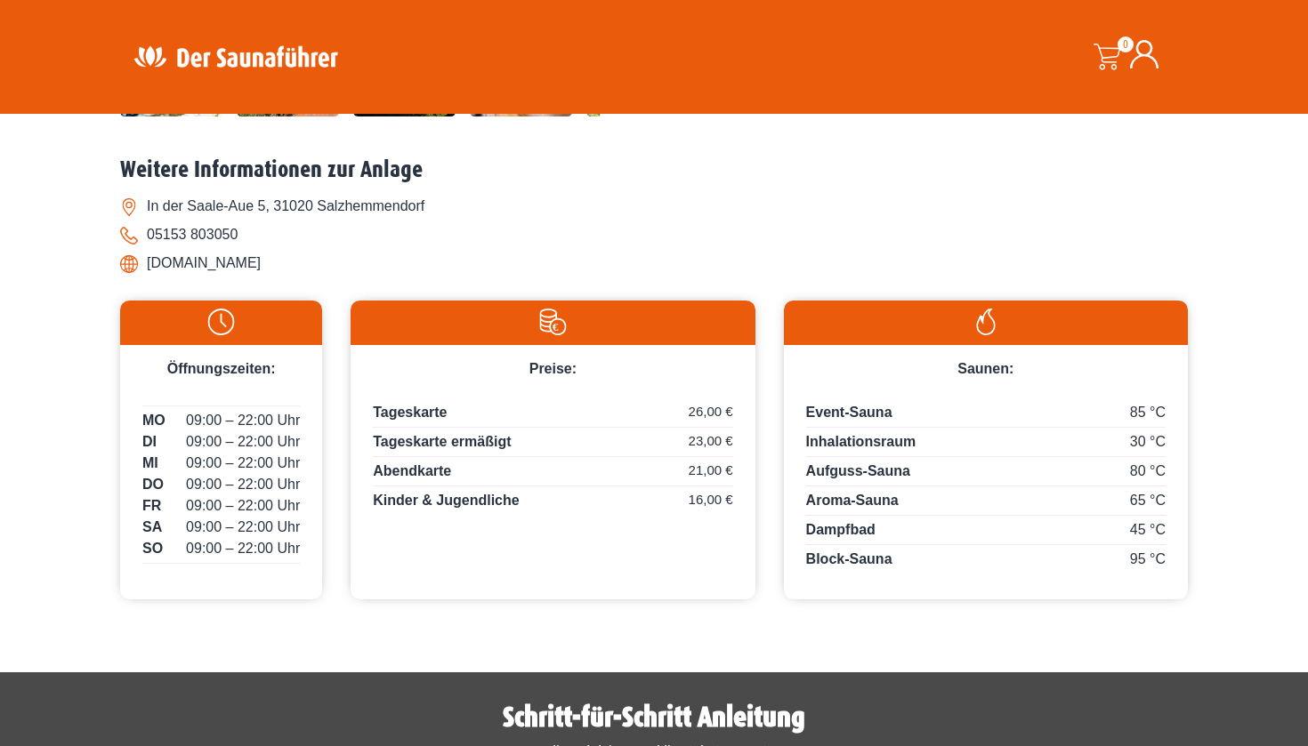
scroll to position [688, 0]
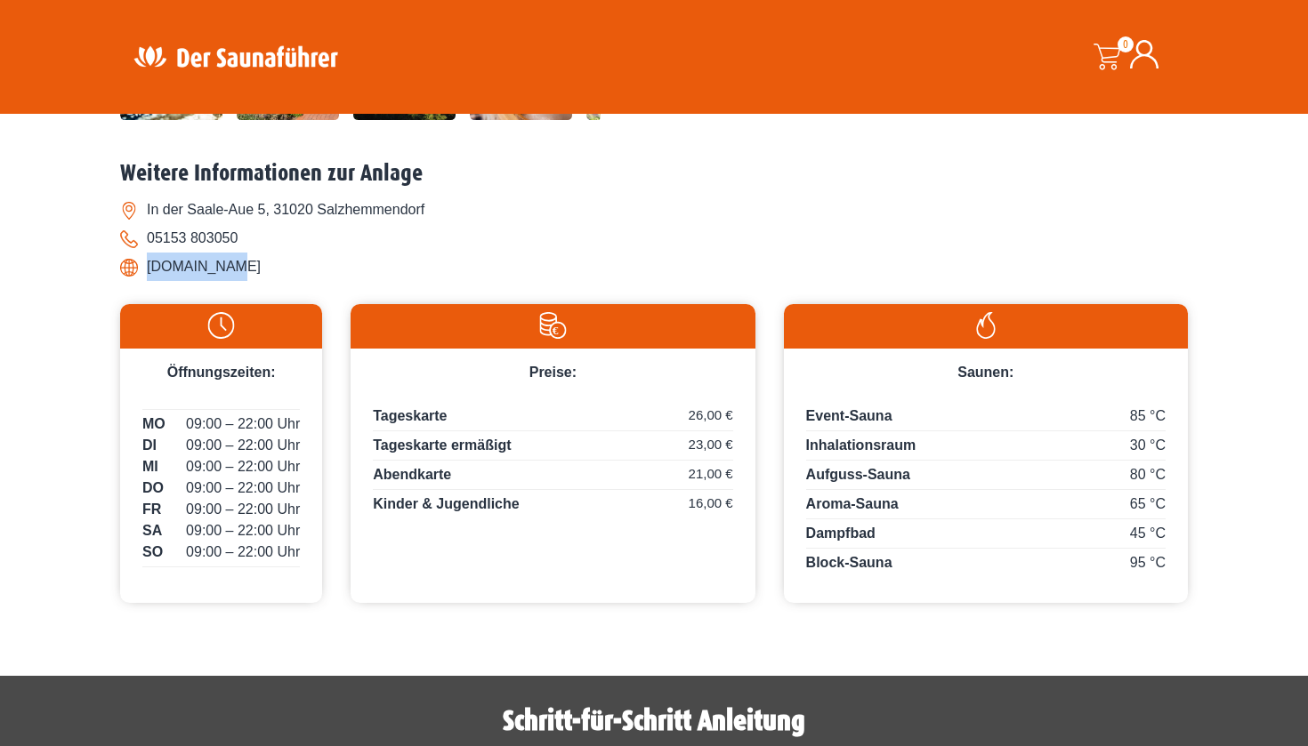
drag, startPoint x: 149, startPoint y: 368, endPoint x: 244, endPoint y: 360, distance: 95.5
click at [244, 281] on li "[DOMAIN_NAME]" at bounding box center [653, 267] width 1067 height 28
copy li "www.ther.me"
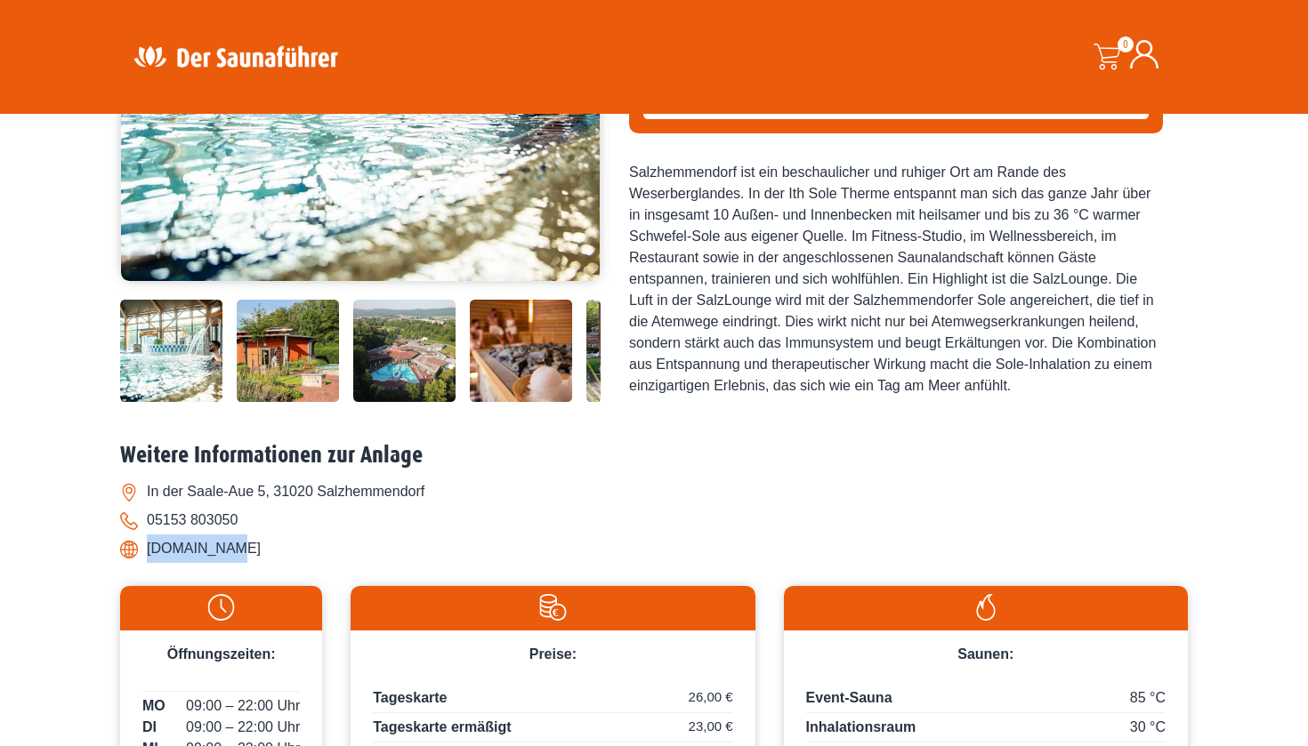
scroll to position [405, 0]
